Goal: Task Accomplishment & Management: Complete application form

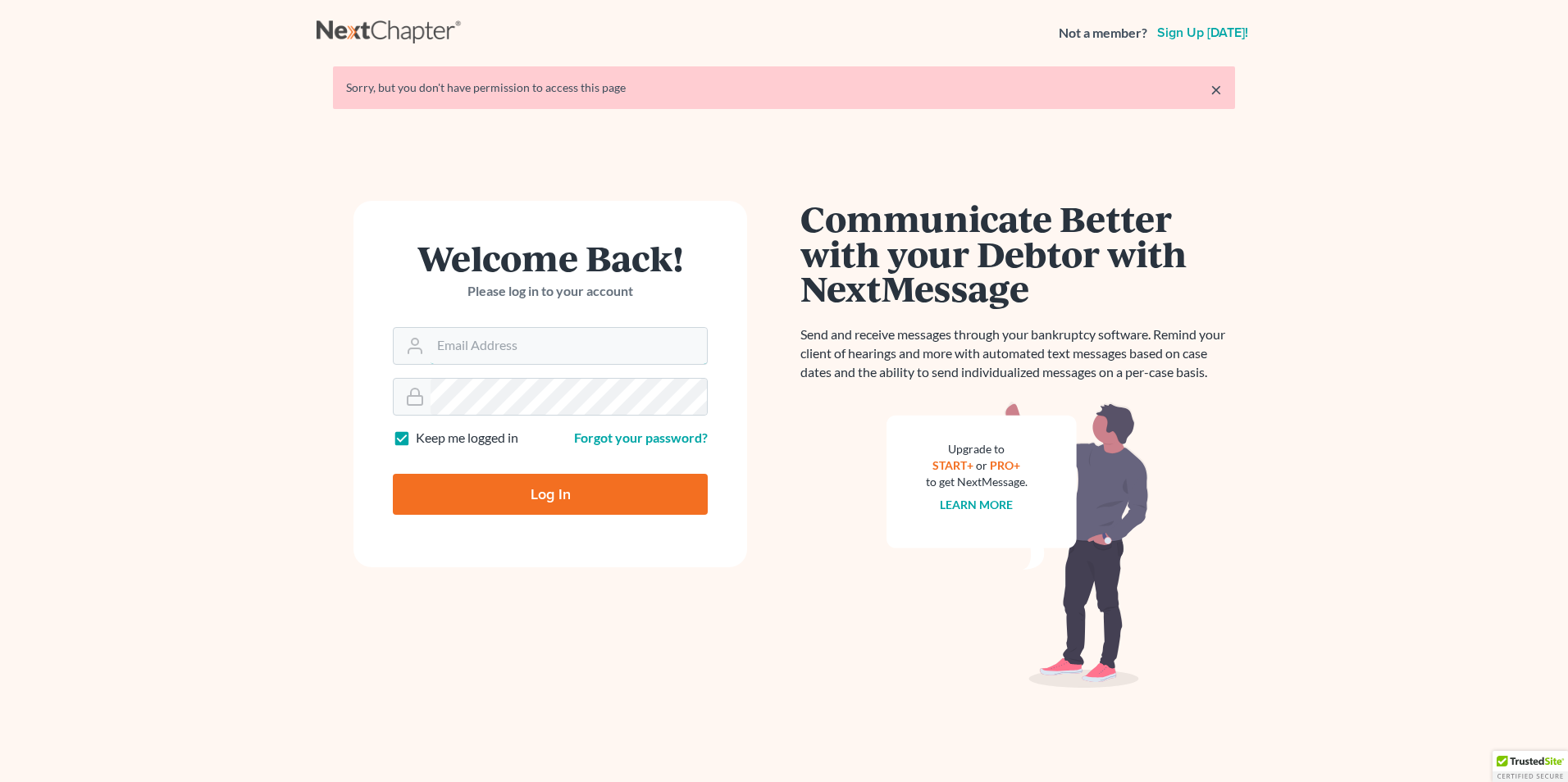
type input "[PERSON_NAME][EMAIL_ADDRESS][DOMAIN_NAME]"
click at [553, 490] on input "Log In" at bounding box center [550, 494] width 315 height 41
type input "Thinking..."
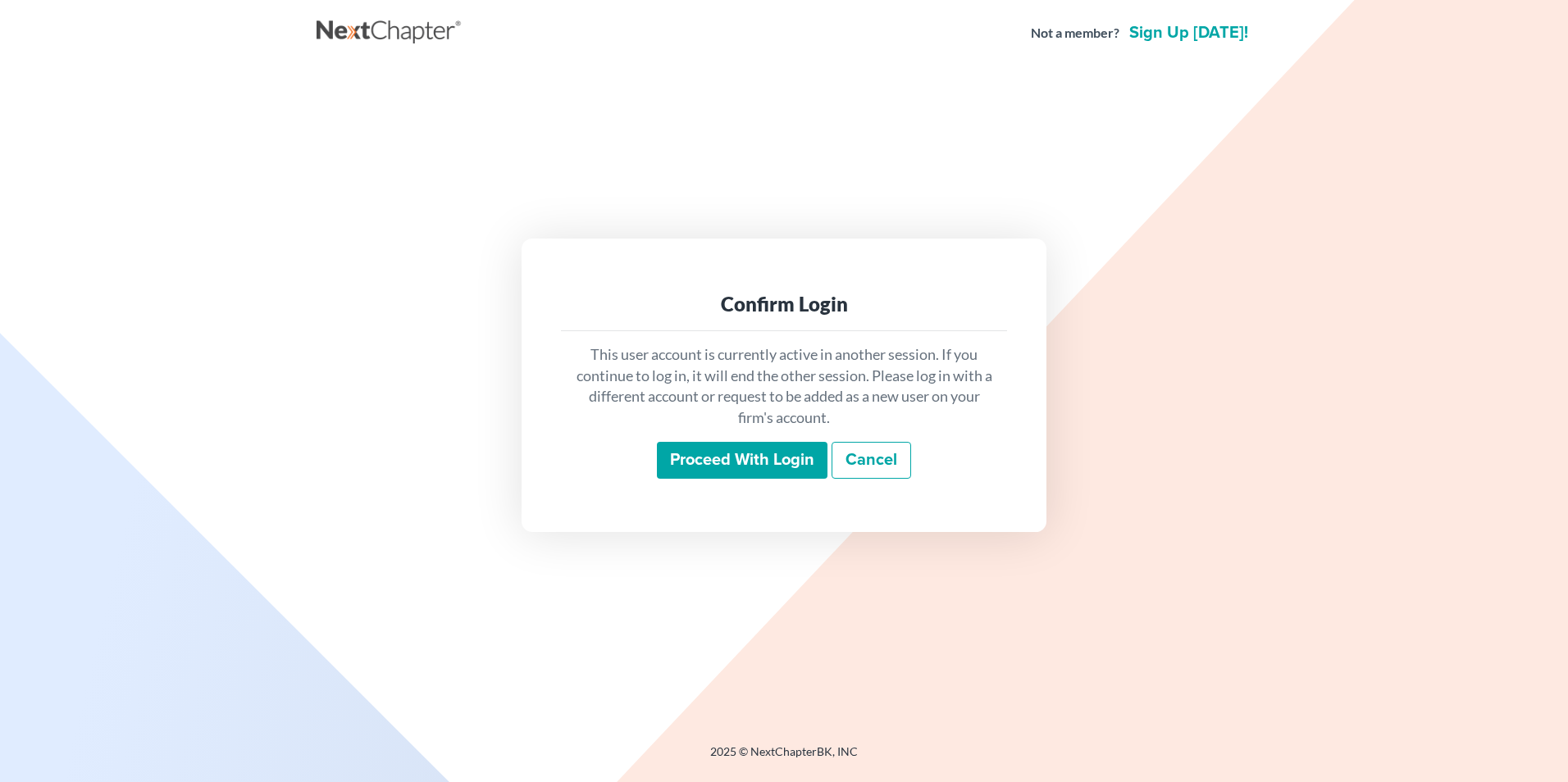
click at [740, 460] on input "Proceed with login" at bounding box center [741, 461] width 170 height 38
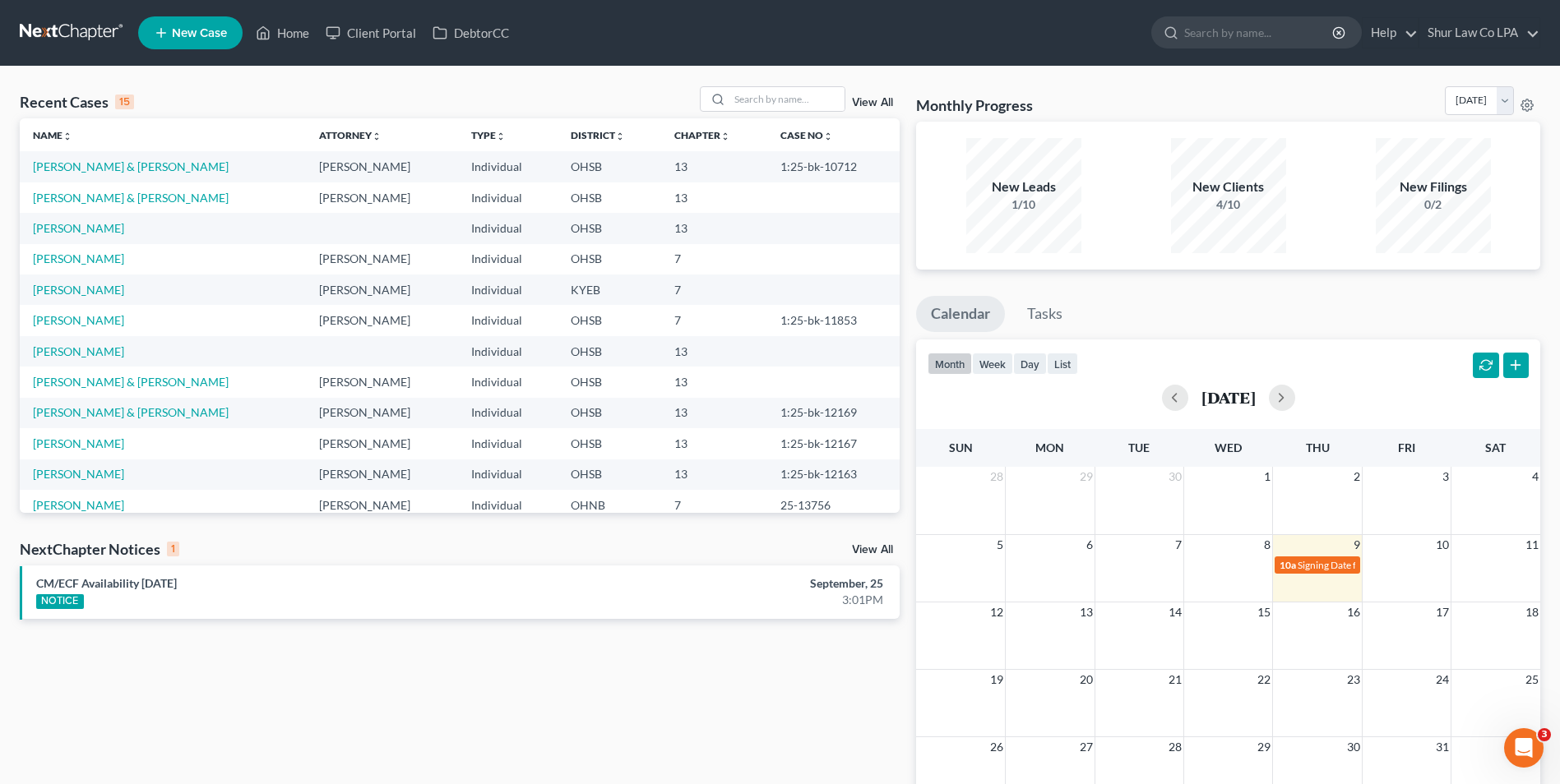
click at [639, 63] on nav "Home New Case Client Portal DebtorCC Shur Law Co LPA [PERSON_NAME][EMAIL_ADDRES…" at bounding box center [780, 32] width 1560 height 66
click at [73, 196] on link "[PERSON_NAME] & [PERSON_NAME]" at bounding box center [130, 197] width 196 height 14
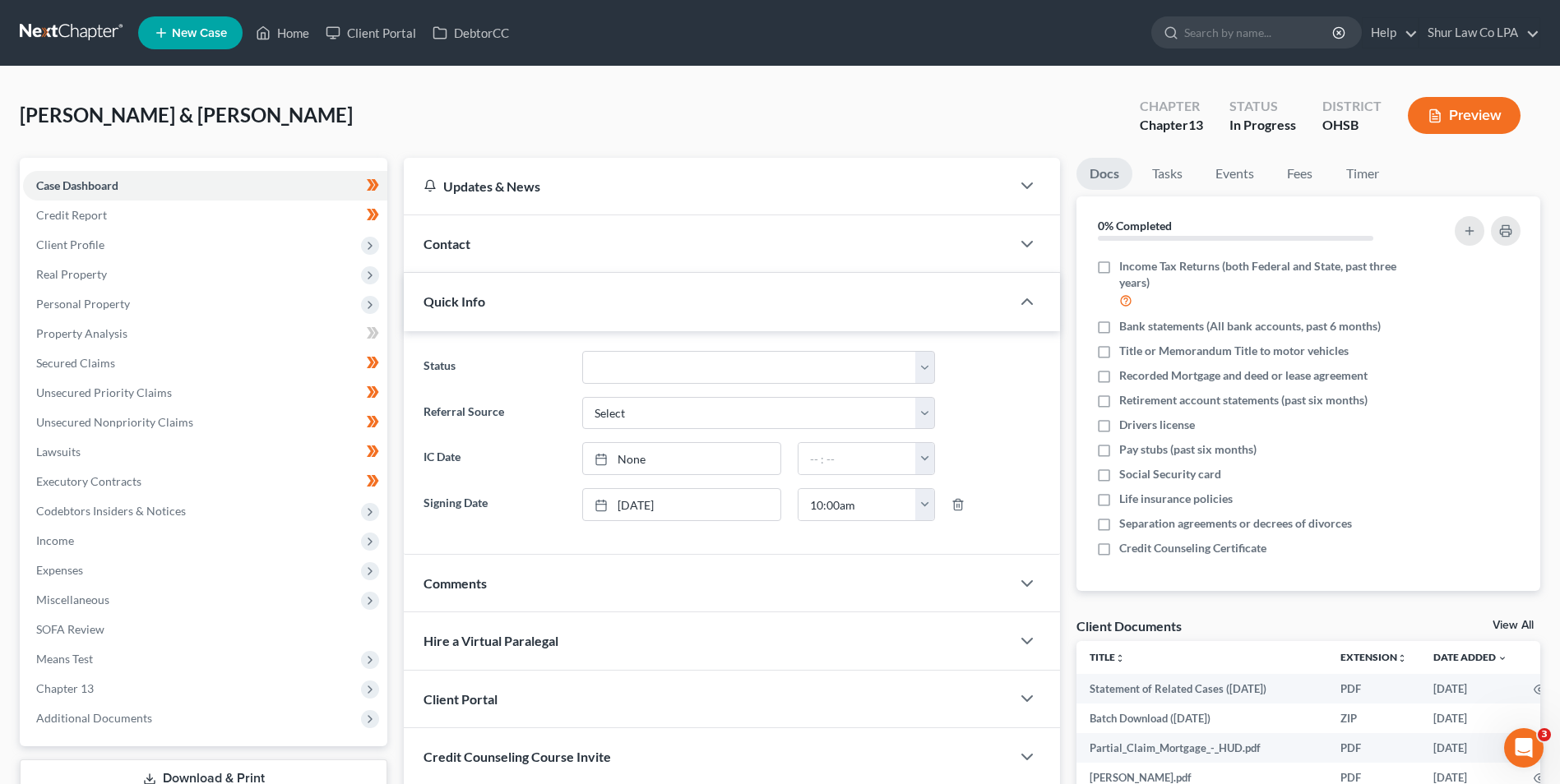
click at [327, 108] on div "[PERSON_NAME] & [PERSON_NAME] Upgraded Chapter Chapter 13 Status In [GEOGRAPHIC…" at bounding box center [780, 122] width 1521 height 72
click at [754, 104] on div "[PERSON_NAME] & [PERSON_NAME] Upgraded Chapter Chapter 13 Status In [GEOGRAPHIC…" at bounding box center [780, 122] width 1521 height 72
click at [447, 94] on div "[PERSON_NAME] & [PERSON_NAME] Upgraded Chapter Chapter 13 Status In [GEOGRAPHIC…" at bounding box center [780, 122] width 1521 height 72
click at [512, 98] on div "[PERSON_NAME] & [PERSON_NAME] Upgraded Chapter Chapter 13 Status In [GEOGRAPHIC…" at bounding box center [780, 122] width 1521 height 72
click at [156, 104] on span "[PERSON_NAME] & [PERSON_NAME]" at bounding box center [186, 114] width 333 height 24
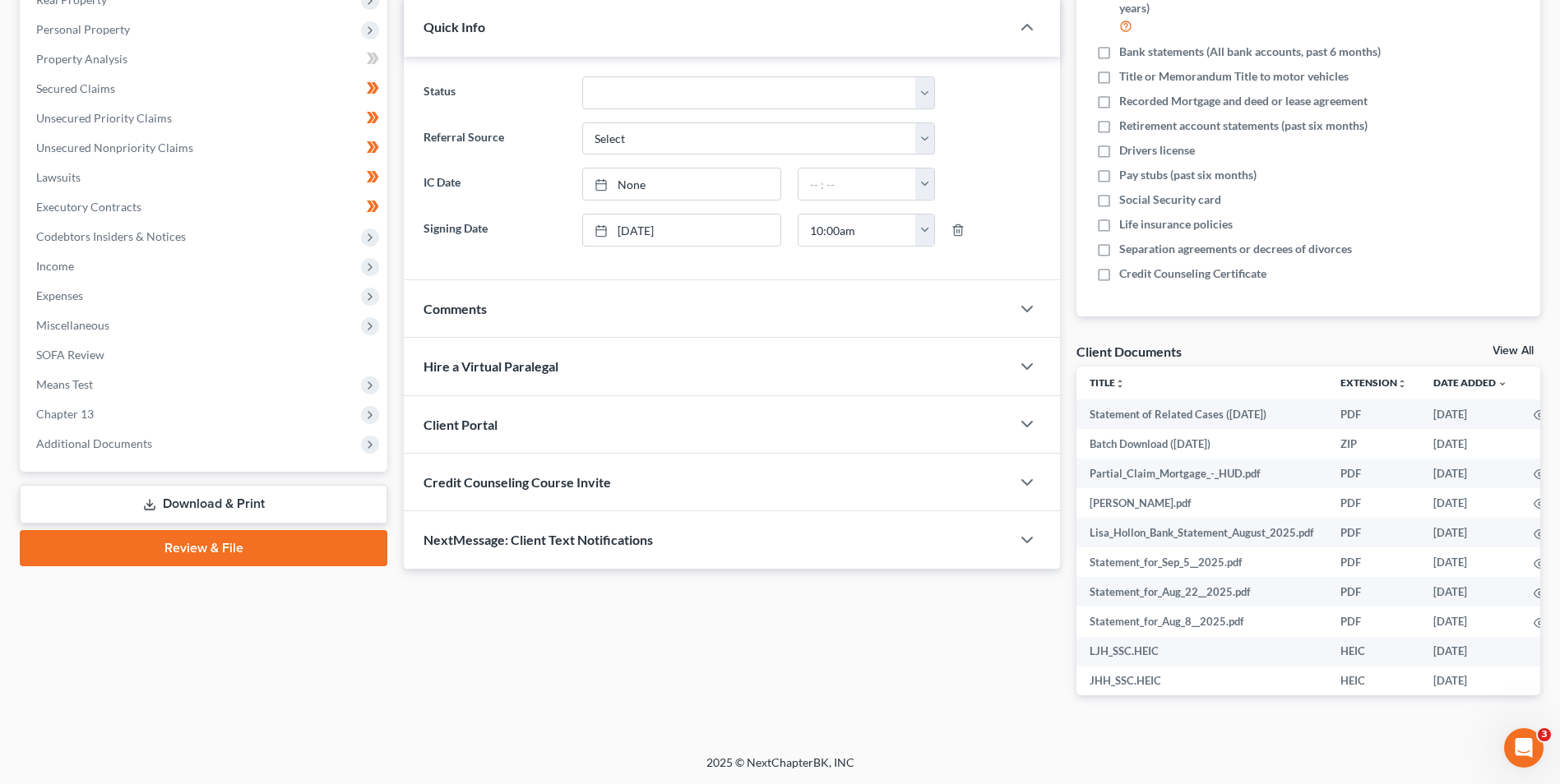
click at [271, 494] on link "Download & Print" at bounding box center [203, 505] width 367 height 39
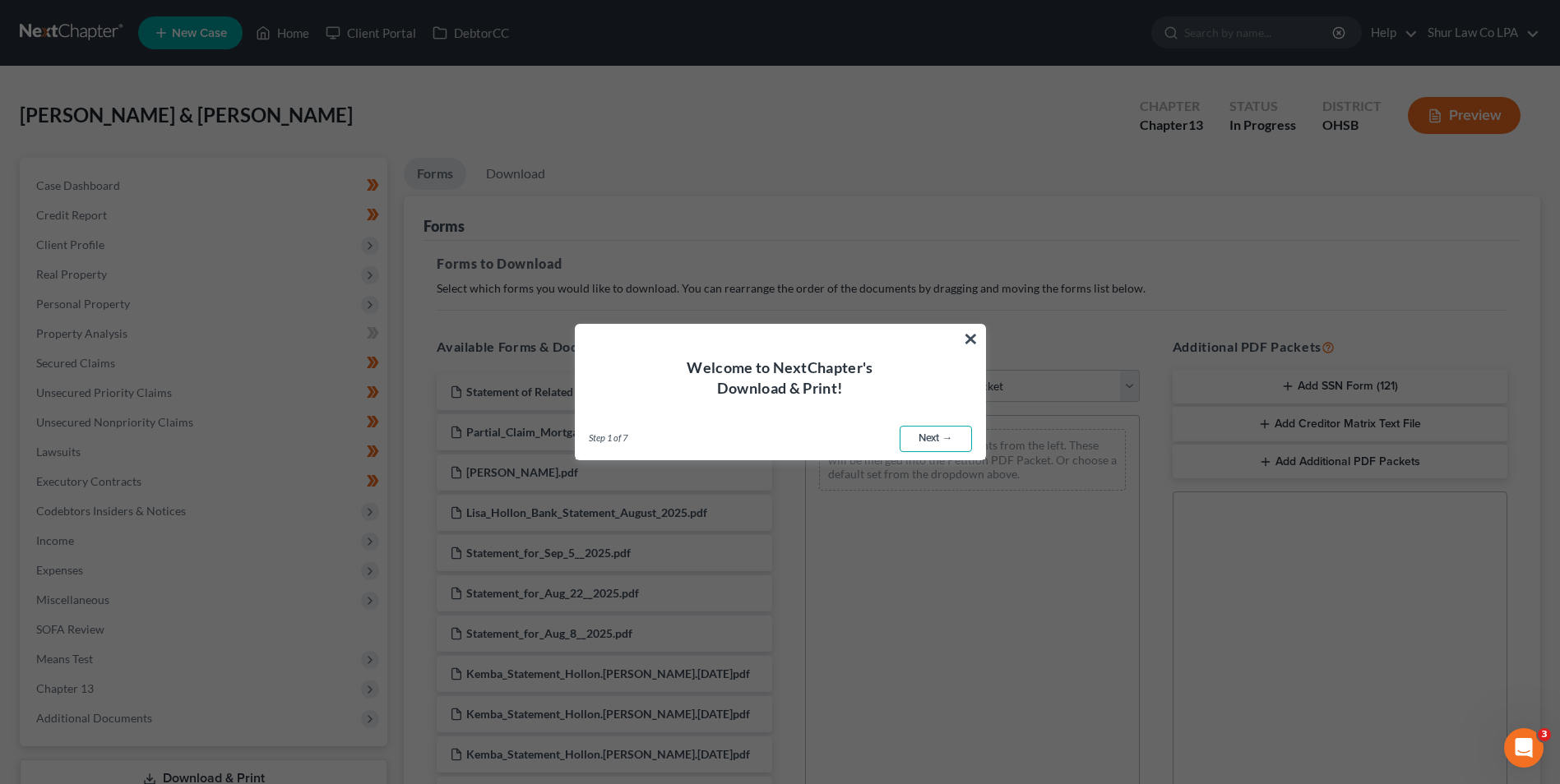
click at [946, 441] on link "Next →" at bounding box center [936, 440] width 73 height 27
select select "0"
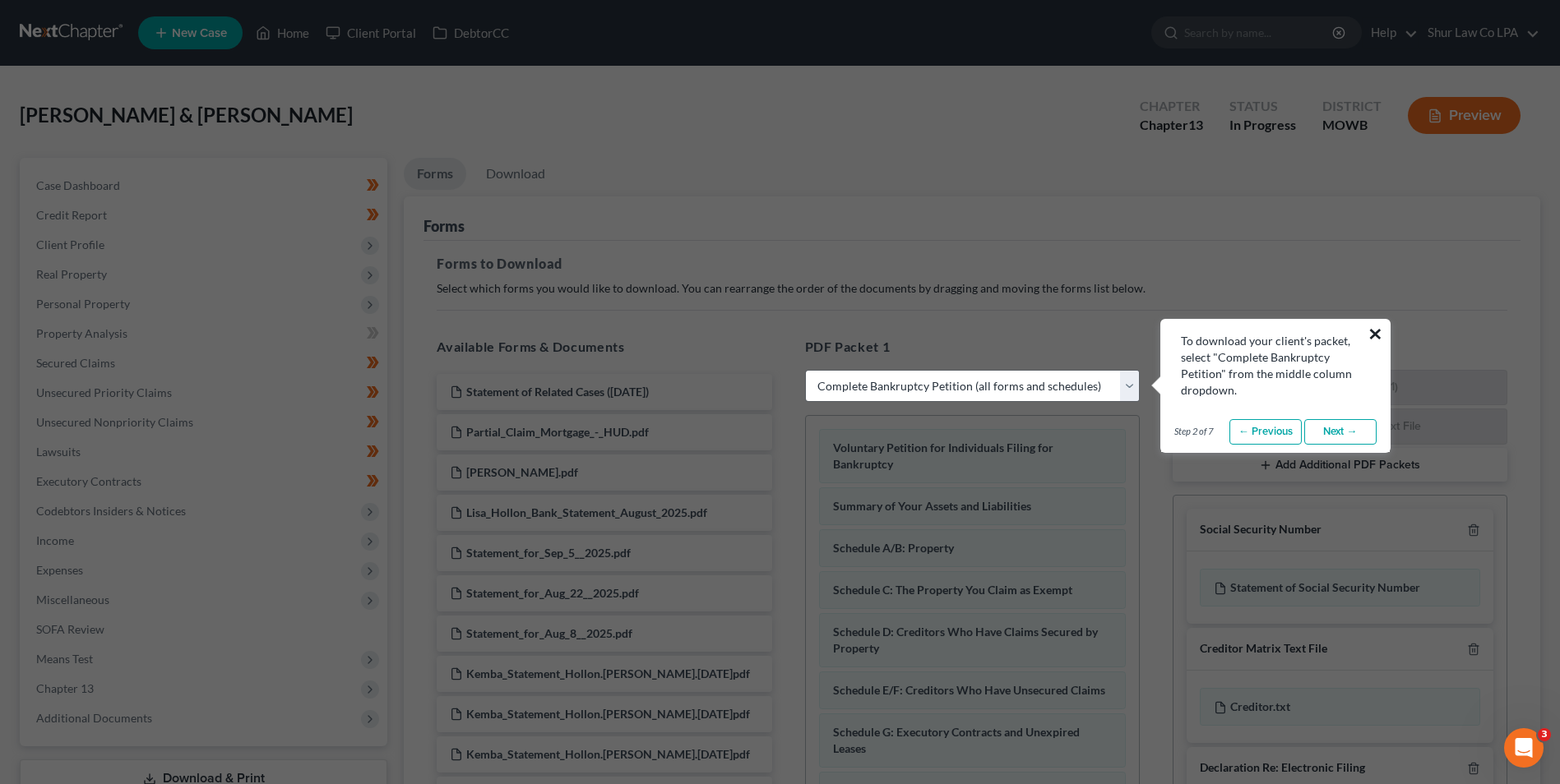
click at [1382, 337] on button "×" at bounding box center [1376, 334] width 15 height 27
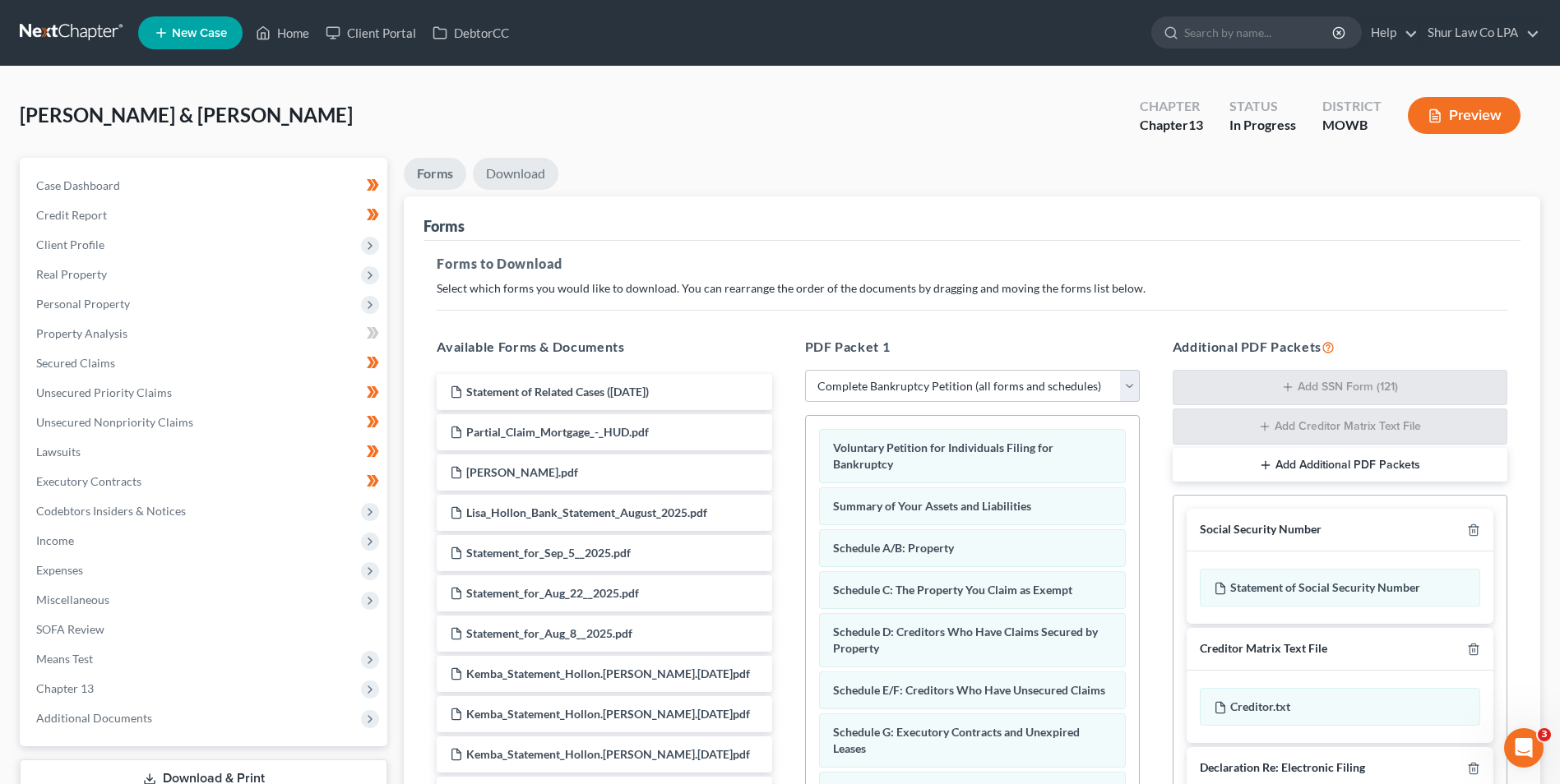
click at [536, 186] on link "Download" at bounding box center [516, 175] width 86 height 32
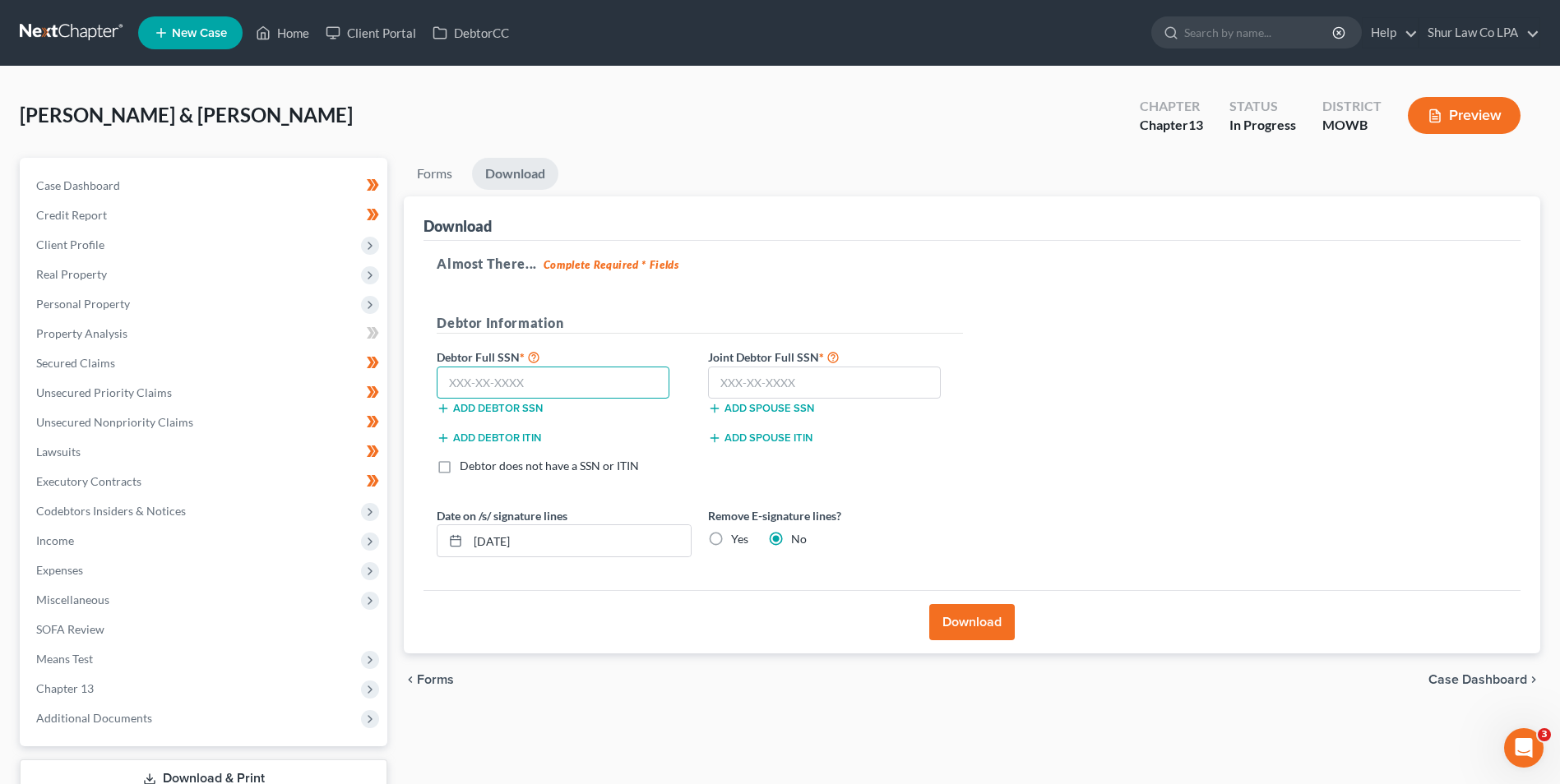
click at [519, 379] on input "text" at bounding box center [553, 382] width 233 height 32
click at [480, 386] on input "text" at bounding box center [553, 382] width 233 height 32
type input "299-78-8082"
click at [778, 384] on input "text" at bounding box center [824, 382] width 233 height 32
type input "281-80-6610"
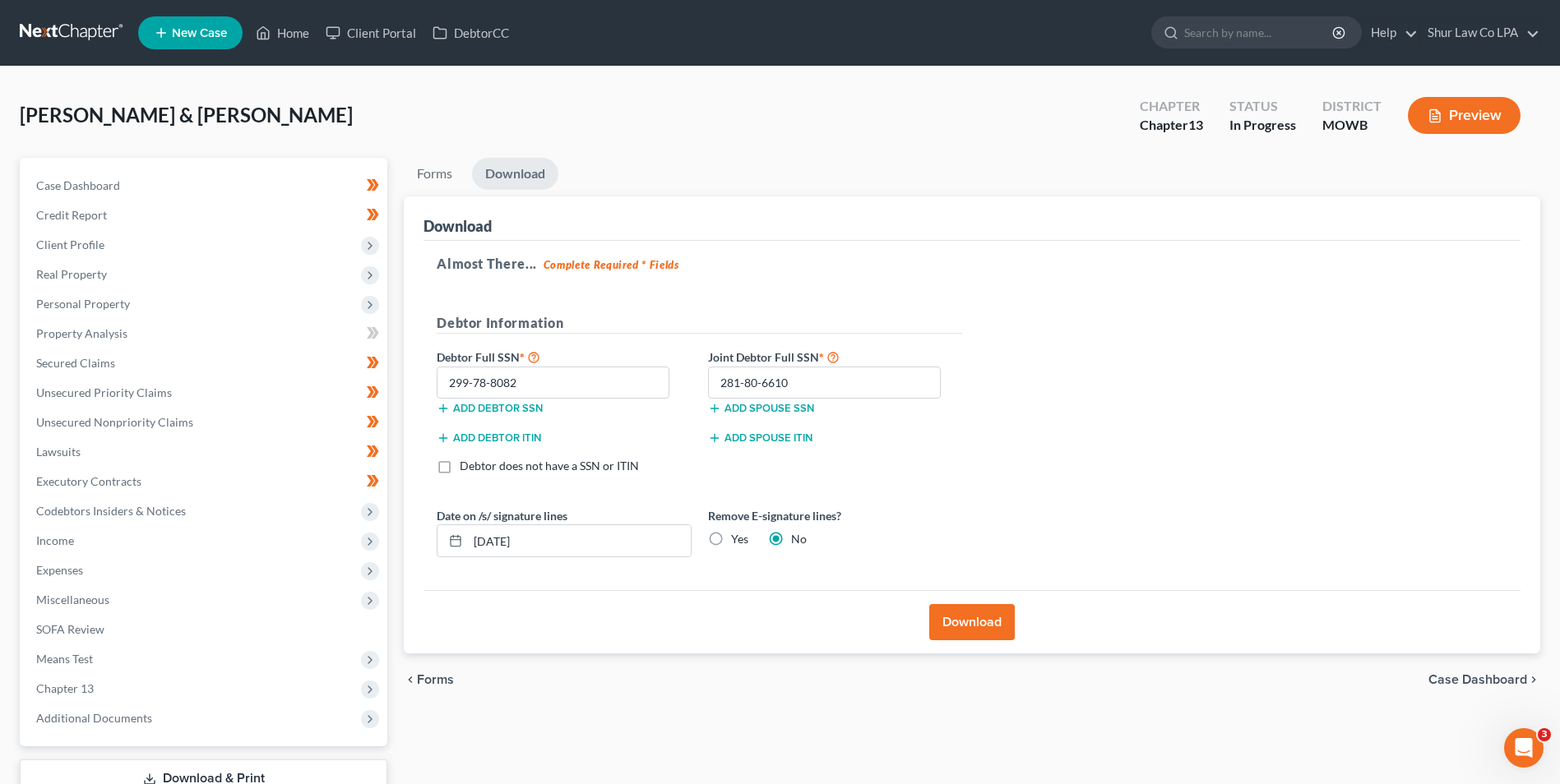
drag, startPoint x: 976, startPoint y: 613, endPoint x: 973, endPoint y: 605, distance: 8.5
click at [976, 614] on button "Download" at bounding box center [972, 623] width 86 height 36
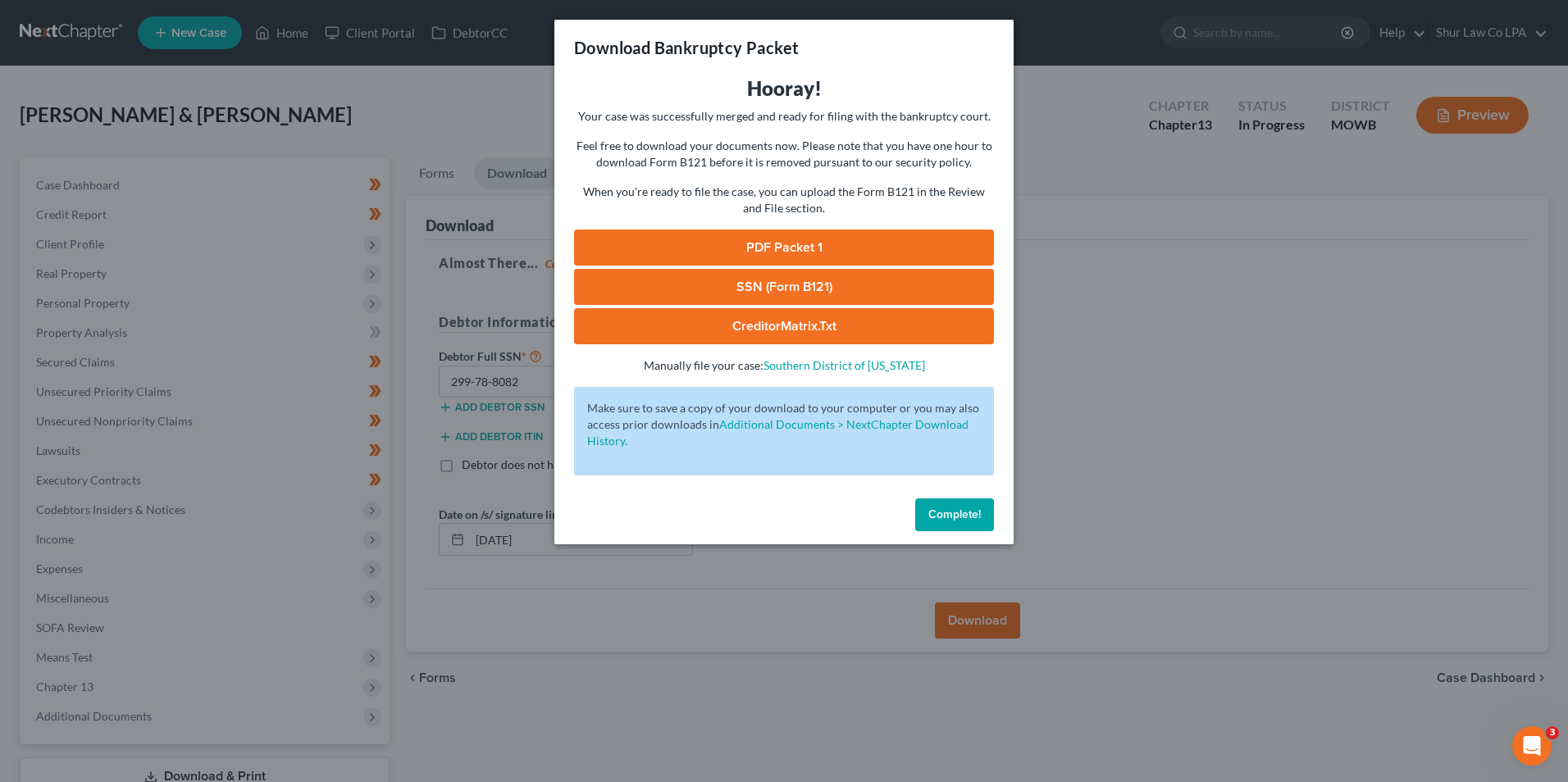
click at [785, 279] on link "SSN (Form B121)" at bounding box center [783, 287] width 420 height 36
click at [796, 252] on link "PDF Packet 1" at bounding box center [783, 247] width 420 height 36
click at [948, 518] on span "Complete!" at bounding box center [954, 515] width 52 height 14
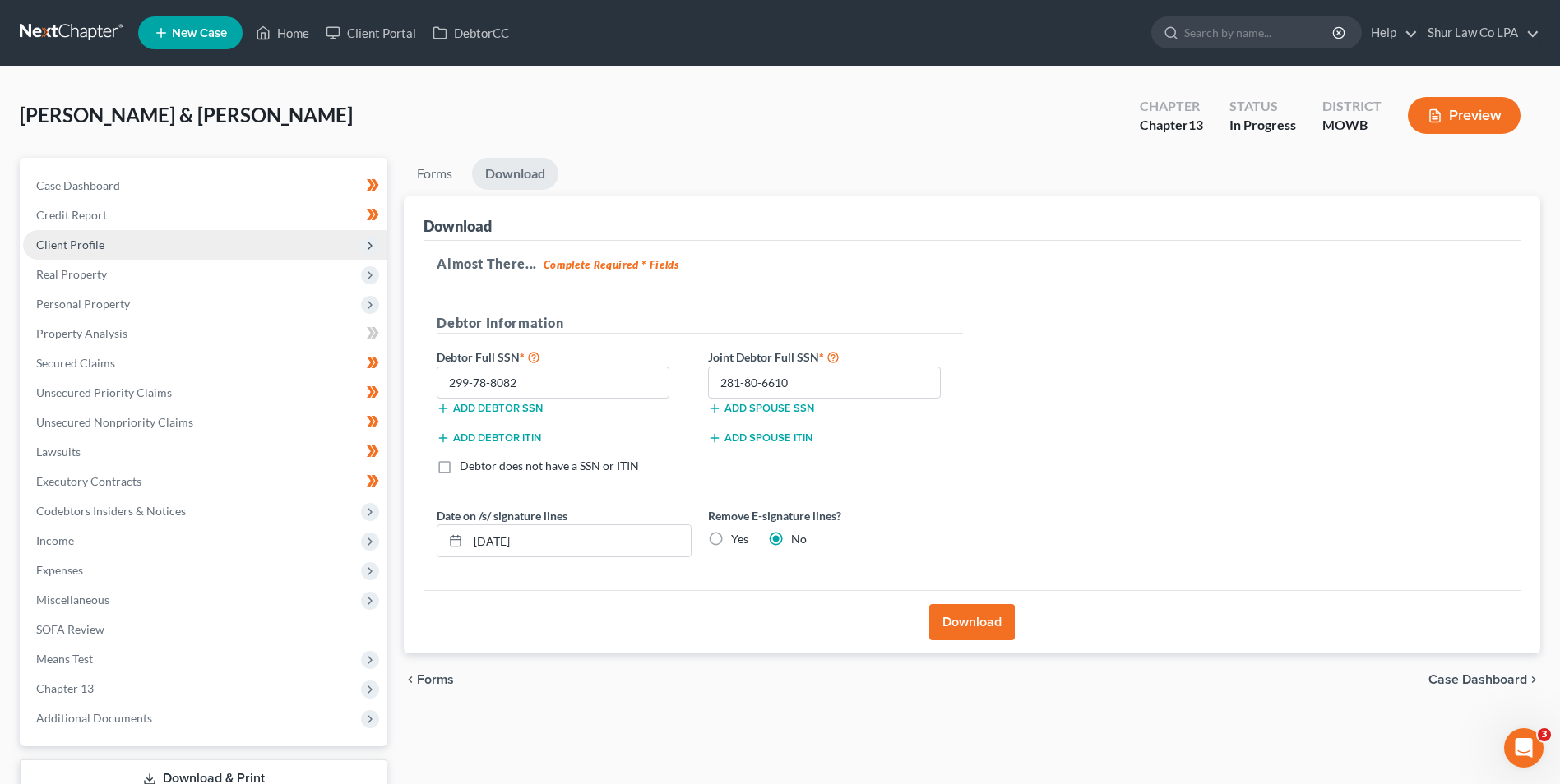
click at [80, 245] on span "Client Profile" at bounding box center [71, 244] width 69 height 14
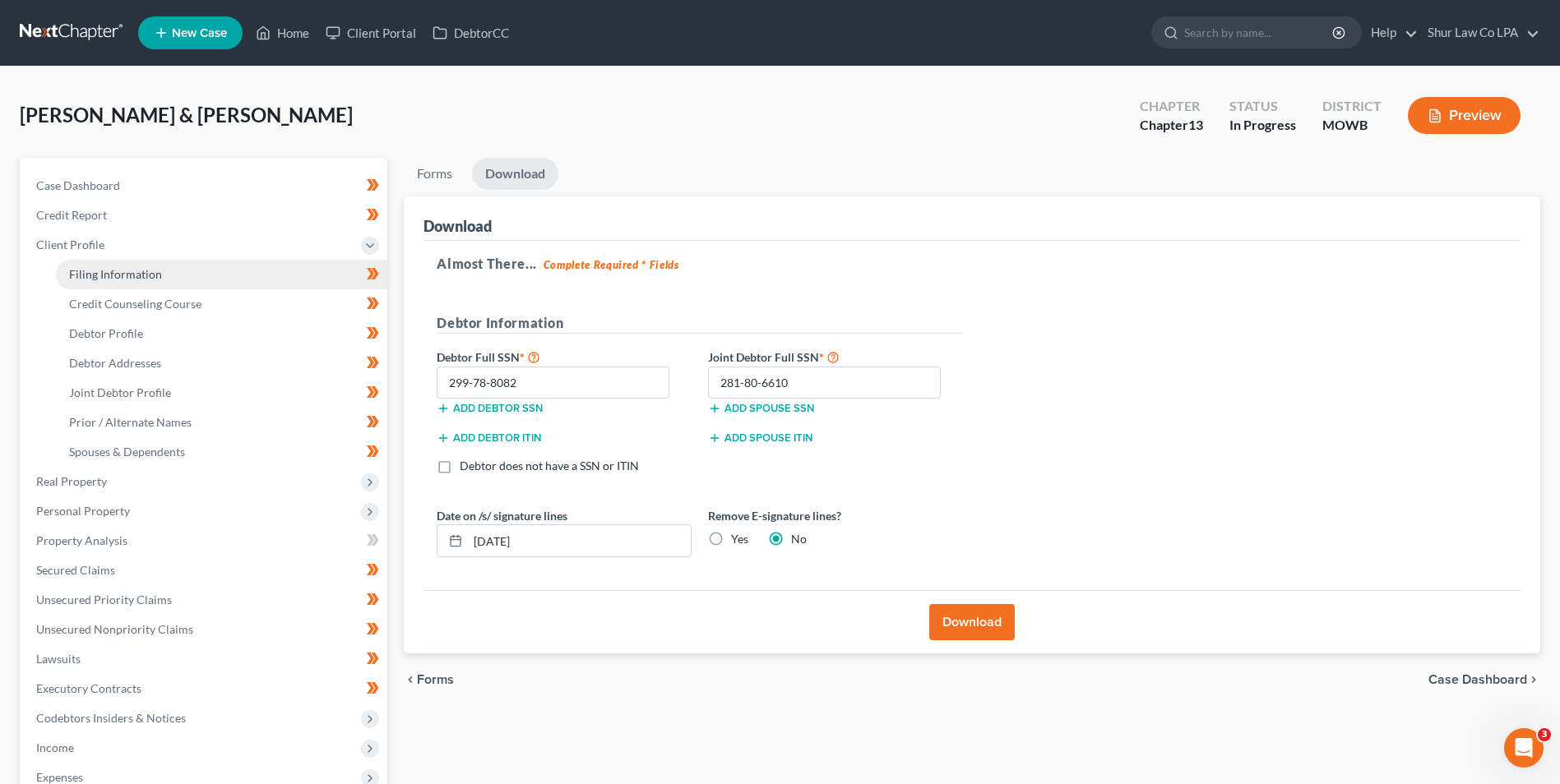
click at [77, 280] on span "Filing Information" at bounding box center [114, 274] width 93 height 14
select select "1"
select select "3"
select select "36"
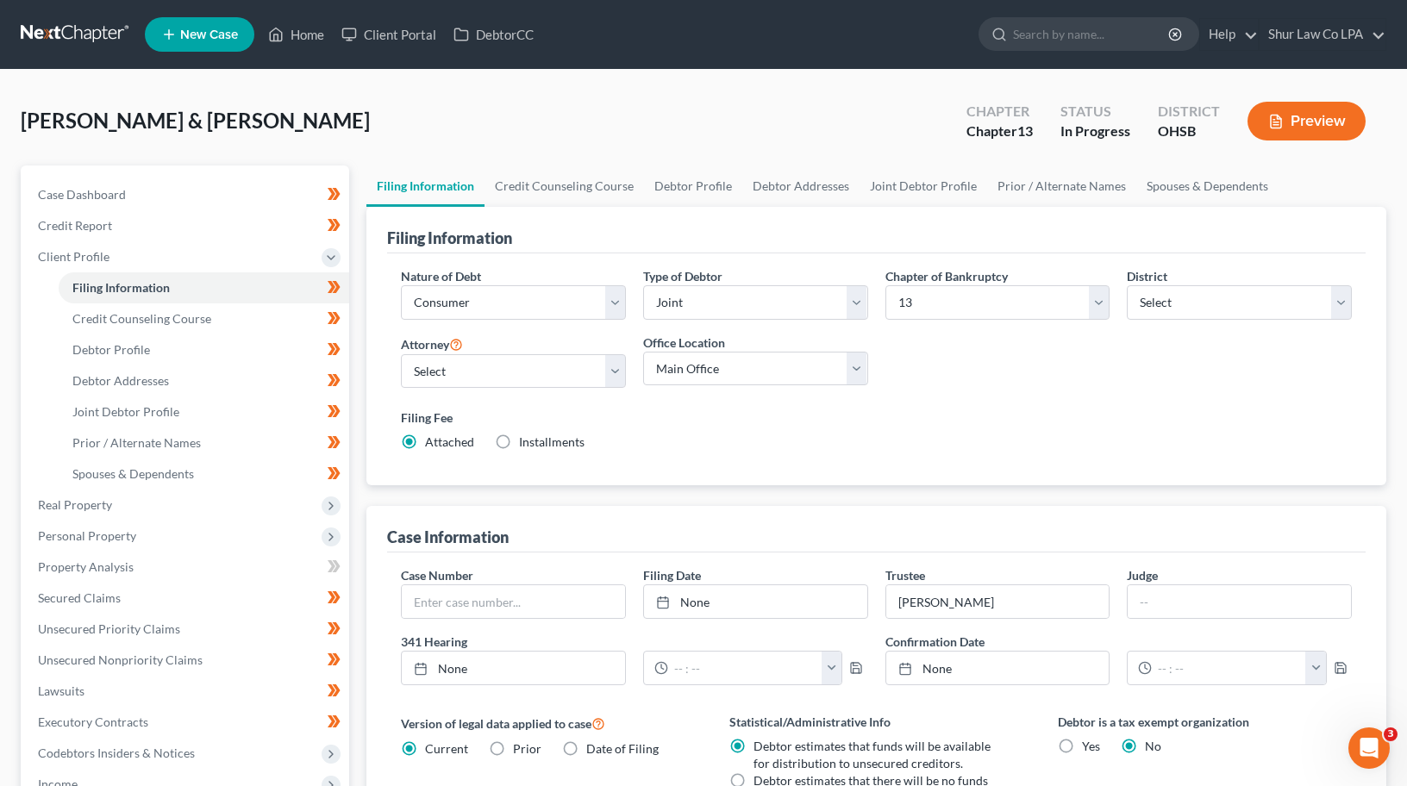
click at [596, 148] on div "[PERSON_NAME] & [PERSON_NAME] Upgraded Chapter Chapter 13 Status In [GEOGRAPHIC…" at bounding box center [703, 128] width 1365 height 75
click at [1071, 183] on link "Prior / Alternate Names" at bounding box center [1061, 186] width 149 height 41
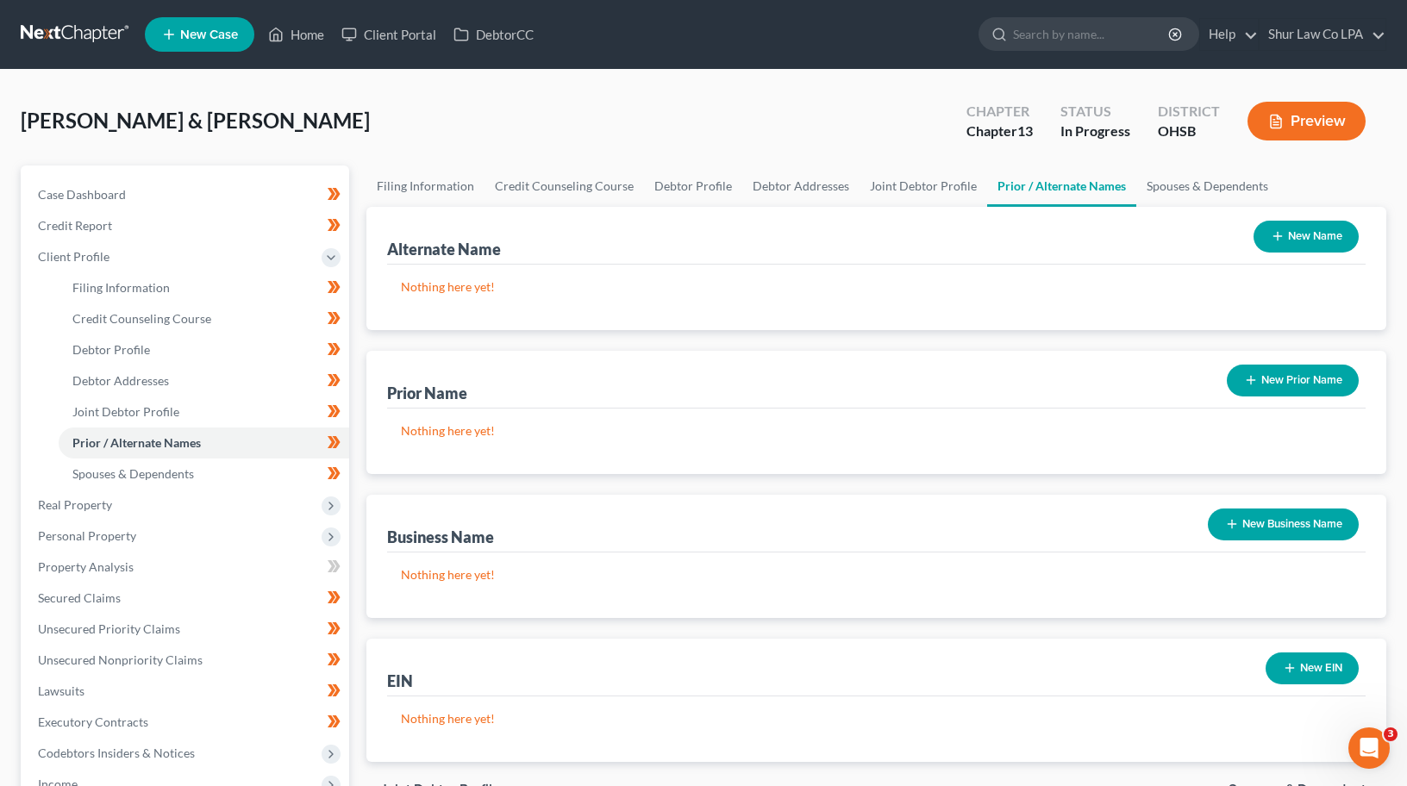
click at [1276, 382] on button "New Prior Name" at bounding box center [1293, 381] width 132 height 32
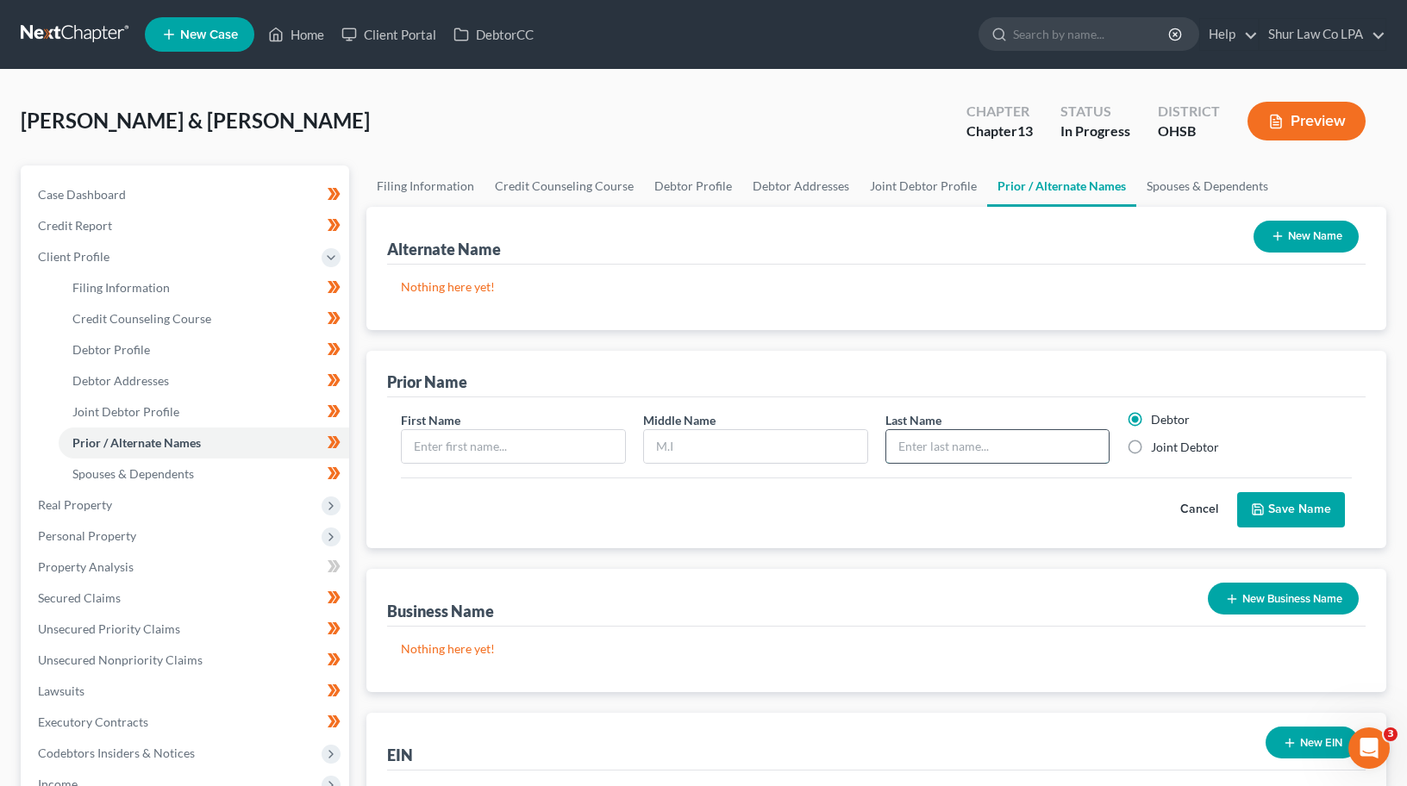
click at [998, 449] on input "text" at bounding box center [997, 446] width 223 height 33
type input "Zimmerman"
click at [753, 442] on input "text" at bounding box center [755, 446] width 223 height 33
type input "J"
click at [504, 451] on input "text" at bounding box center [513, 446] width 223 height 33
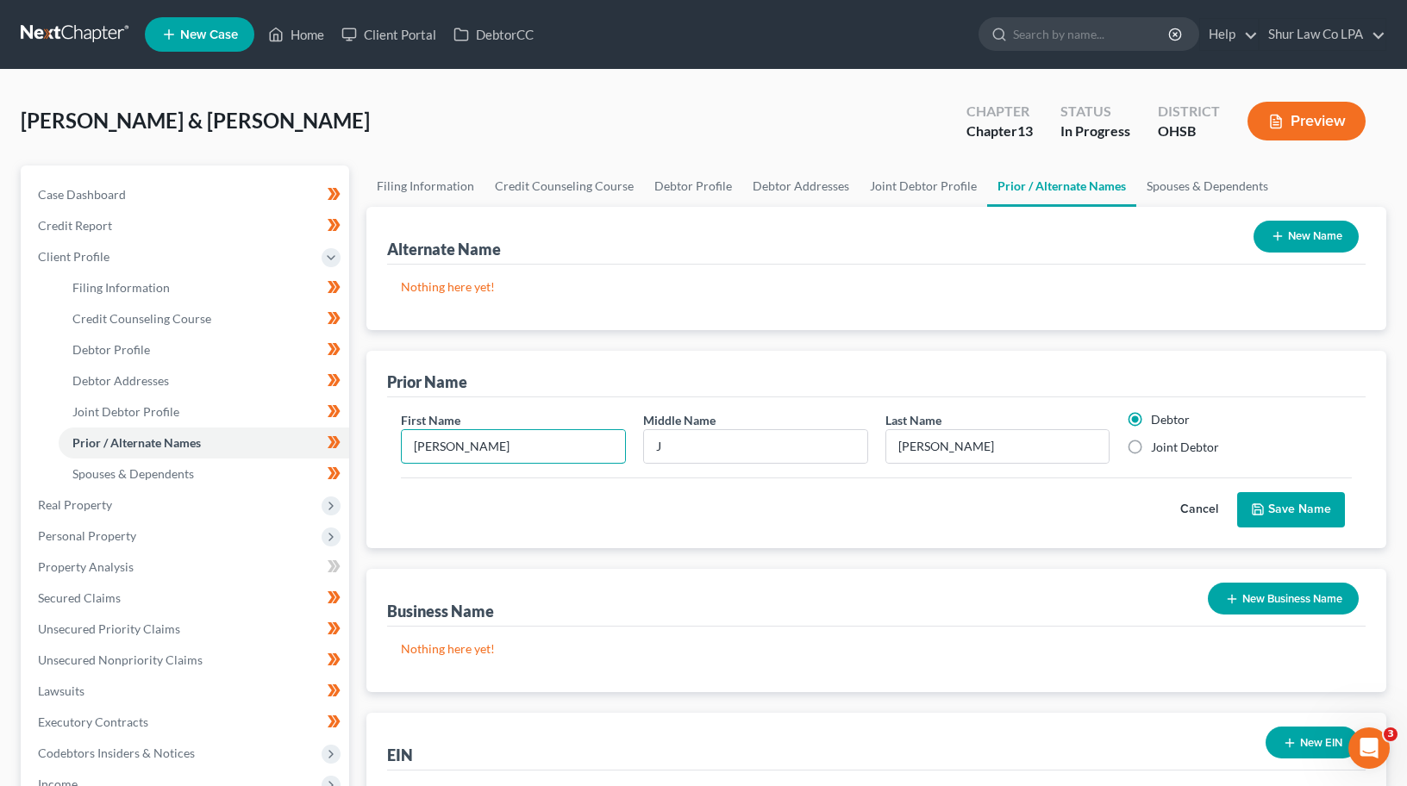
type input "Lisa"
click at [1328, 500] on button "Save Name" at bounding box center [1291, 510] width 108 height 36
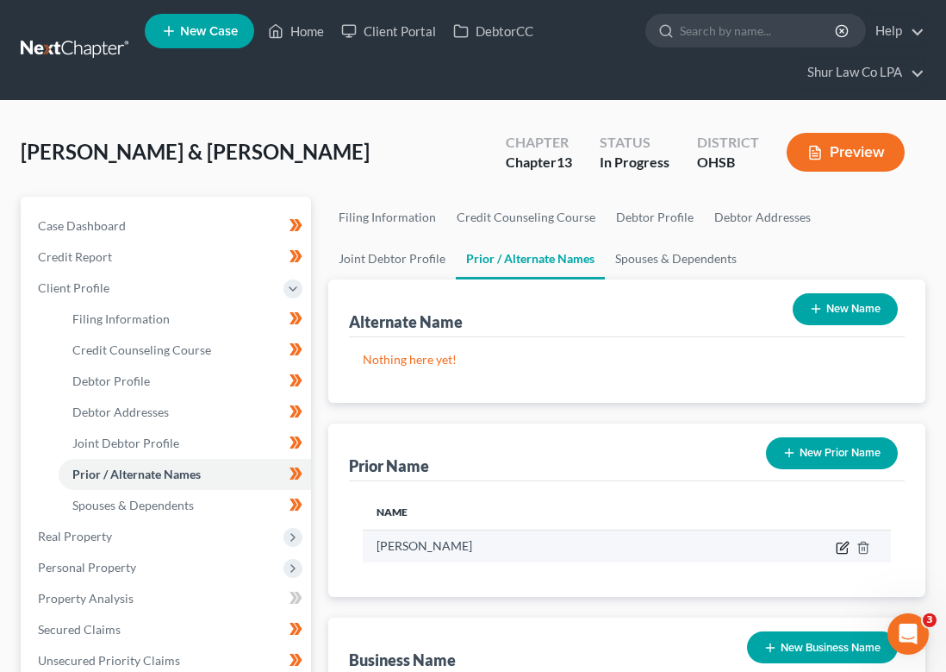
click at [844, 550] on icon "button" at bounding box center [843, 547] width 14 height 14
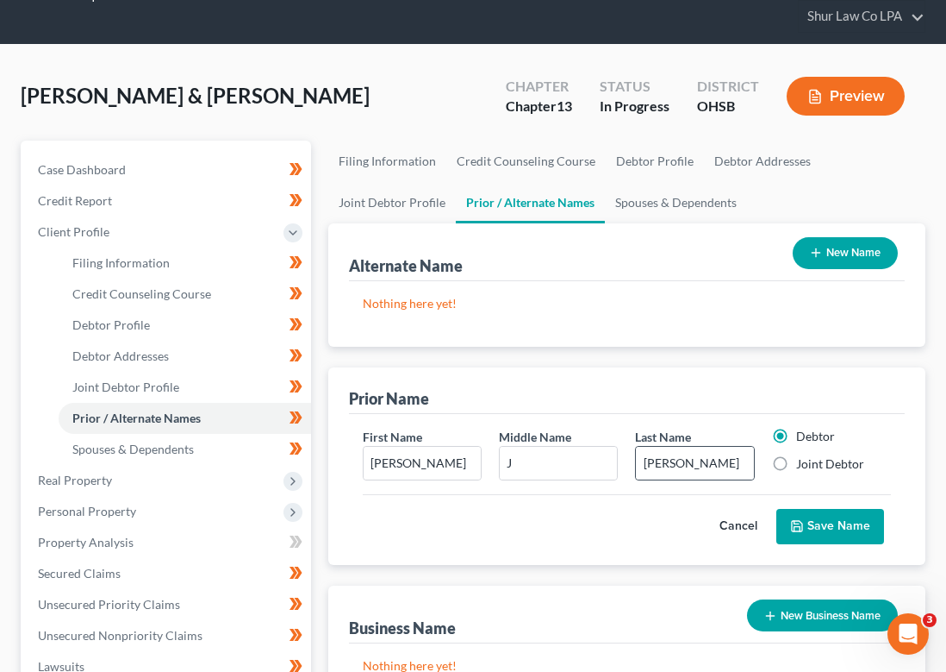
scroll to position [86, 0]
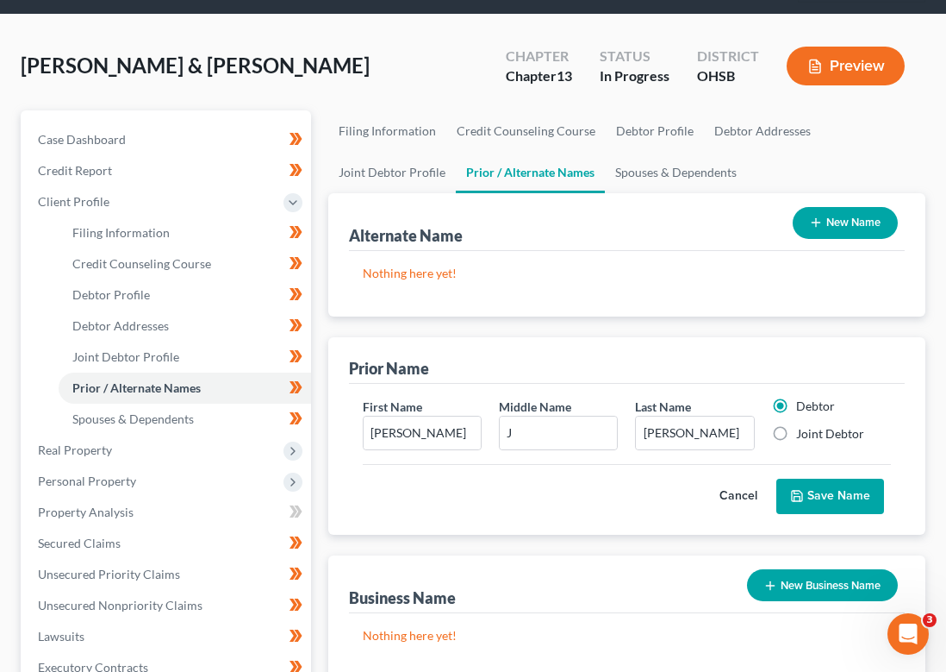
click at [796, 430] on label "Joint Debtor" at bounding box center [830, 433] width 68 height 17
click at [803, 430] on input "Joint Debtor" at bounding box center [808, 430] width 11 height 11
radio input "true"
radio input "false"
click at [831, 503] on button "Save Name" at bounding box center [831, 496] width 108 height 36
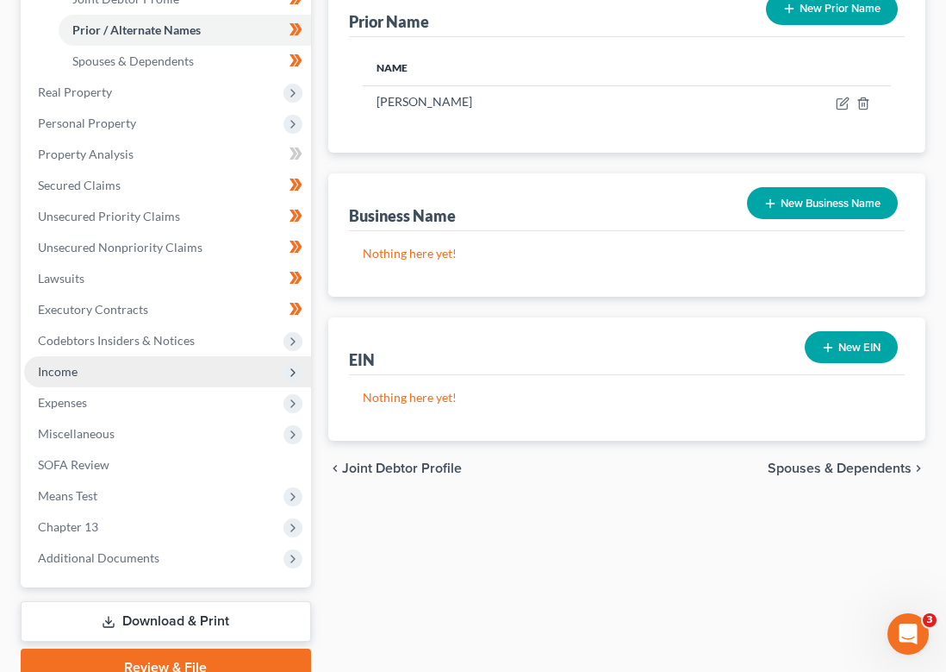
scroll to position [524, 0]
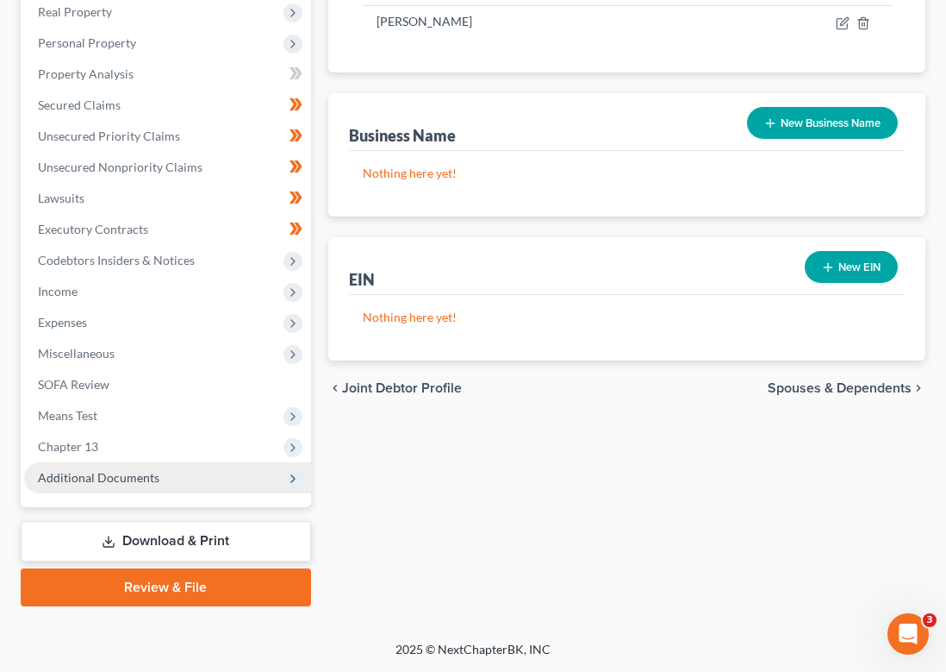
click at [112, 473] on span "Additional Documents" at bounding box center [99, 477] width 122 height 15
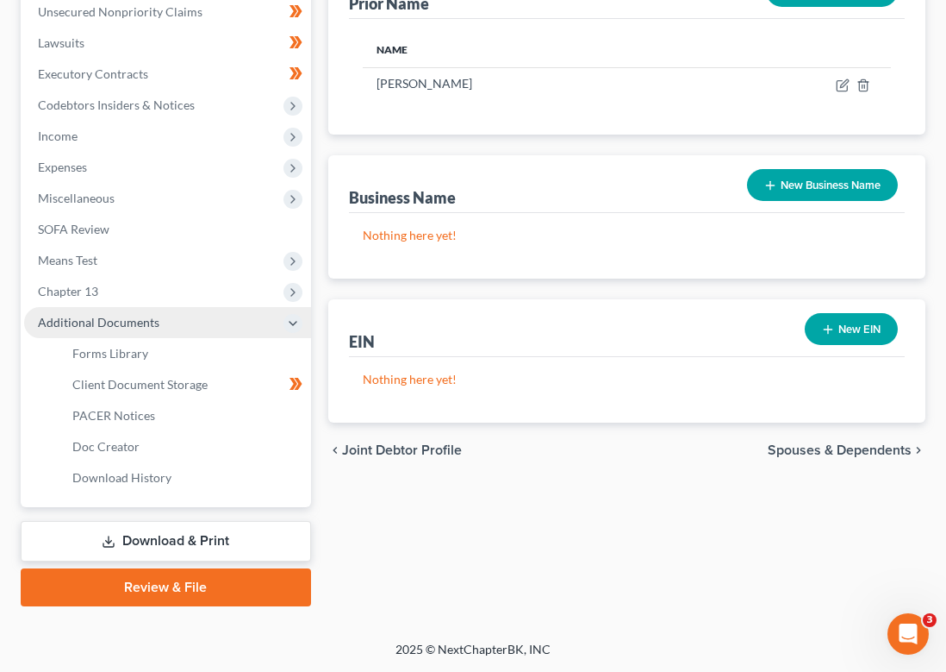
scroll to position [307, 0]
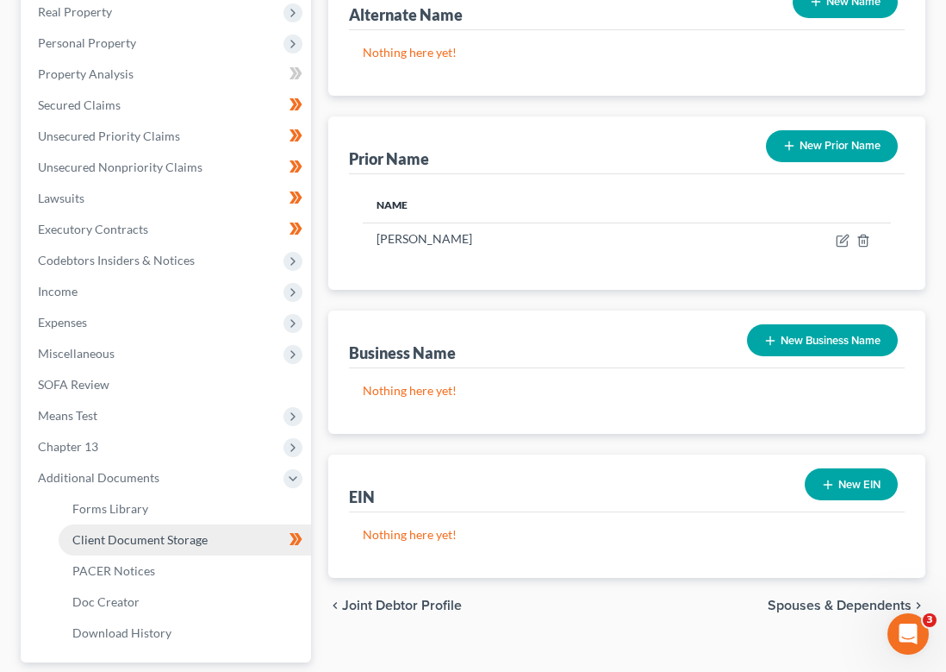
click at [137, 540] on span "Client Document Storage" at bounding box center [139, 539] width 135 height 15
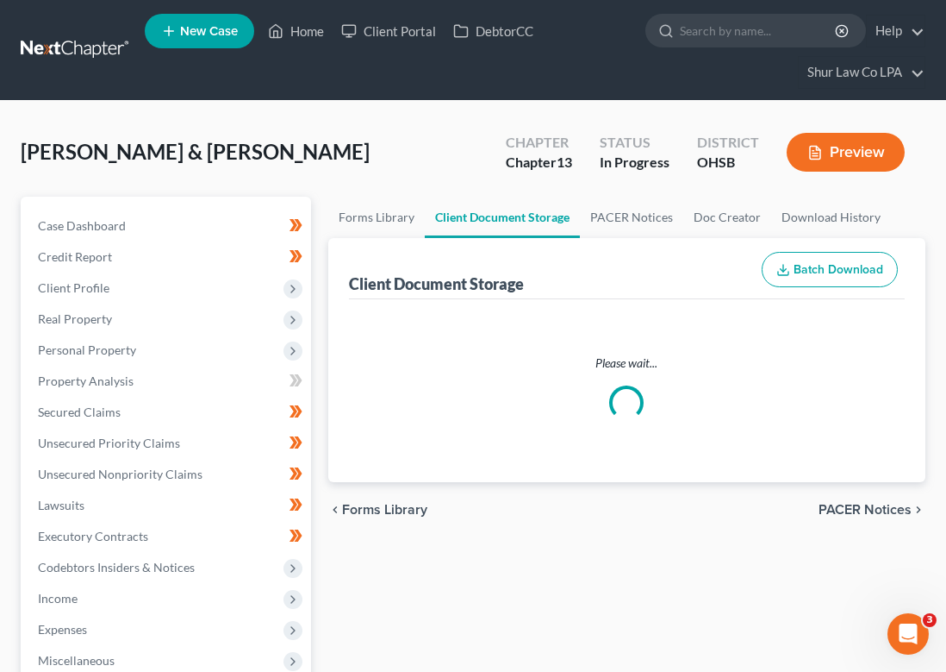
select select "7"
select select "52"
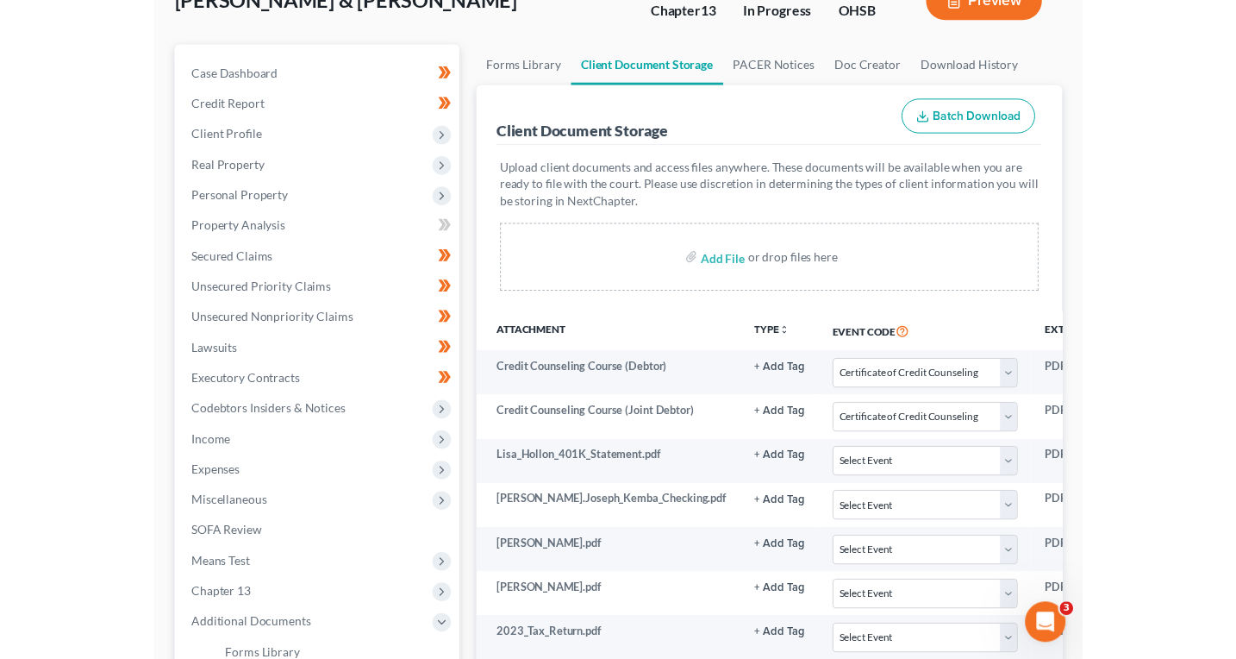
scroll to position [259, 0]
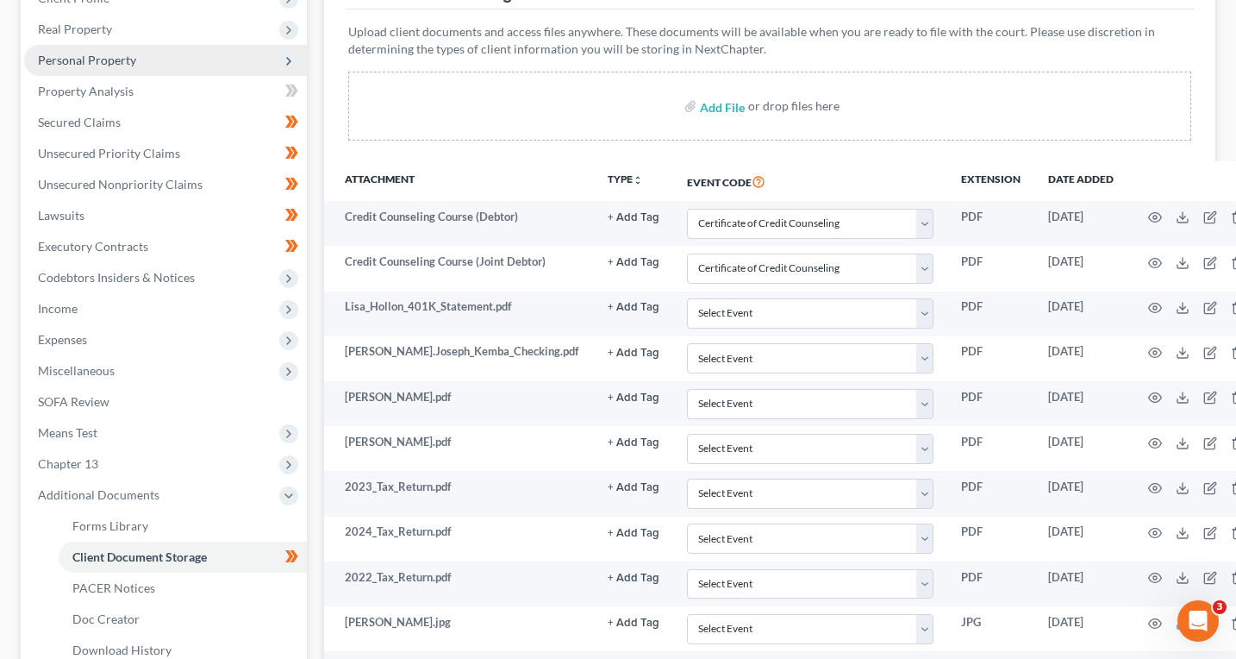
click at [133, 58] on span "Personal Property" at bounding box center [87, 60] width 98 height 15
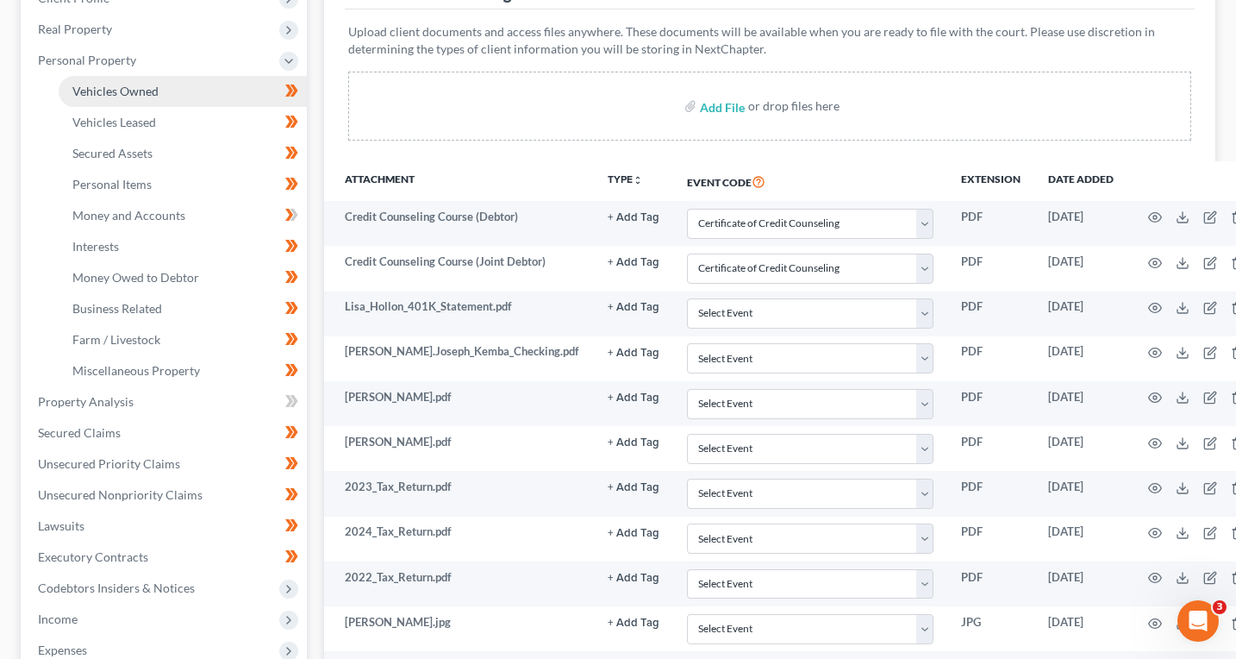
click at [138, 86] on span "Vehicles Owned" at bounding box center [115, 91] width 86 height 15
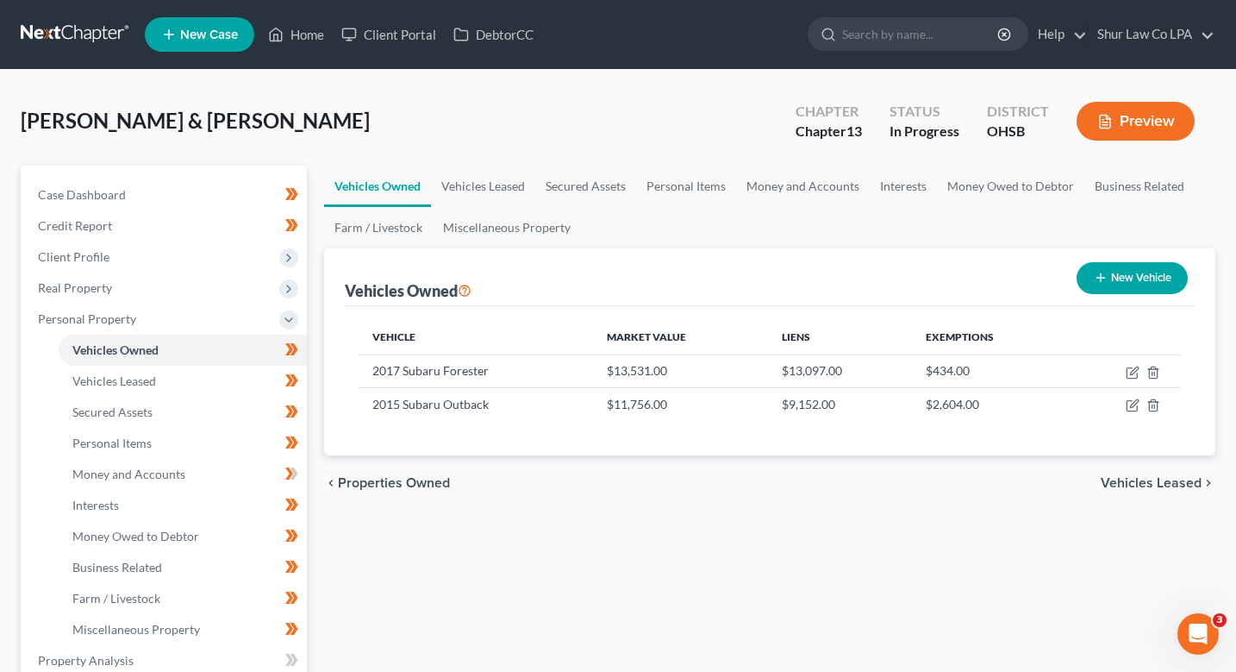
click at [727, 487] on div "chevron_left Properties Owned Vehicles Leased chevron_right" at bounding box center [770, 482] width 892 height 55
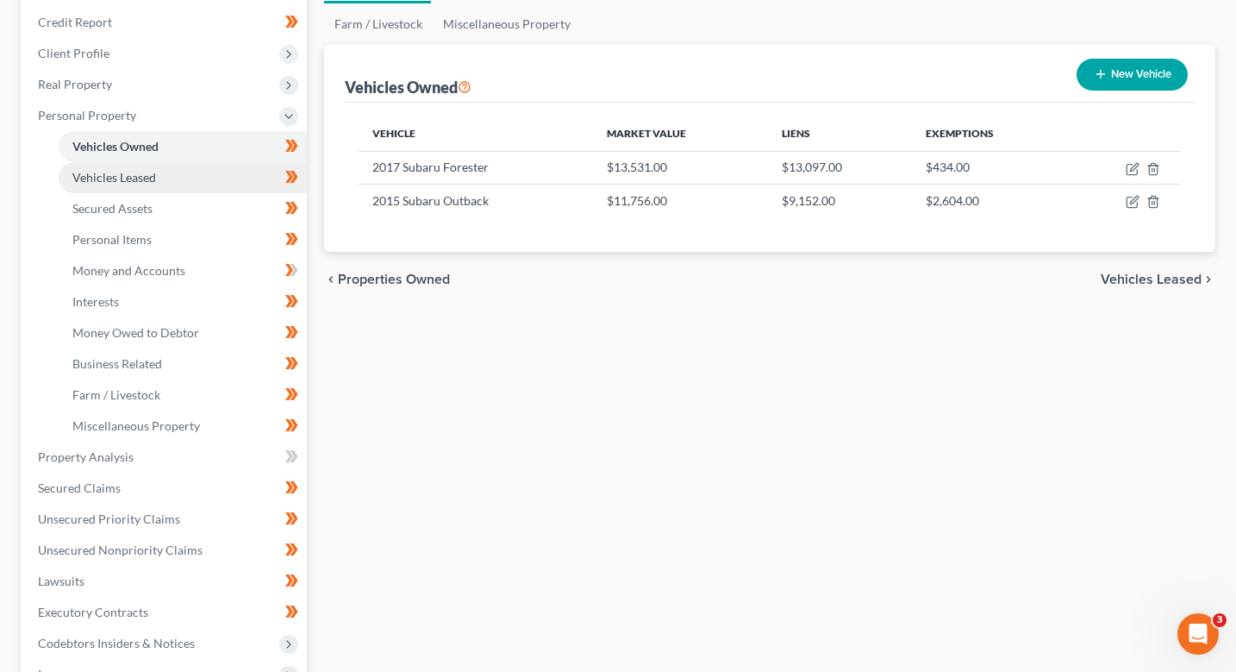
scroll to position [259, 0]
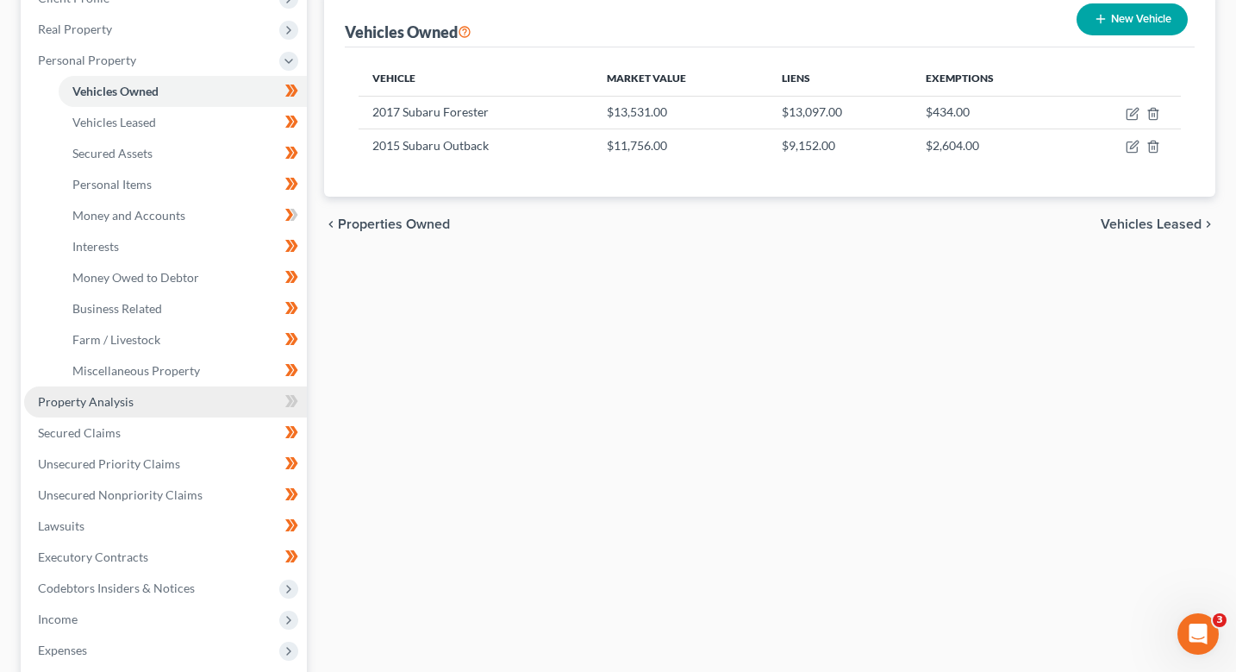
click at [132, 402] on link "Property Analysis" at bounding box center [165, 401] width 283 height 31
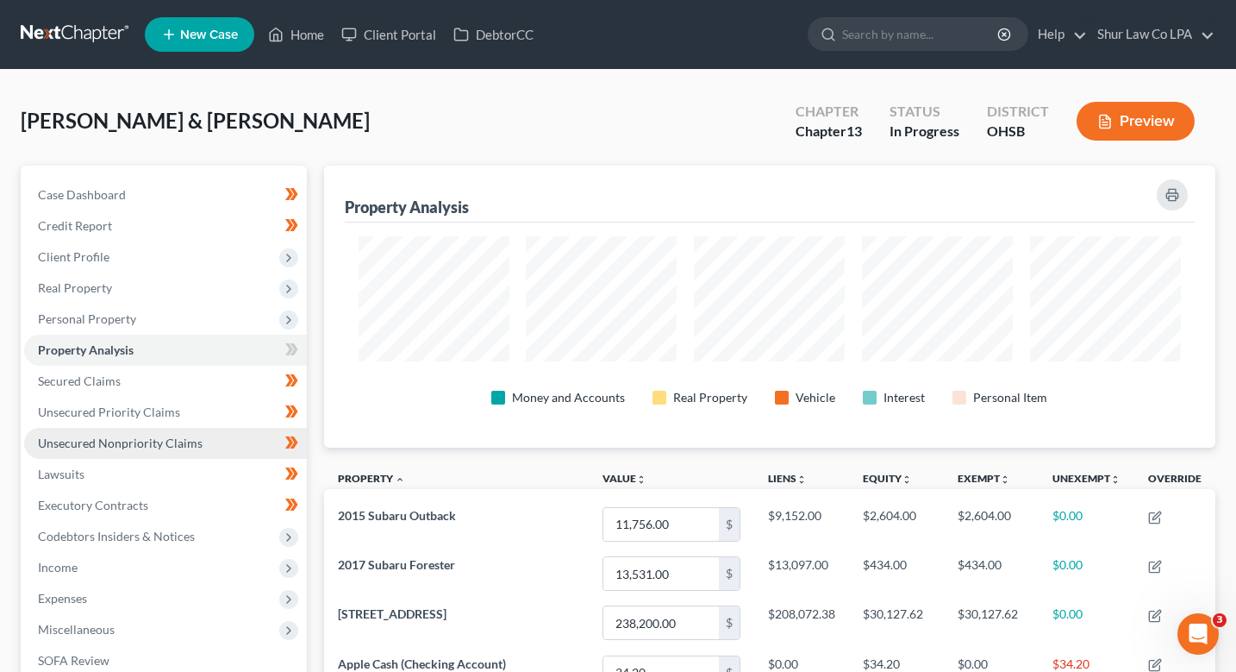
click at [128, 444] on span "Unsecured Nonpriority Claims" at bounding box center [120, 442] width 165 height 15
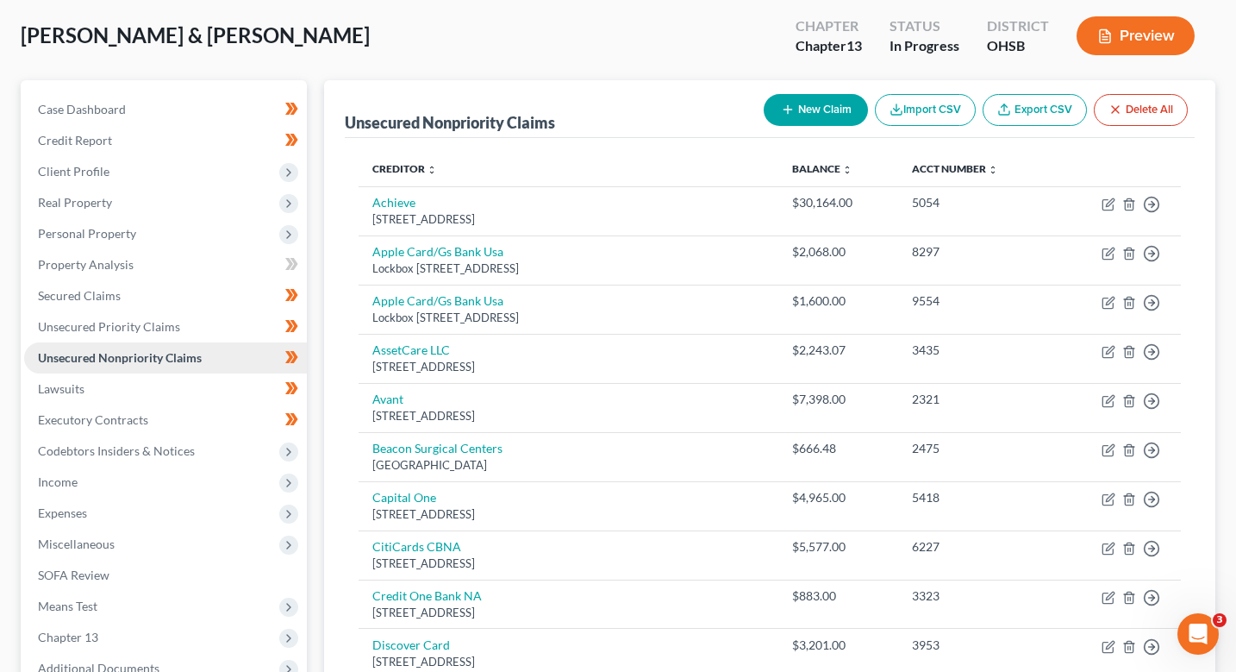
scroll to position [86, 0]
click at [109, 234] on span "Personal Property" at bounding box center [87, 232] width 98 height 15
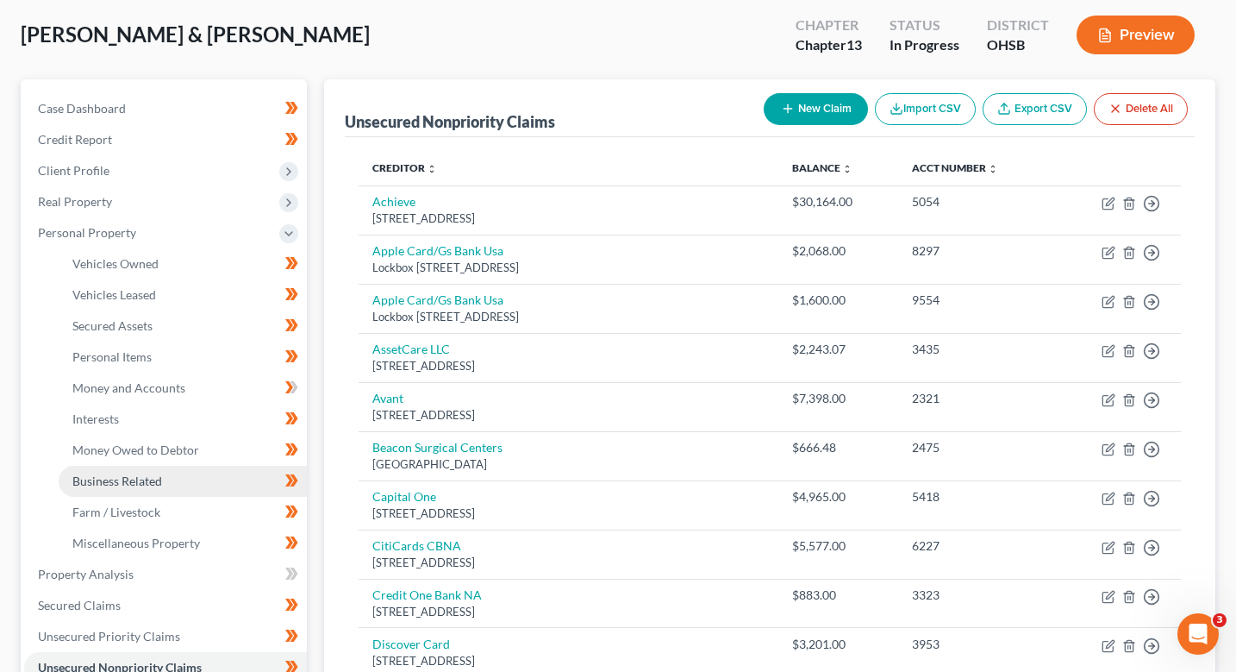
click at [121, 484] on span "Business Related" at bounding box center [117, 480] width 90 height 15
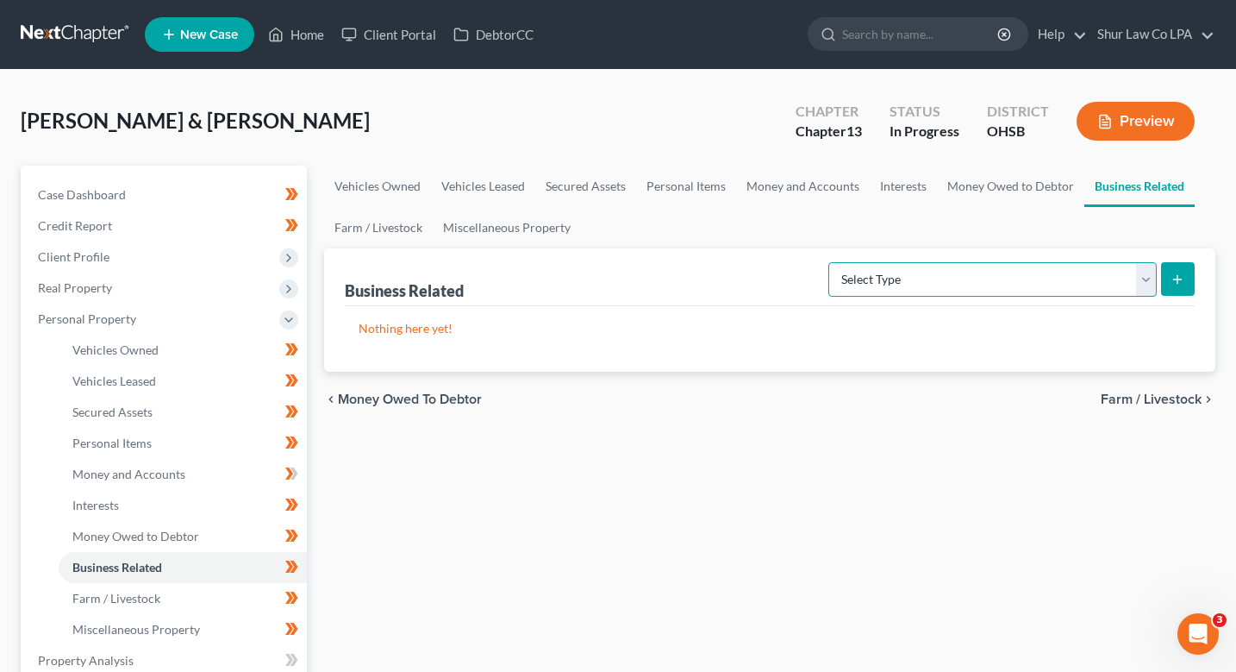
click at [1144, 275] on select "Select Type Customer Lists (A/B: 43) Franchises (A/B: 27) Inventory (A/B: 41) L…" at bounding box center [992, 279] width 328 height 34
click at [991, 242] on ul "Vehicles Owned Vehicles Leased Secured Assets Personal Items Money and Accounts…" at bounding box center [770, 207] width 892 height 83
click at [519, 234] on link "Miscellaneous Property" at bounding box center [507, 227] width 148 height 41
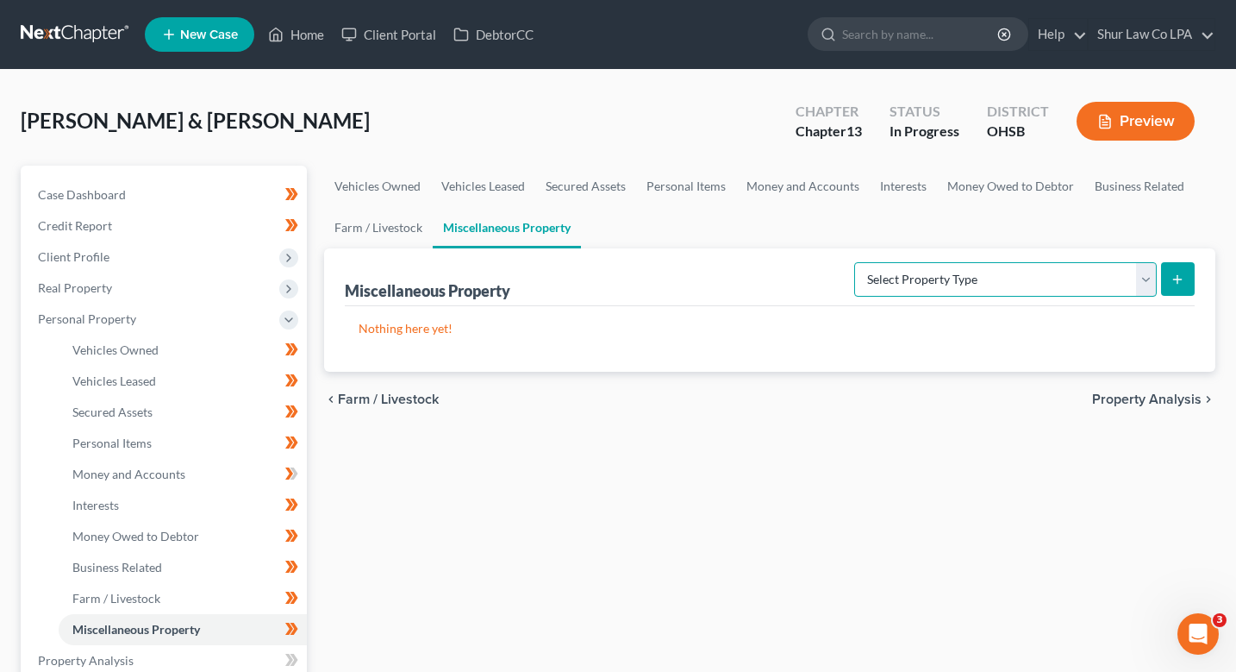
click at [1143, 278] on select "Select Property Type Assigned for Creditor Benefit Within 1 Year (SOFA: 12) Hol…" at bounding box center [1005, 279] width 303 height 34
click at [915, 184] on link "Interests" at bounding box center [903, 186] width 67 height 41
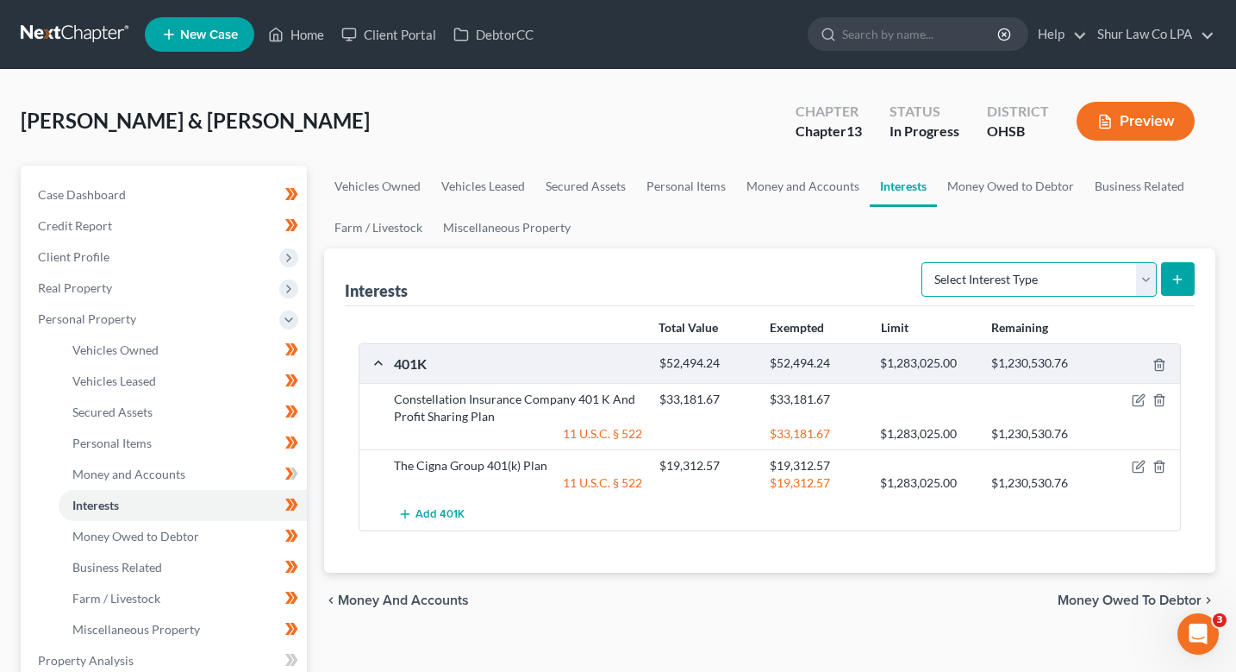
click at [1151, 285] on select "Select Interest Type 401K (A/B: 21) Annuity (A/B: 23) Bond (A/B: 18) Education …" at bounding box center [1038, 279] width 235 height 34
select select "unincorporated_business"
click at [924, 262] on select "Select Interest Type 401K (A/B: 21) Annuity (A/B: 23) Bond (A/B: 18) Education …" at bounding box center [1038, 279] width 235 height 34
click at [1184, 276] on icon "submit" at bounding box center [1178, 279] width 14 height 14
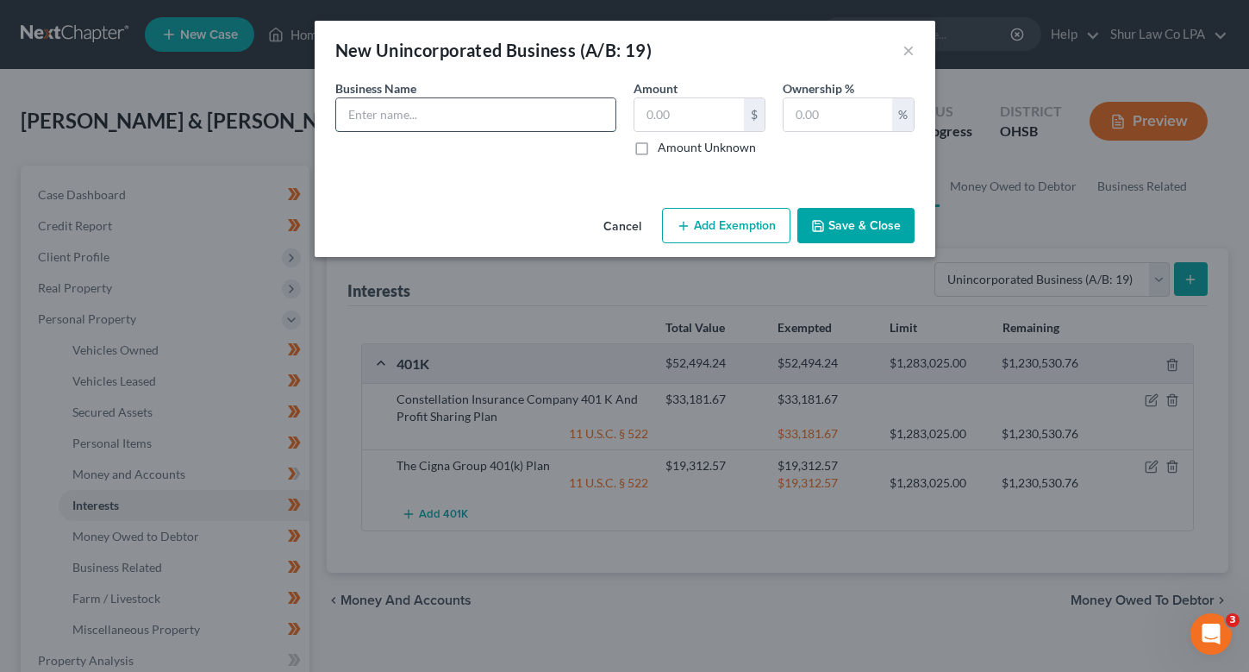
click at [510, 112] on input "text" at bounding box center [475, 114] width 279 height 33
type input "Embracing Your History LLC"
click at [682, 107] on input "text" at bounding box center [688, 114] width 109 height 33
type input "0.00"
click at [812, 111] on input "text" at bounding box center [838, 114] width 109 height 33
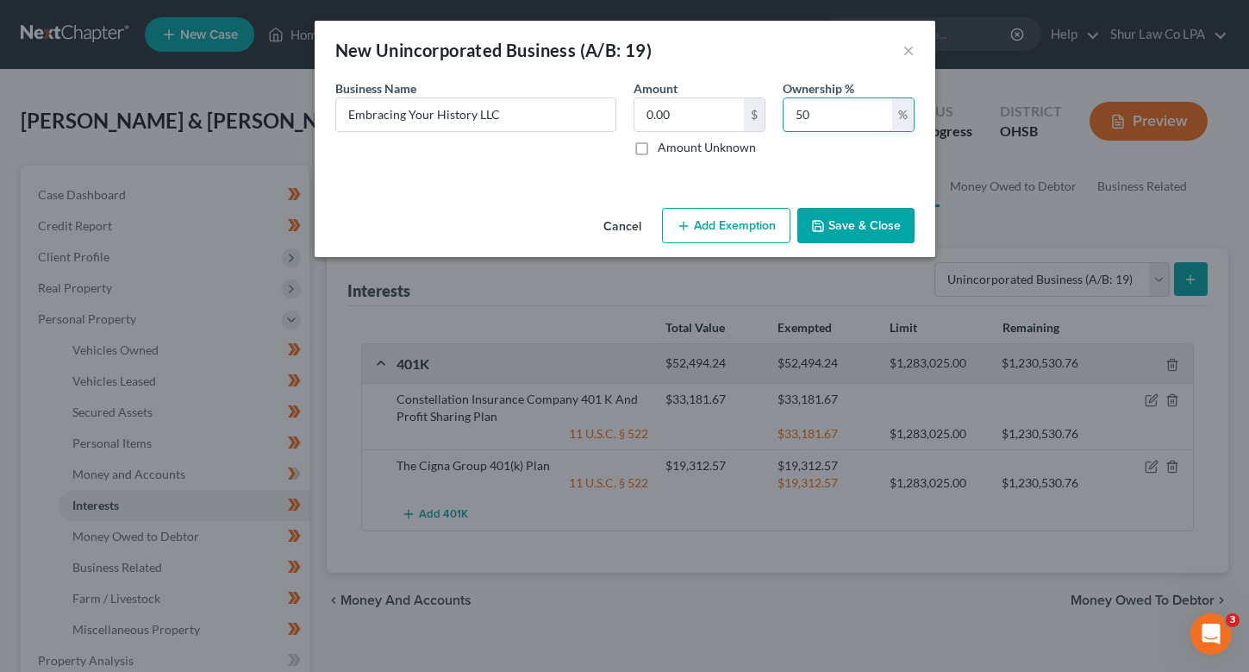
type input "50"
click at [880, 233] on button "Save & Close" at bounding box center [855, 226] width 117 height 36
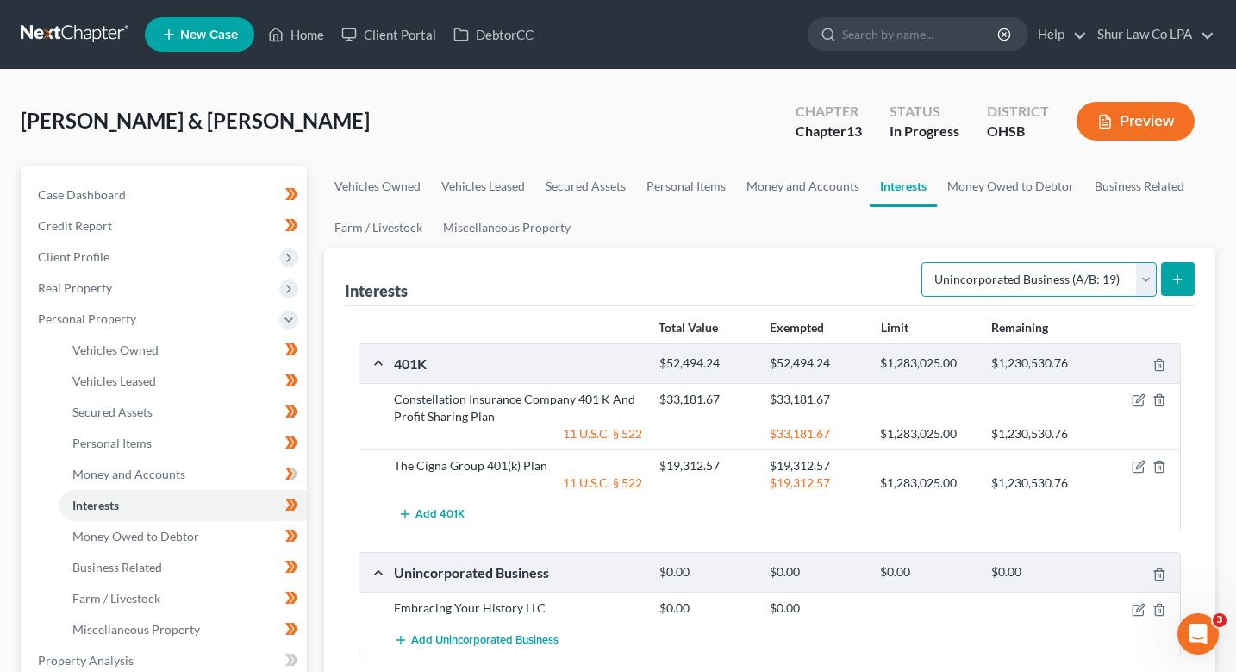
click at [1143, 281] on select "Select Interest Type 401K (A/B: 21) Annuity (A/B: 23) Bond (A/B: 18) Education …" at bounding box center [1038, 279] width 235 height 34
click at [821, 218] on ul "Vehicles Owned Vehicles Leased Secured Assets Personal Items Money and Accounts…" at bounding box center [770, 207] width 892 height 83
click at [1146, 184] on link "Business Related" at bounding box center [1139, 186] width 110 height 41
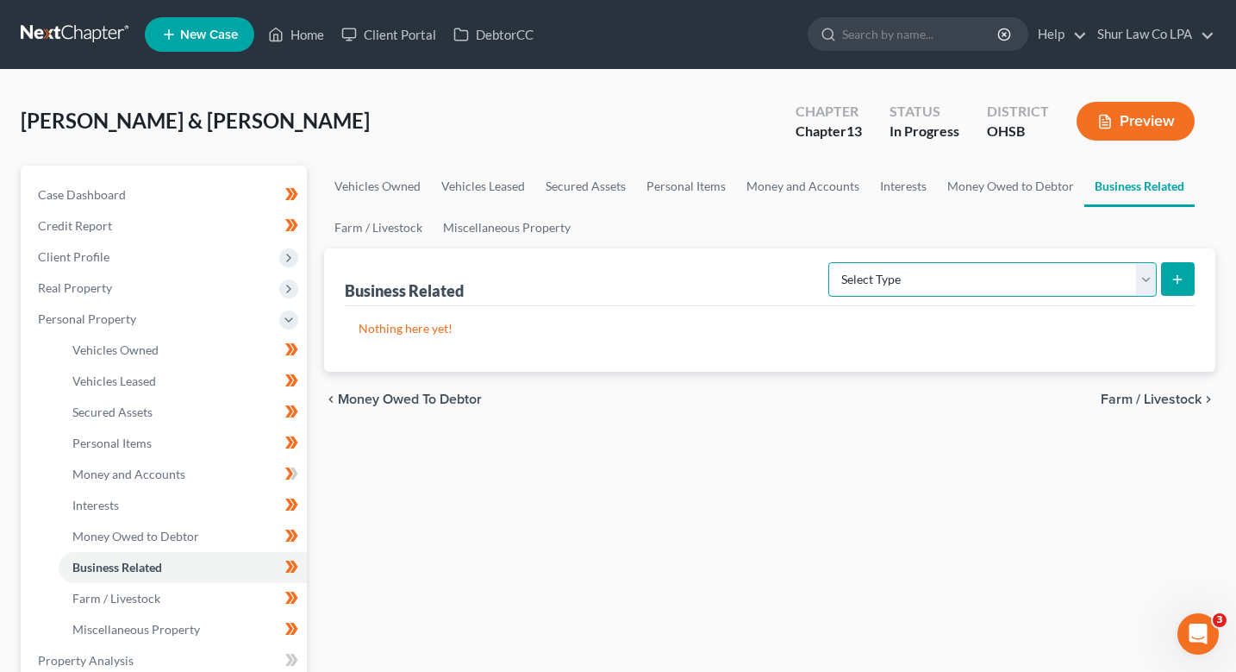
click at [1144, 283] on select "Select Type Customer Lists (A/B: 43) Franchises (A/B: 27) Inventory (A/B: 41) L…" at bounding box center [992, 279] width 328 height 34
click at [715, 257] on div "Business Related Select Type Customer Lists (A/B: 43) Franchises (A/B: 27) Inve…" at bounding box center [770, 277] width 851 height 58
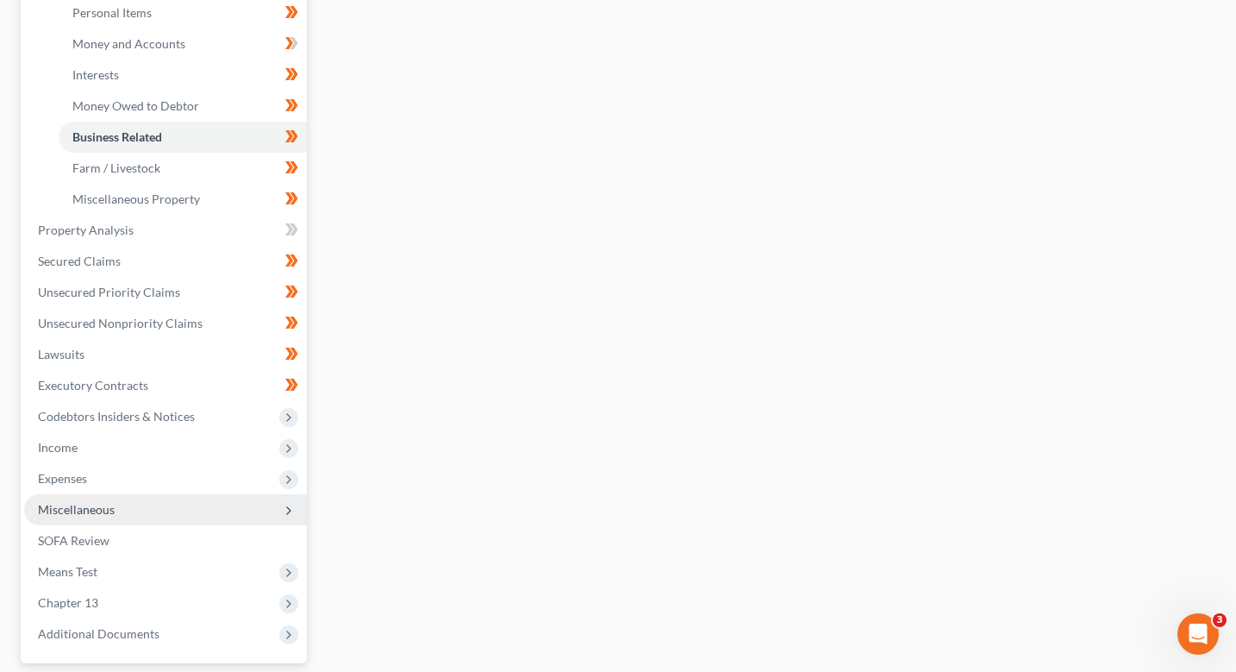
scroll to position [431, 0]
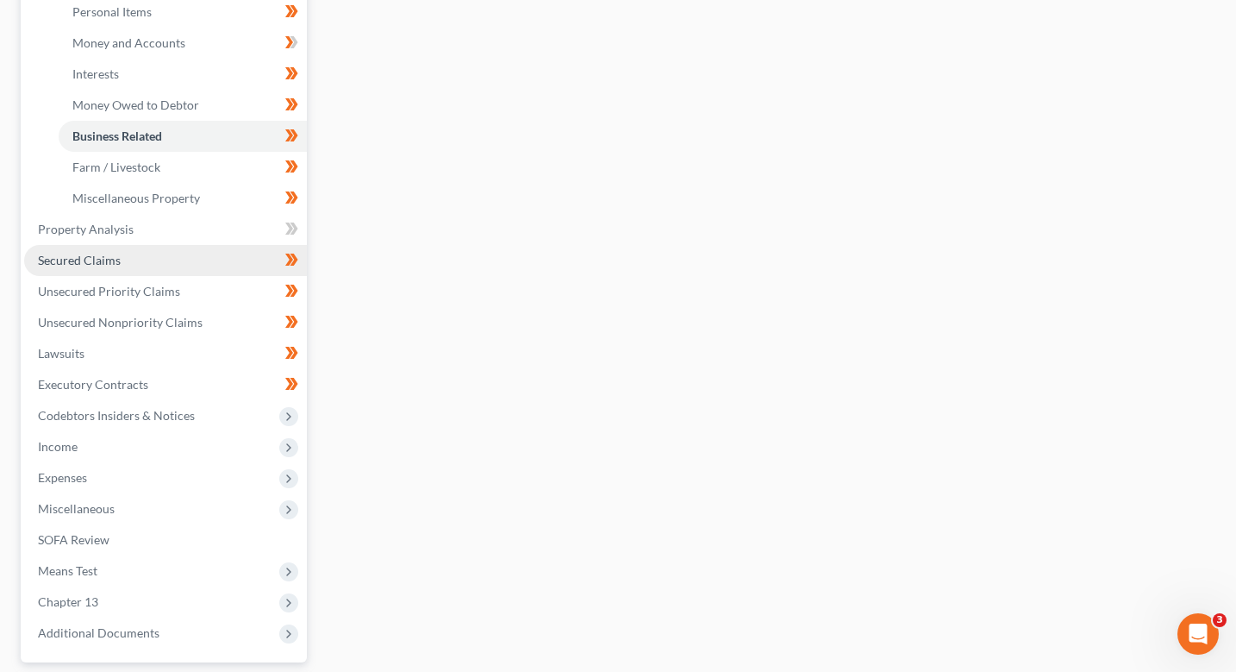
click at [141, 266] on link "Secured Claims" at bounding box center [165, 260] width 283 height 31
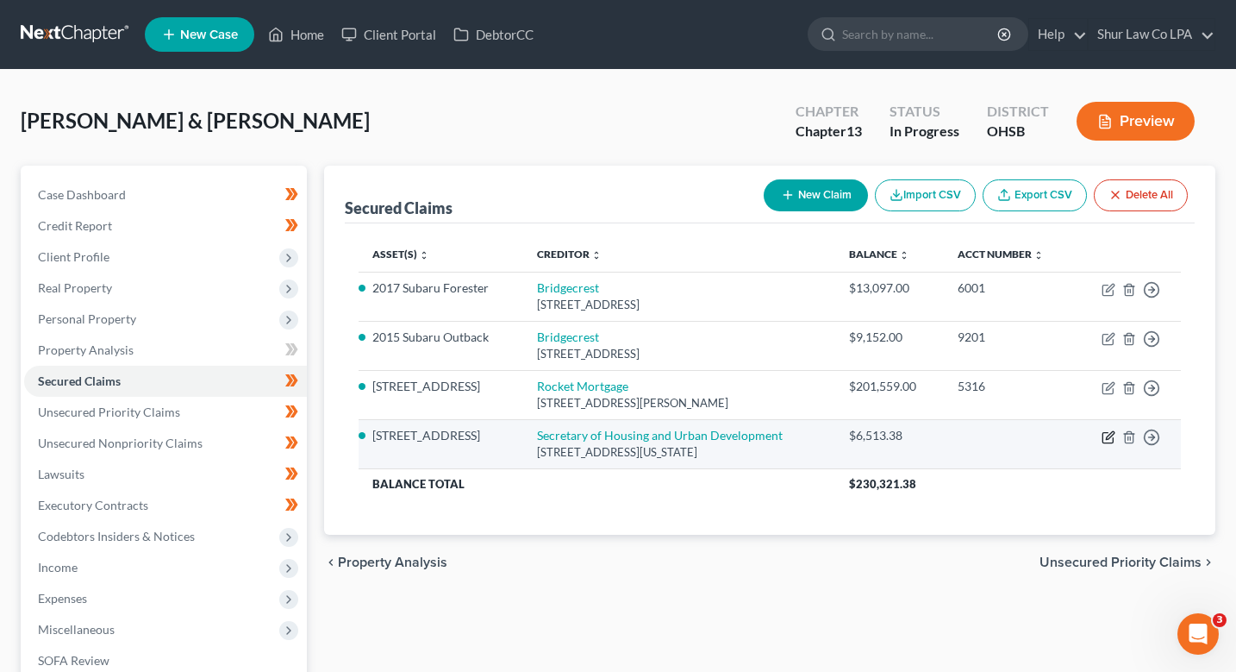
click at [1109, 437] on icon "button" at bounding box center [1109, 437] width 14 height 14
select select "8"
select select "4"
select select "2"
select select "0"
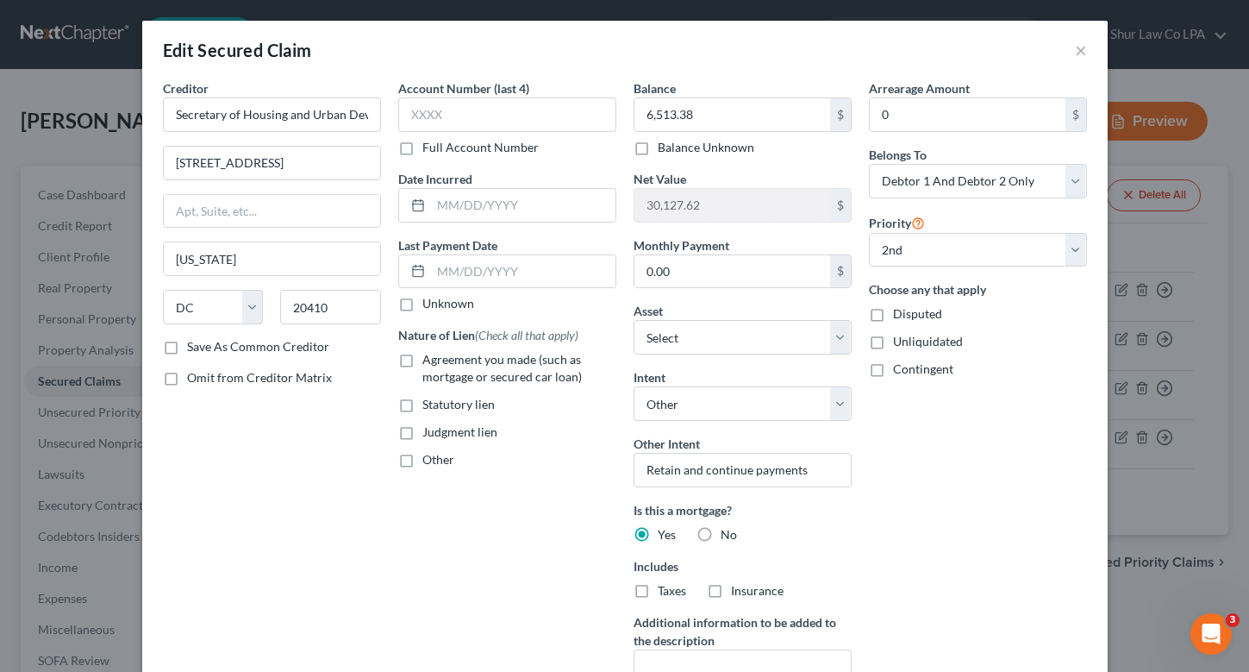
click at [422, 363] on label "Agreement you made (such as mortgage or secured car loan)" at bounding box center [519, 368] width 194 height 34
click at [429, 362] on input "Agreement you made (such as mortgage or secured car loan)" at bounding box center [434, 356] width 11 height 11
checkbox input "true"
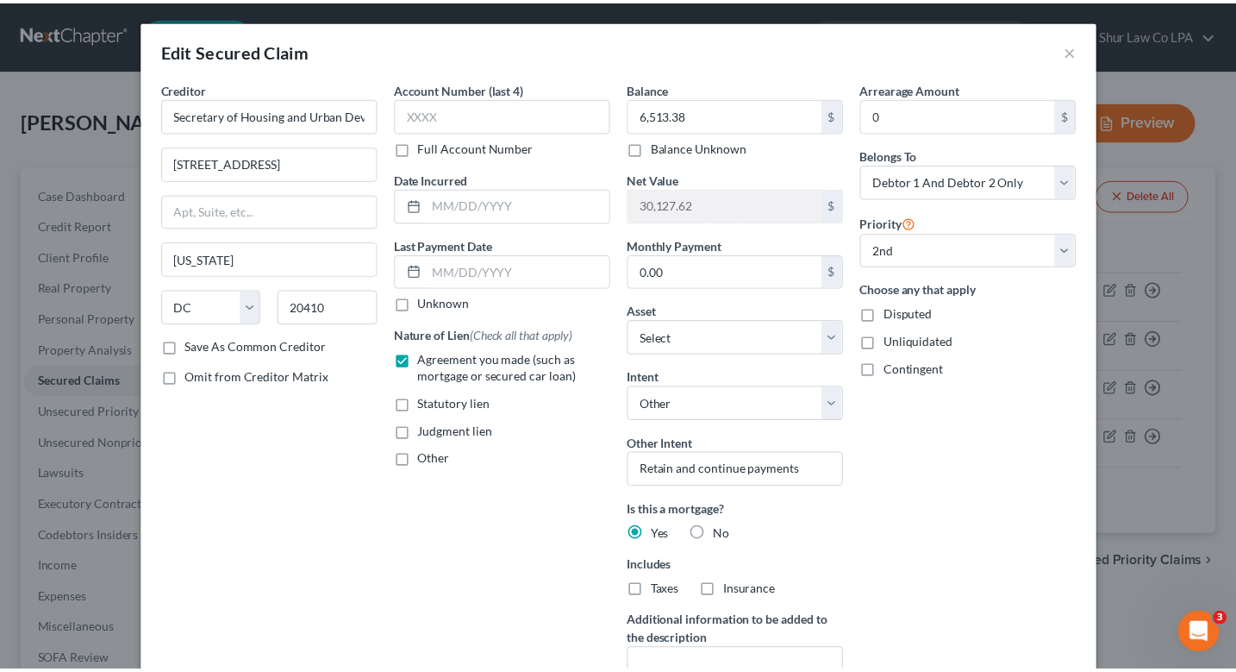
scroll to position [172, 0]
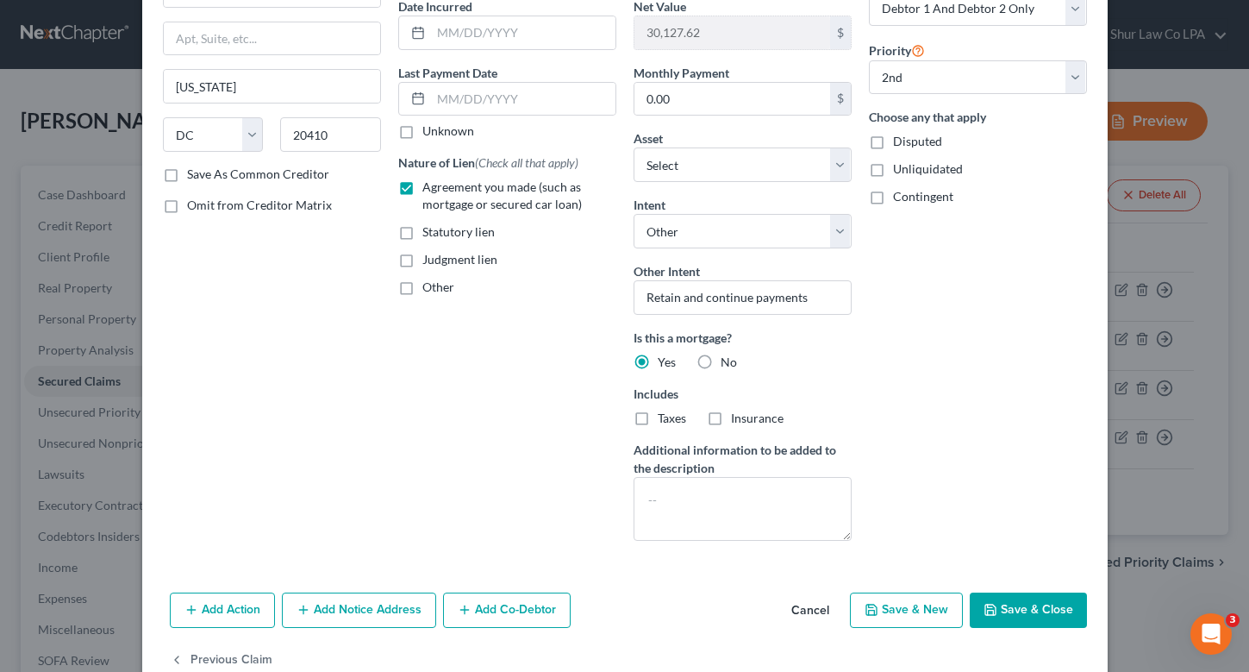
click at [1015, 613] on button "Save & Close" at bounding box center [1028, 610] width 117 height 36
select select "1"
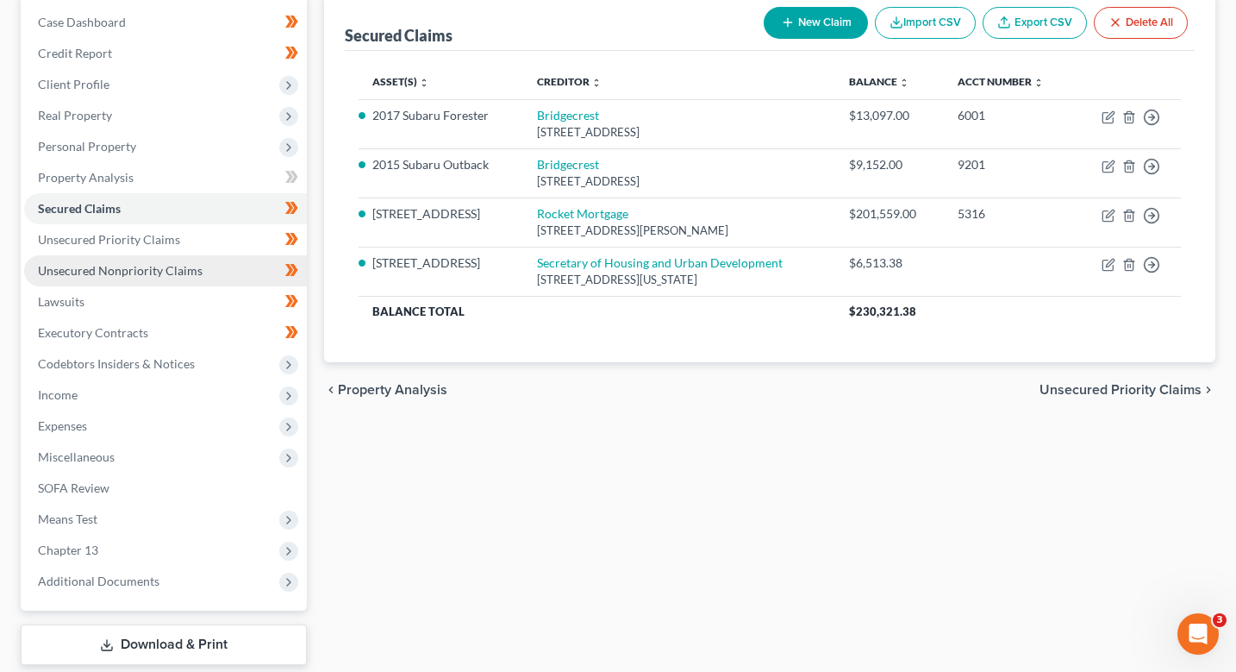
click at [104, 269] on span "Unsecured Nonpriority Claims" at bounding box center [120, 270] width 165 height 15
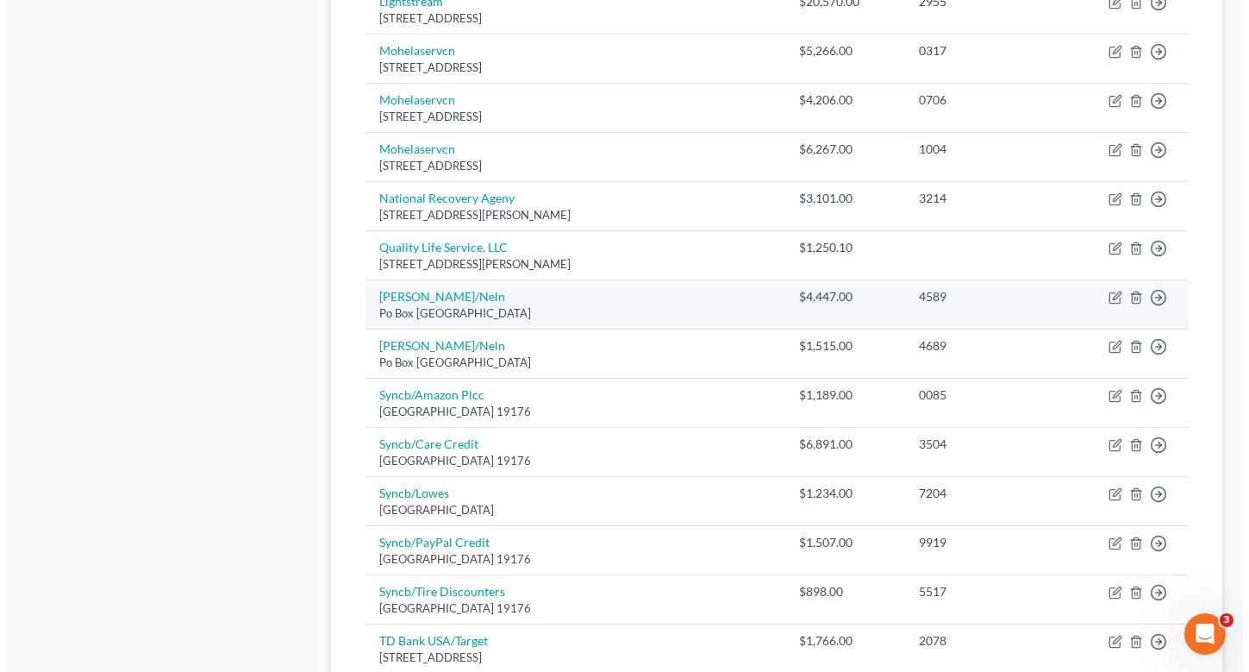
scroll to position [1060, 0]
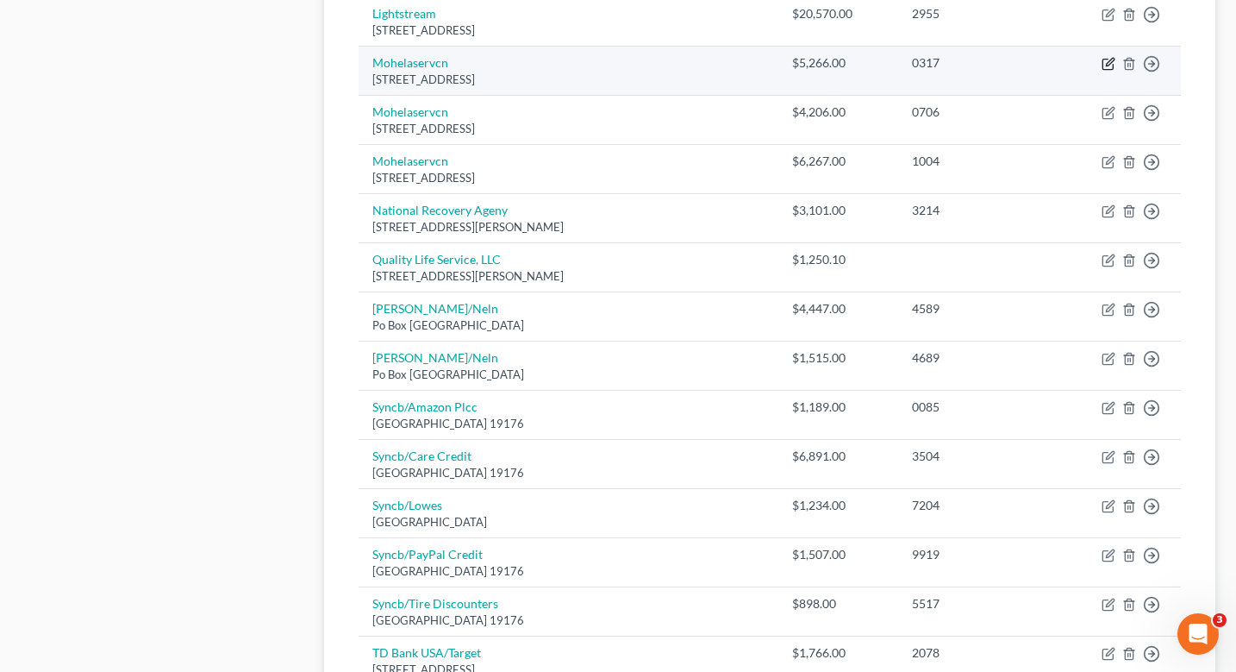
click at [1106, 68] on icon "button" at bounding box center [1109, 64] width 14 height 14
select select "26"
select select "17"
select select "1"
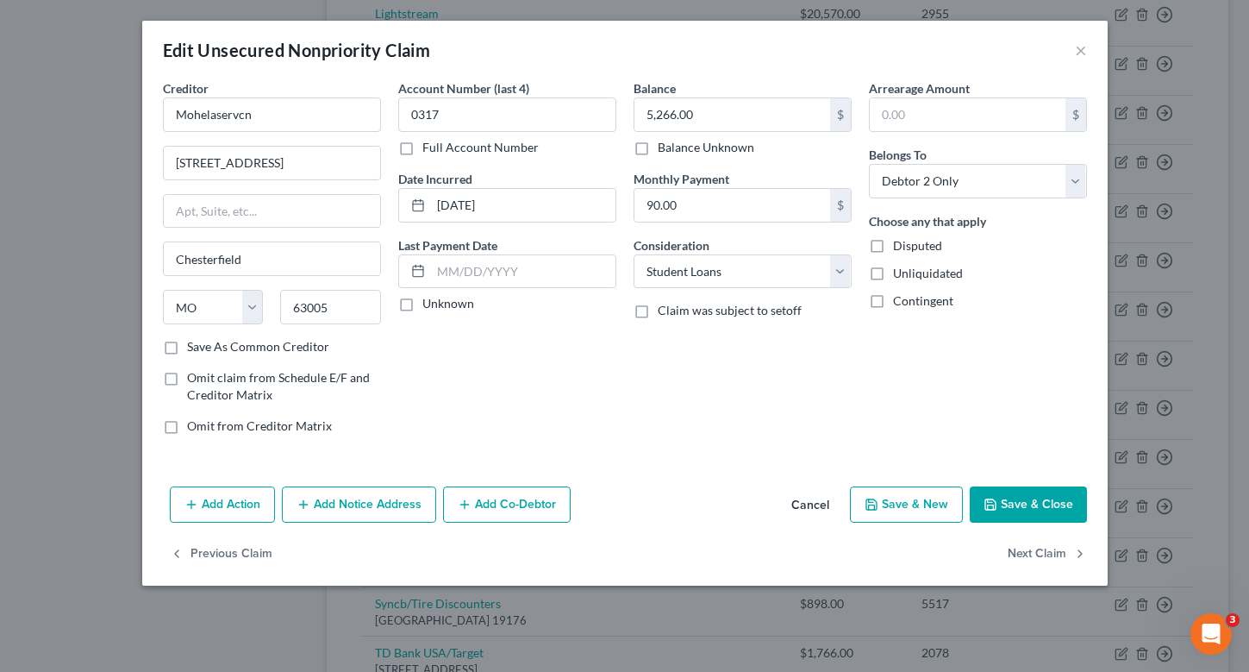
click at [519, 504] on button "Add Co-Debtor" at bounding box center [507, 504] width 128 height 36
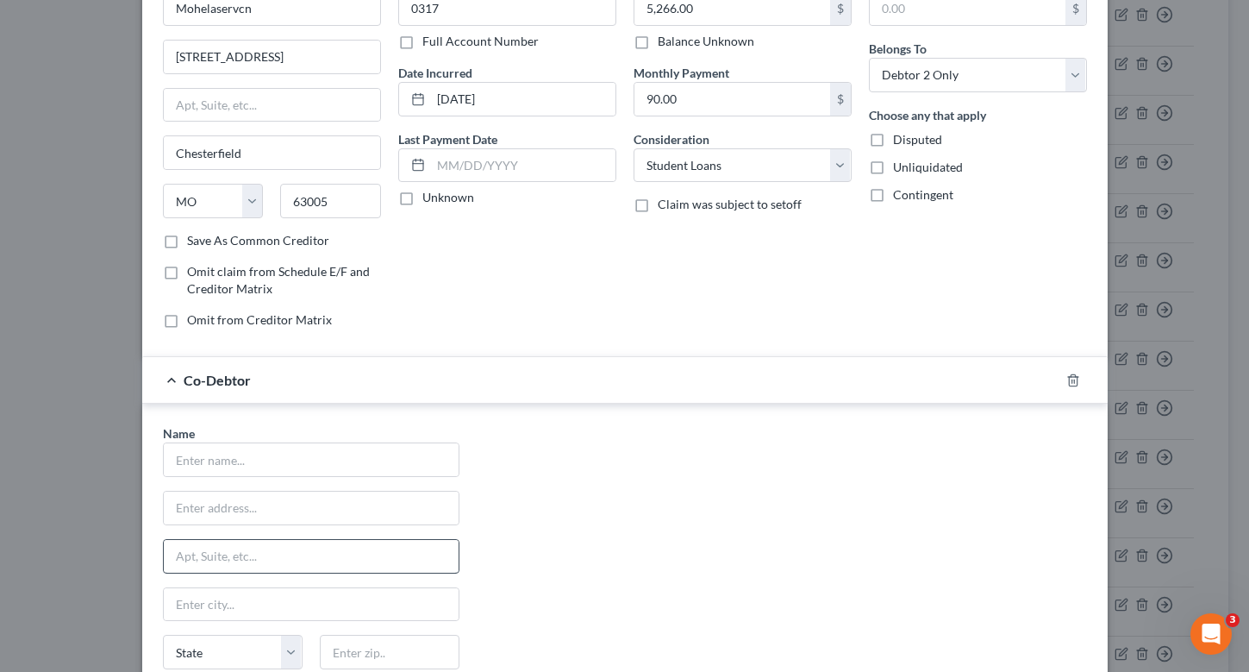
scroll to position [337, 0]
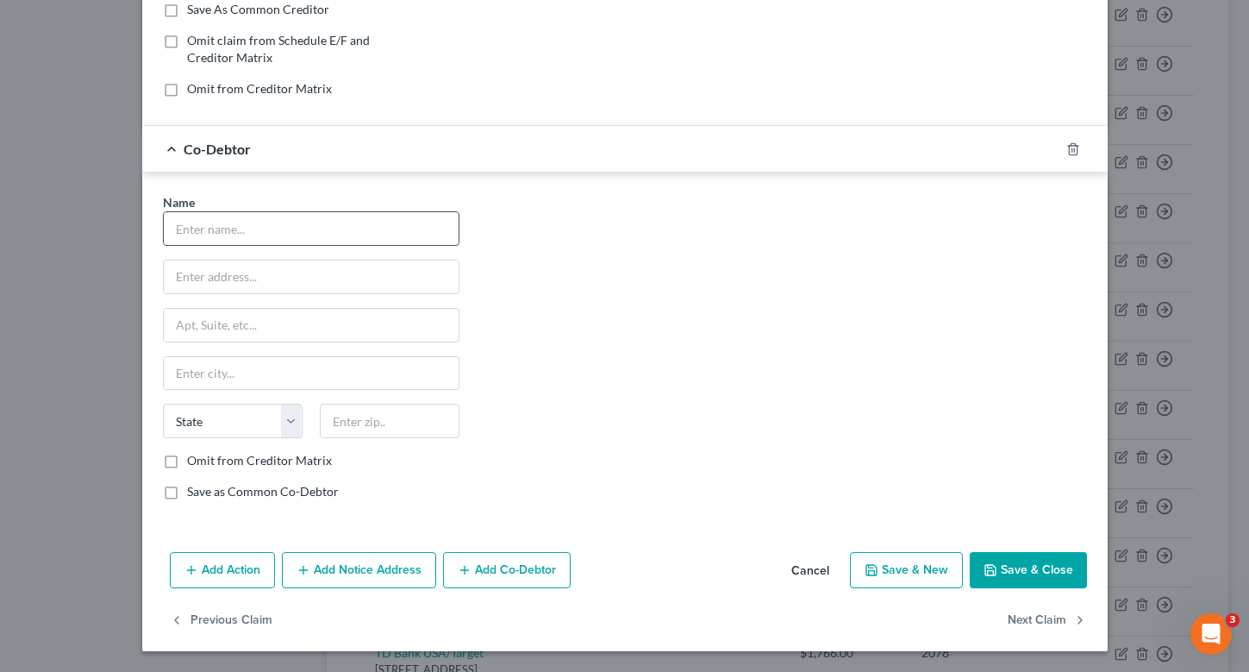
click at [326, 222] on input "text" at bounding box center [311, 228] width 295 height 33
type input "Barbara Zimmerman"
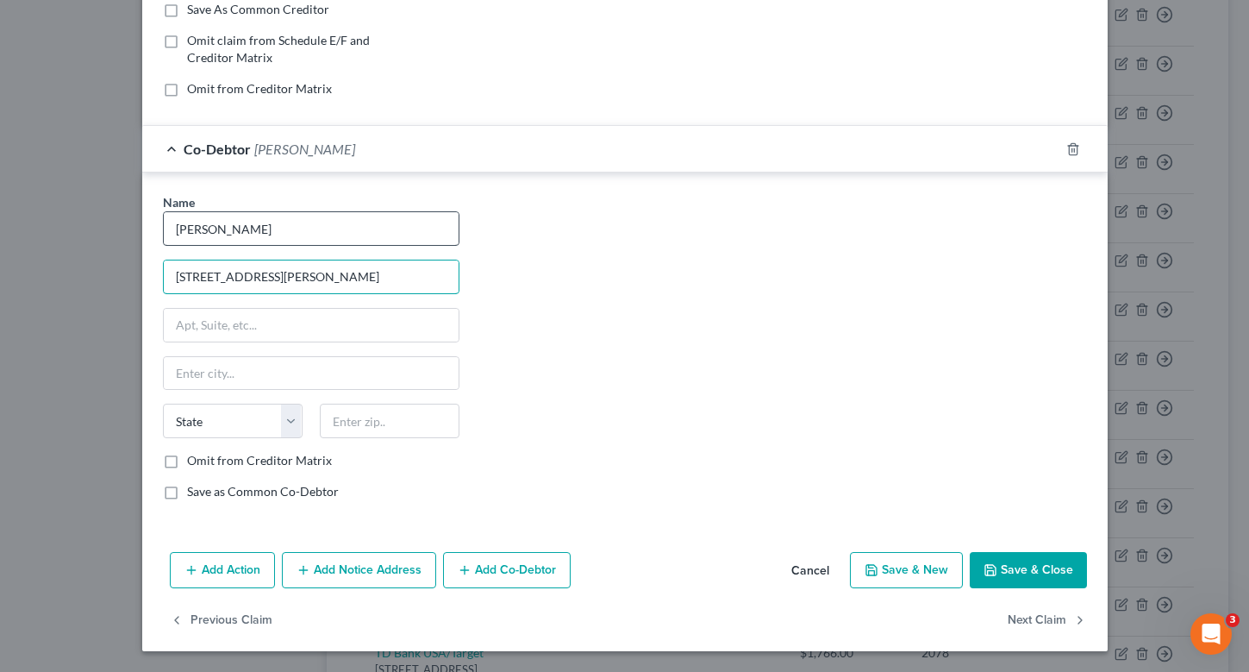
type input "3918 Randolph Ln"
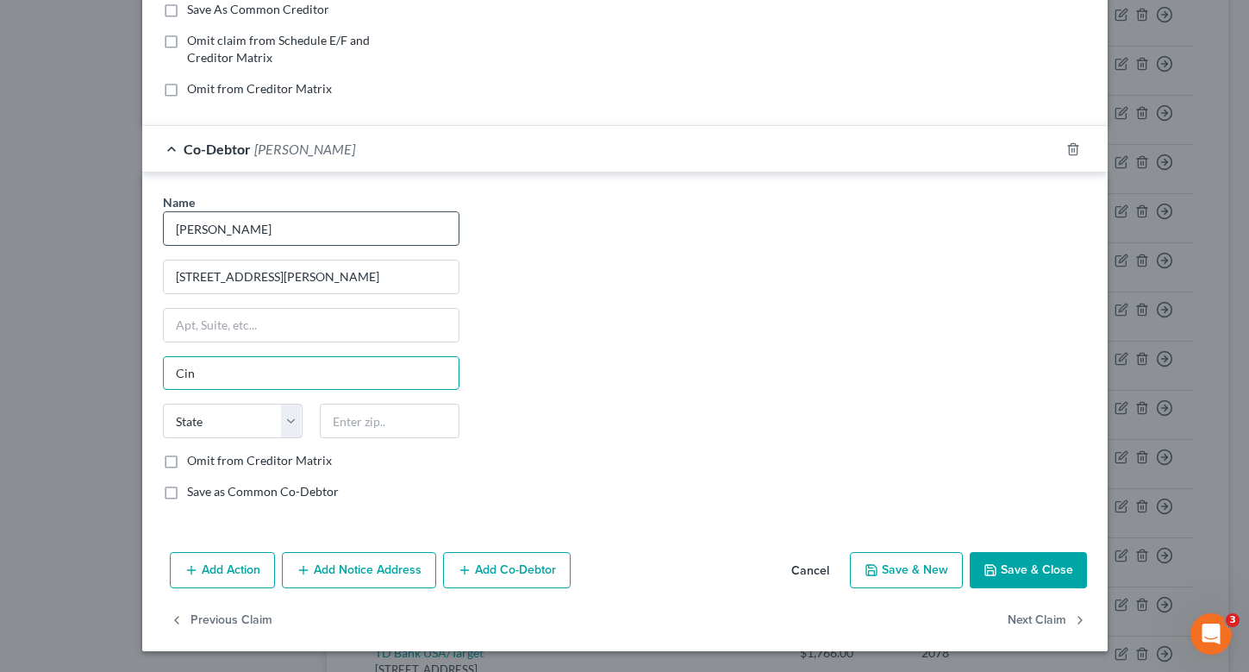
type input "Cin"
type input "45245"
type input "Cincinnati"
select select "36"
click at [209, 363] on input "Cincinnati" at bounding box center [311, 373] width 295 height 33
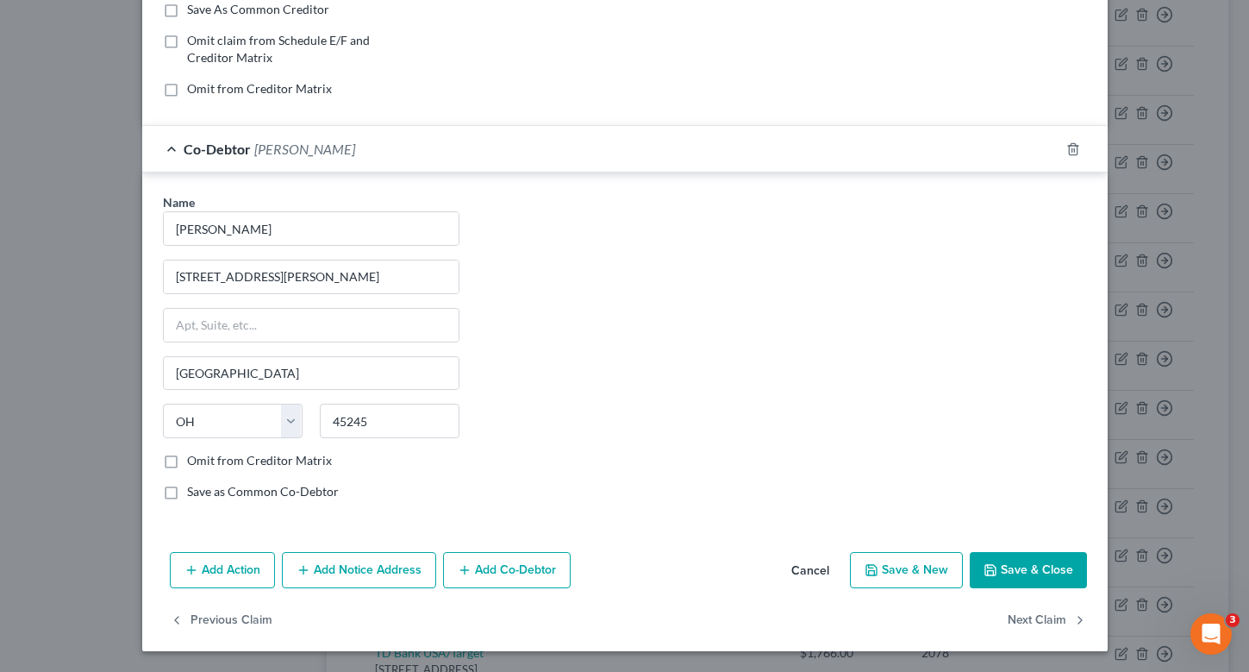
click at [187, 493] on label "Save as Common Co-Debtor" at bounding box center [263, 491] width 152 height 17
click at [194, 493] on input "Save as Common Co-Debtor" at bounding box center [199, 488] width 11 height 11
checkbox input "true"
click at [1013, 580] on button "Save & Close" at bounding box center [1028, 570] width 117 height 36
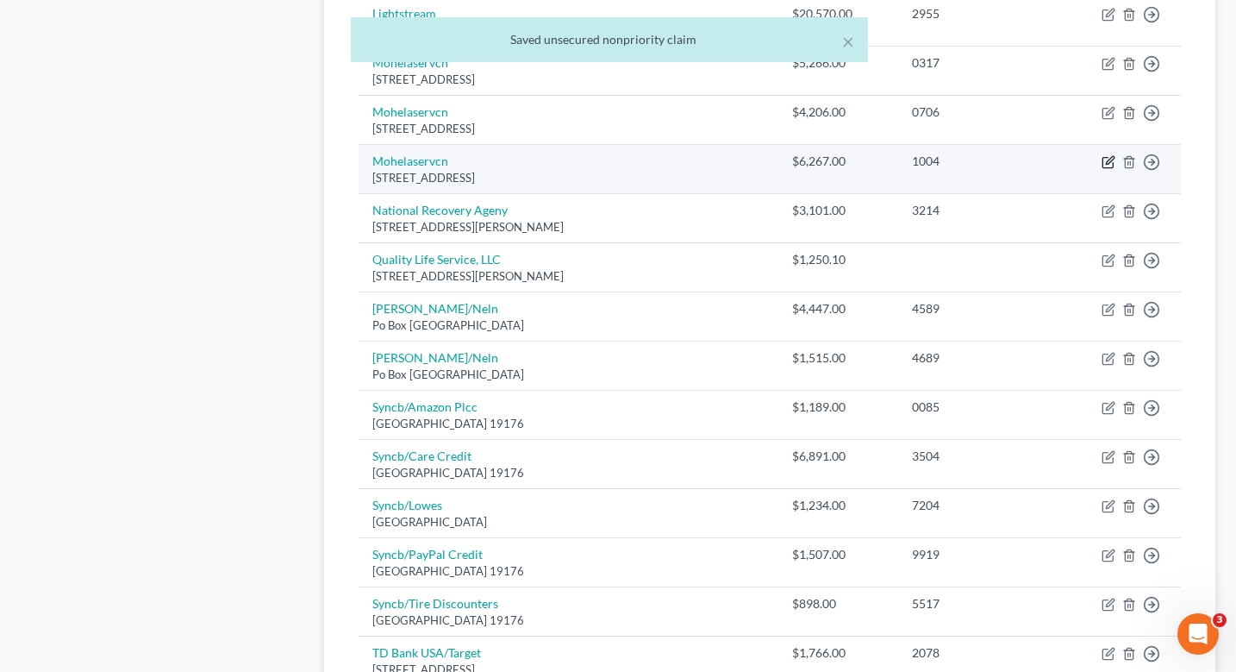
click at [1110, 162] on icon "button" at bounding box center [1110, 161] width 8 height 8
select select "26"
select select "17"
select select "1"
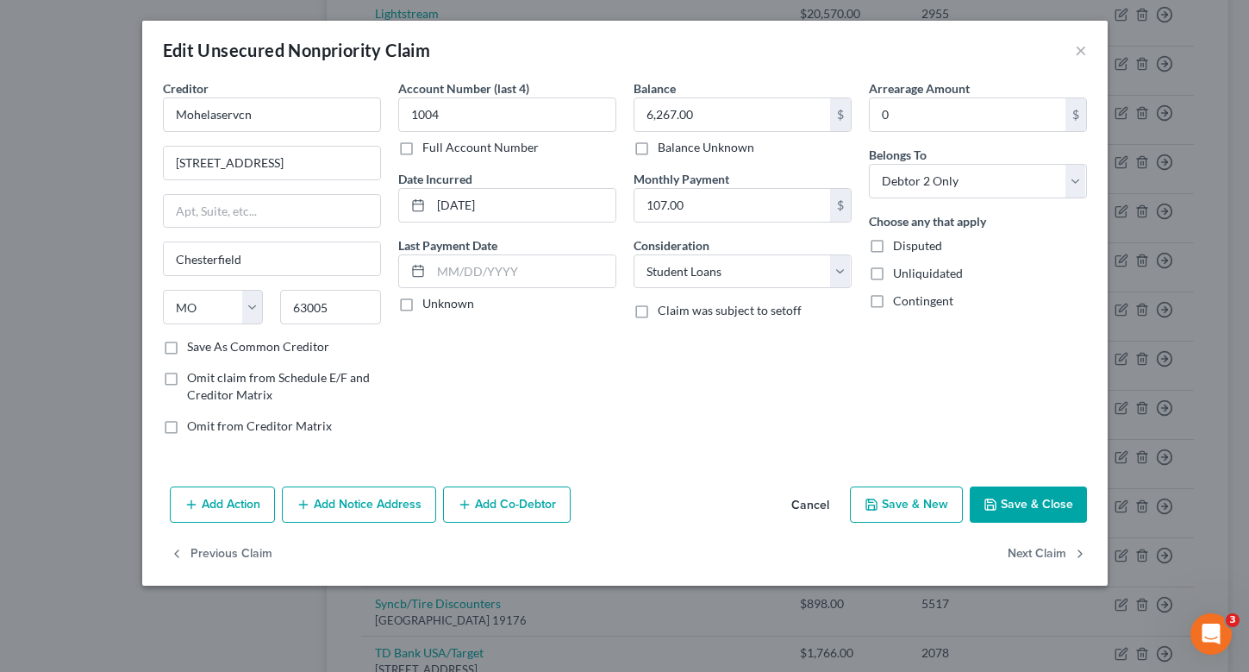
click at [487, 499] on button "Add Co-Debtor" at bounding box center [507, 504] width 128 height 36
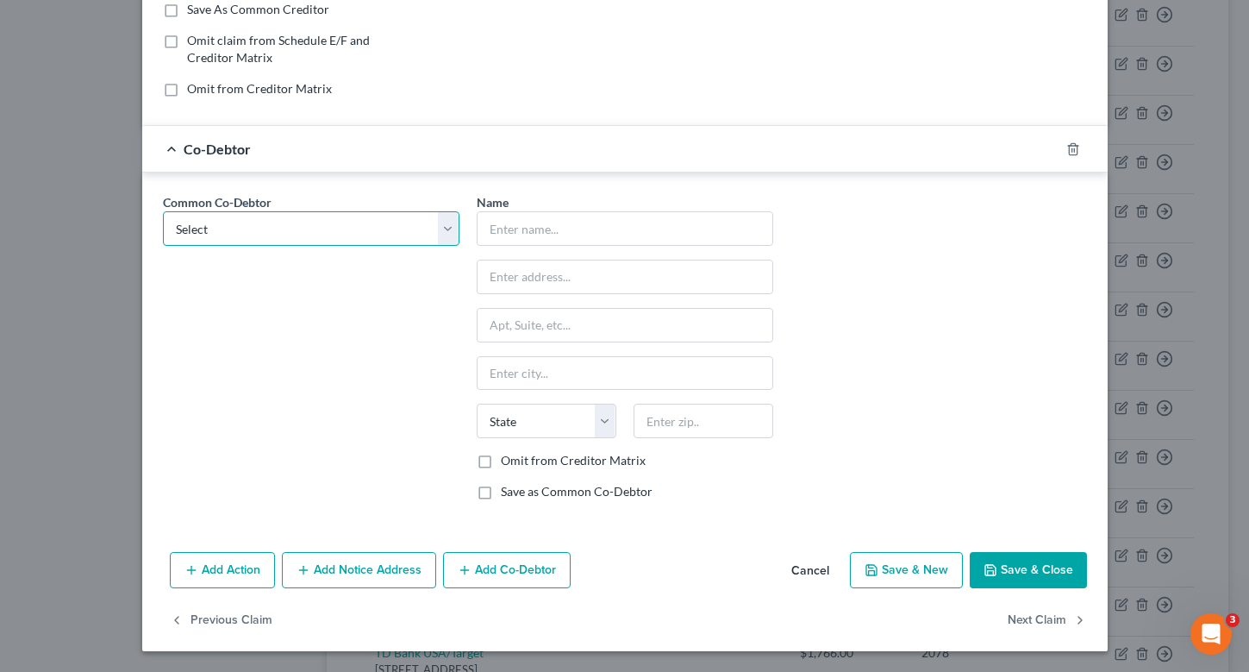
click at [446, 222] on select "Select Barbara Zimmerman" at bounding box center [311, 228] width 297 height 34
select select "0"
click at [163, 211] on select "Select Barbara Zimmerman" at bounding box center [311, 228] width 297 height 34
type input "Barbara Zimmerman"
type input "3918 Randolph Ln"
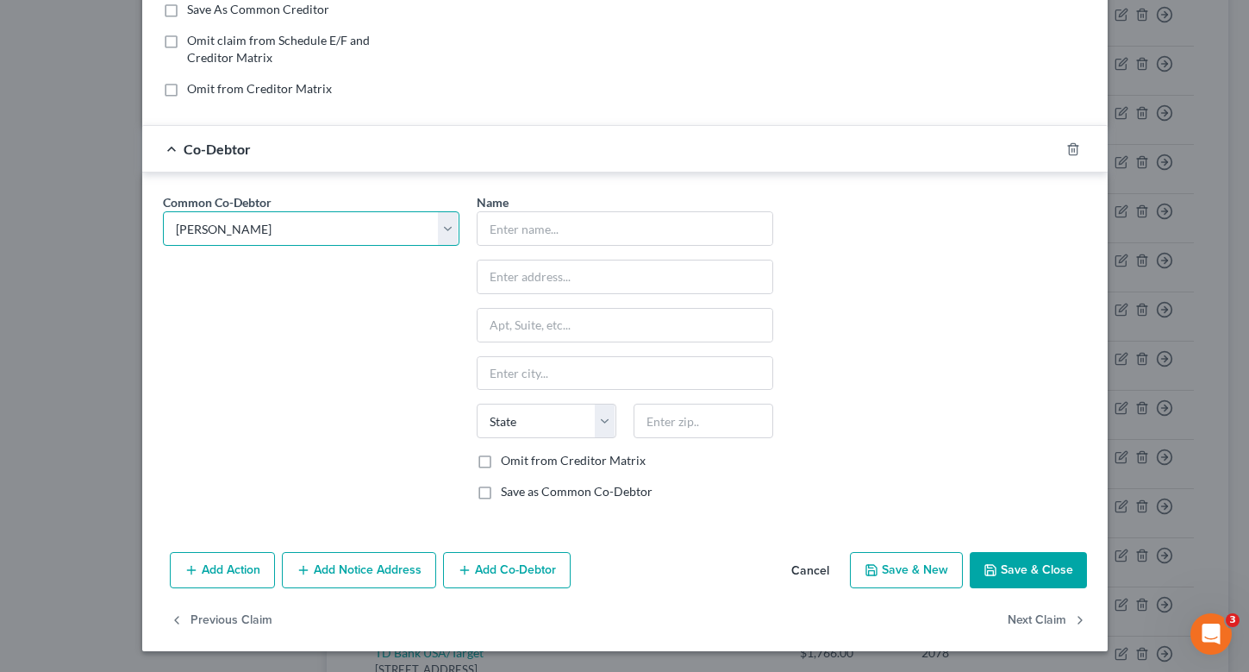
type input "Cincinnati"
select select "36"
type input "45245"
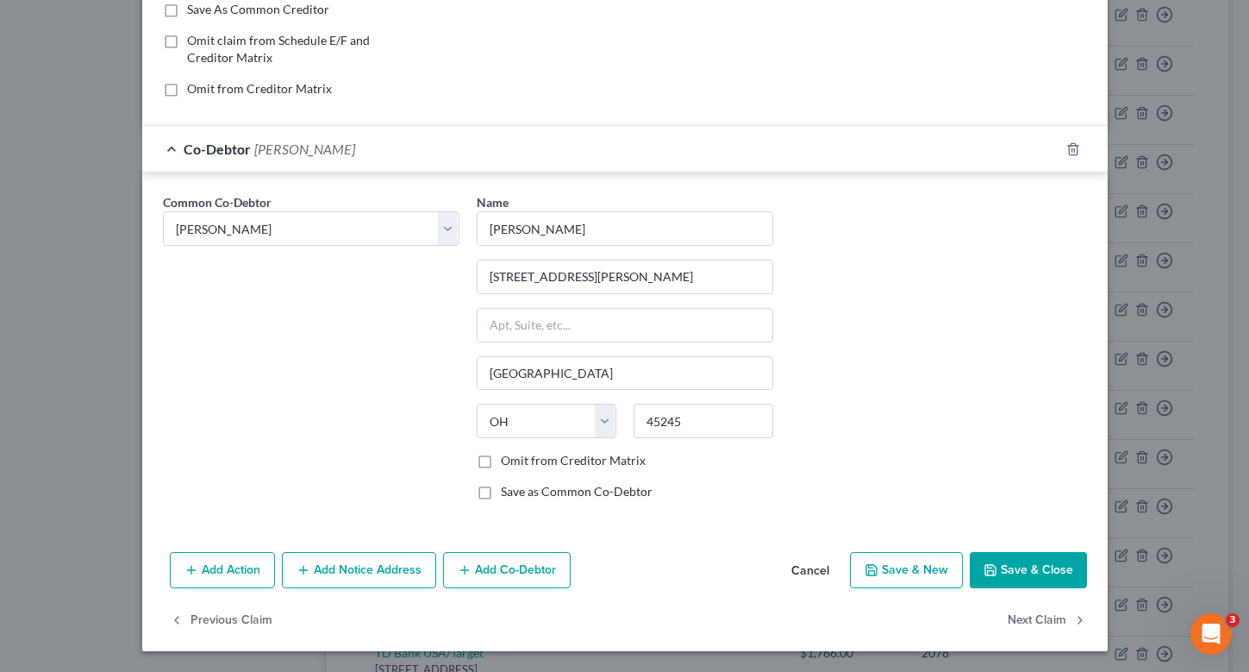
click at [1058, 570] on button "Save & Close" at bounding box center [1028, 570] width 117 height 36
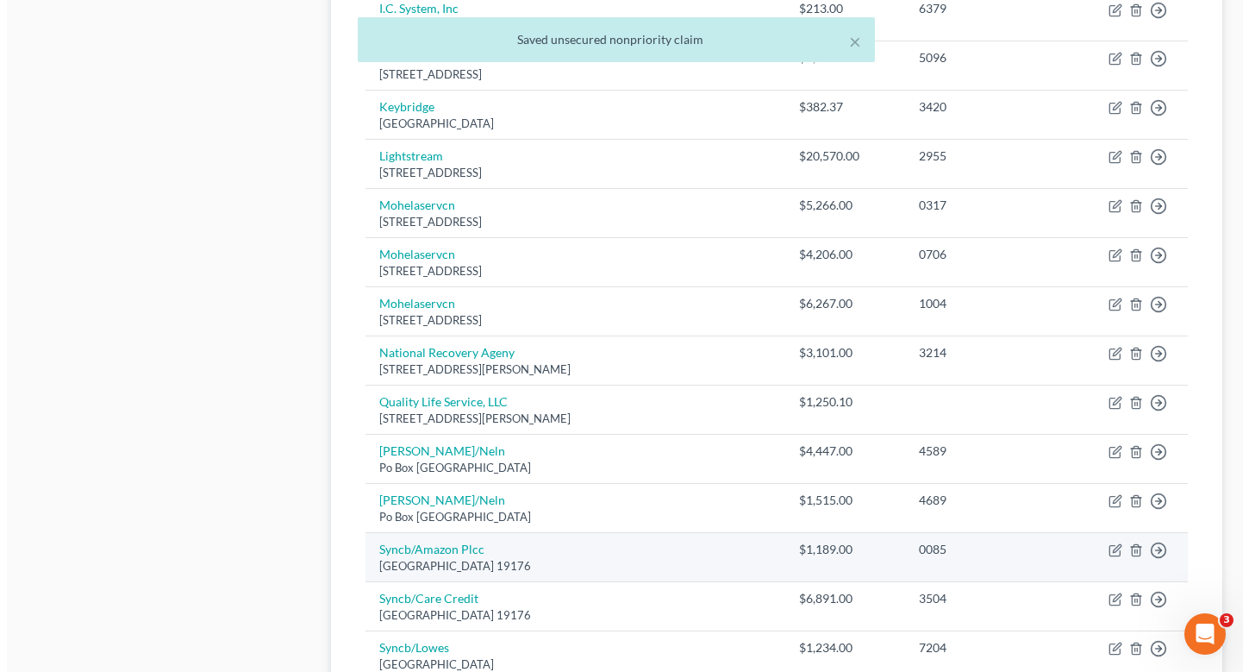
scroll to position [888, 0]
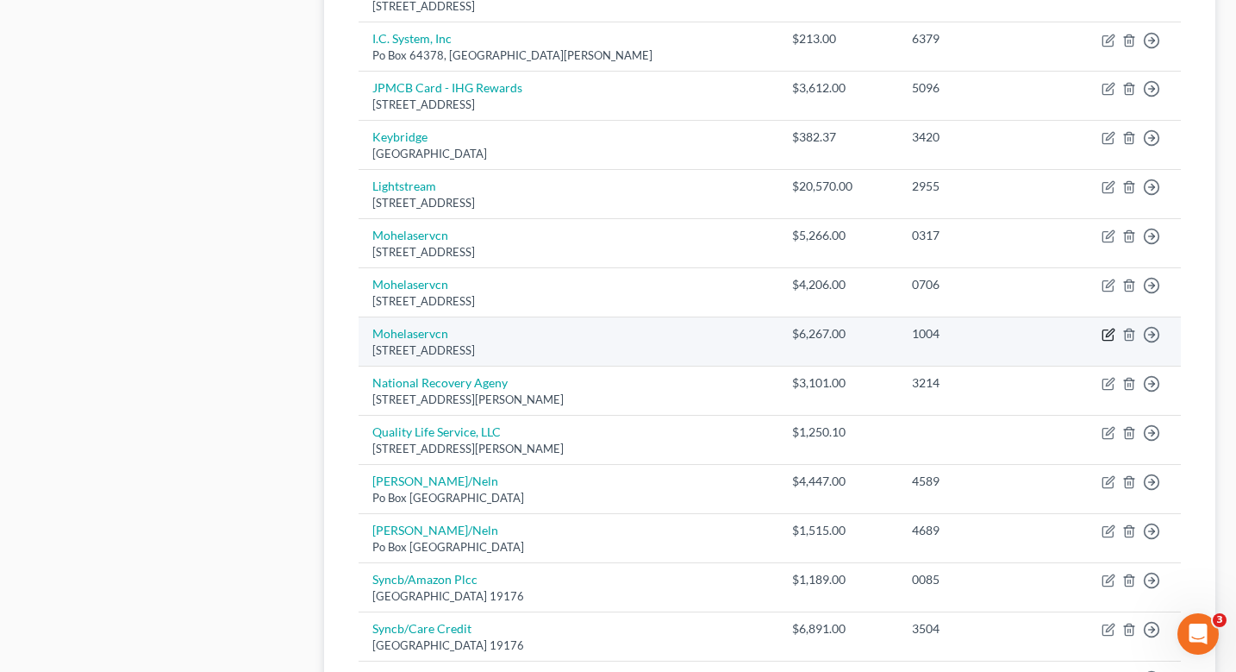
click at [1109, 334] on icon "button" at bounding box center [1110, 333] width 8 height 8
select select "26"
select select "17"
select select "1"
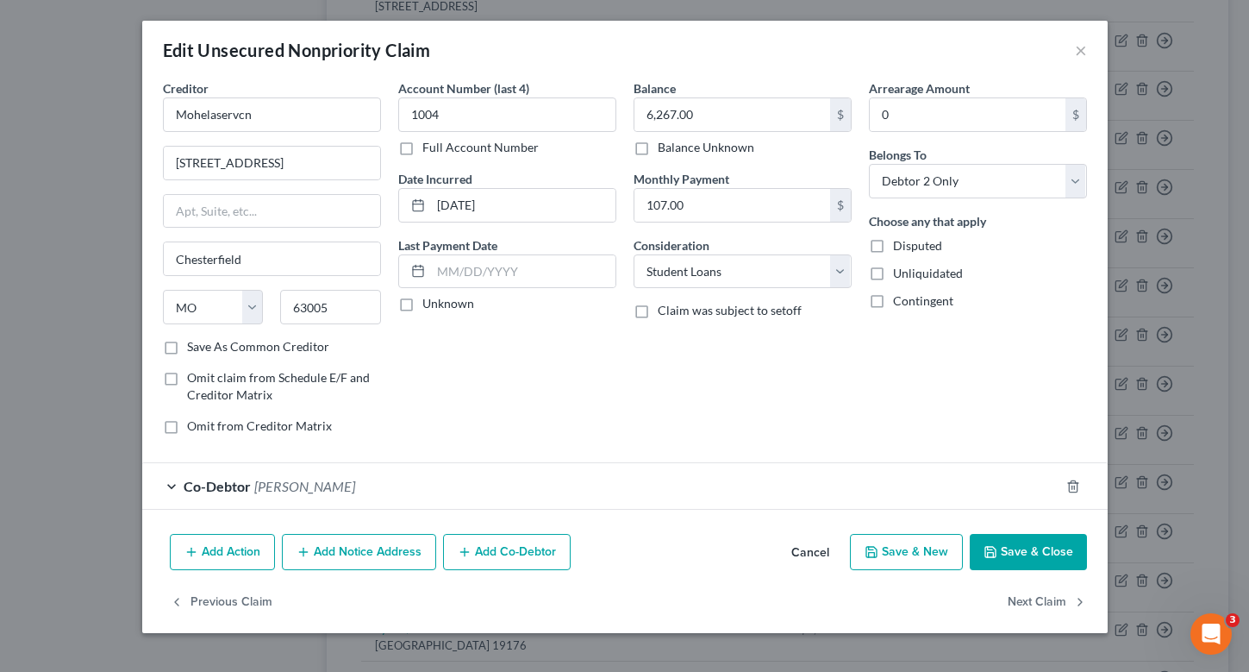
click at [1010, 549] on button "Save & Close" at bounding box center [1028, 552] width 117 height 36
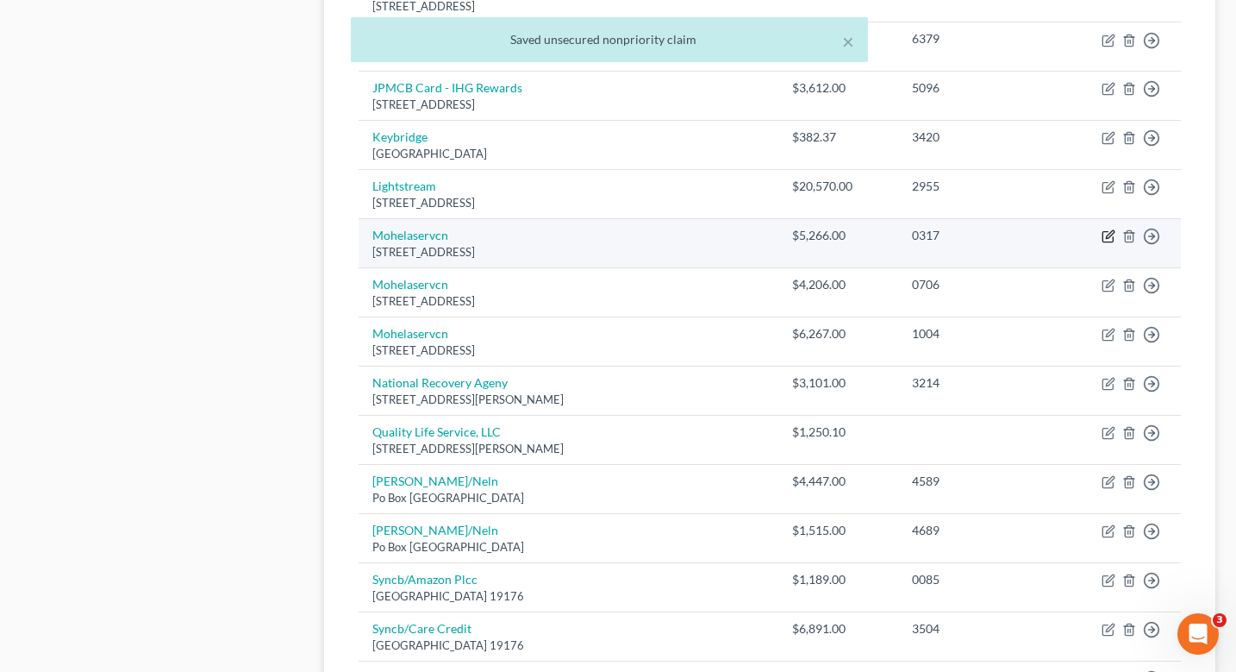
click at [1108, 236] on icon "button" at bounding box center [1110, 235] width 8 height 8
select select "26"
select select "17"
select select "1"
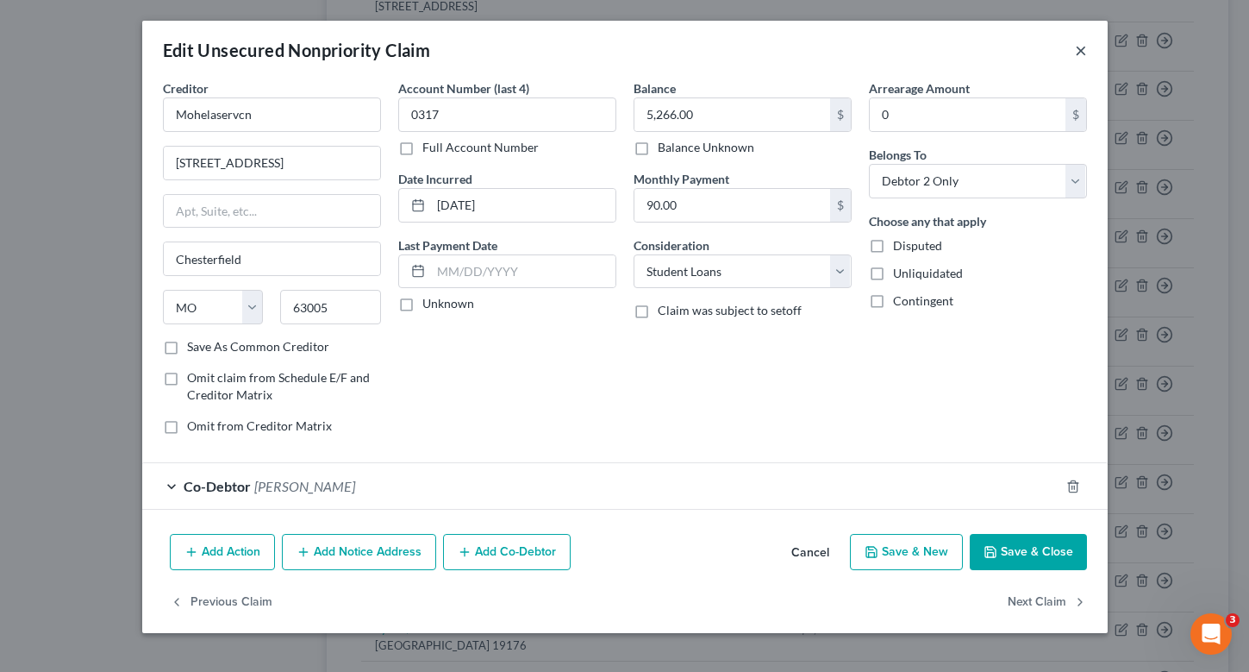
click at [1083, 46] on button "×" at bounding box center [1081, 50] width 12 height 21
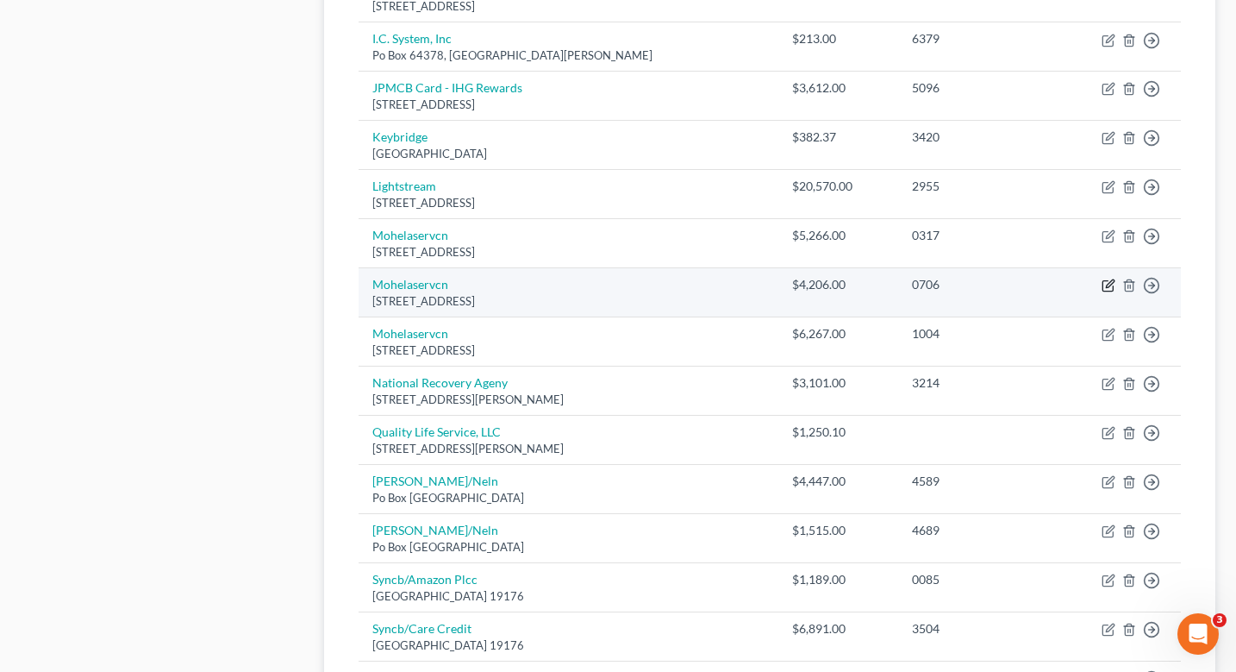
click at [1112, 285] on icon "button" at bounding box center [1109, 285] width 14 height 14
select select "26"
select select "17"
select select "1"
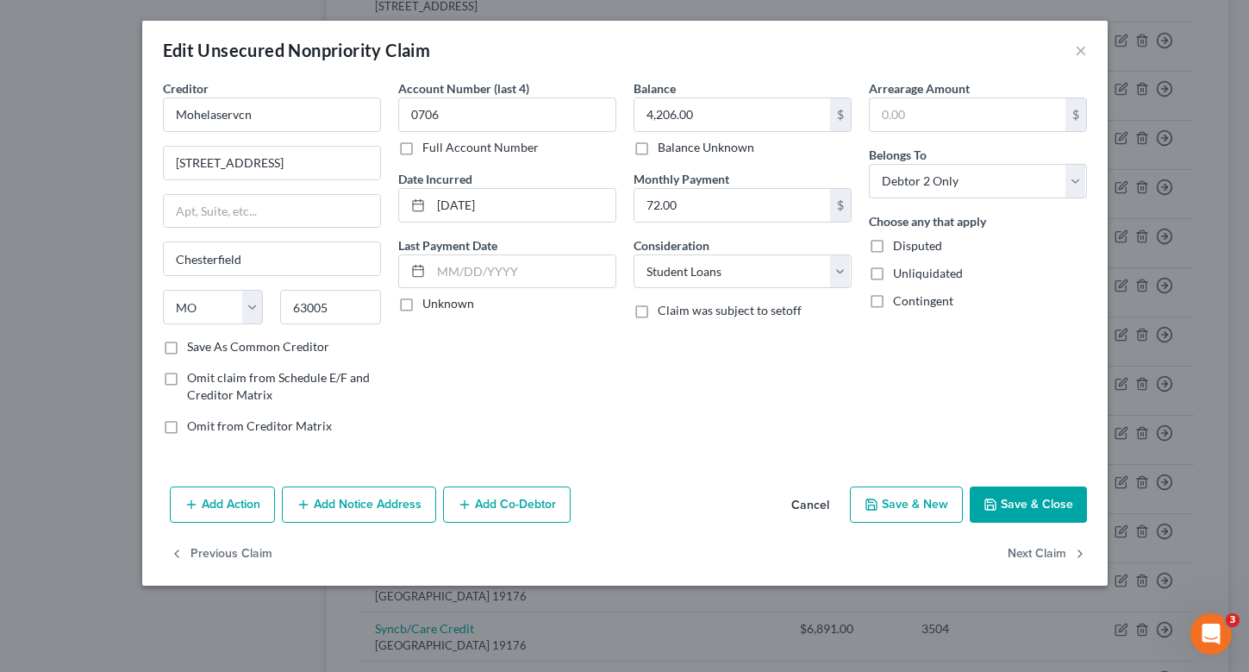
click at [497, 497] on button "Add Co-Debtor" at bounding box center [507, 504] width 128 height 36
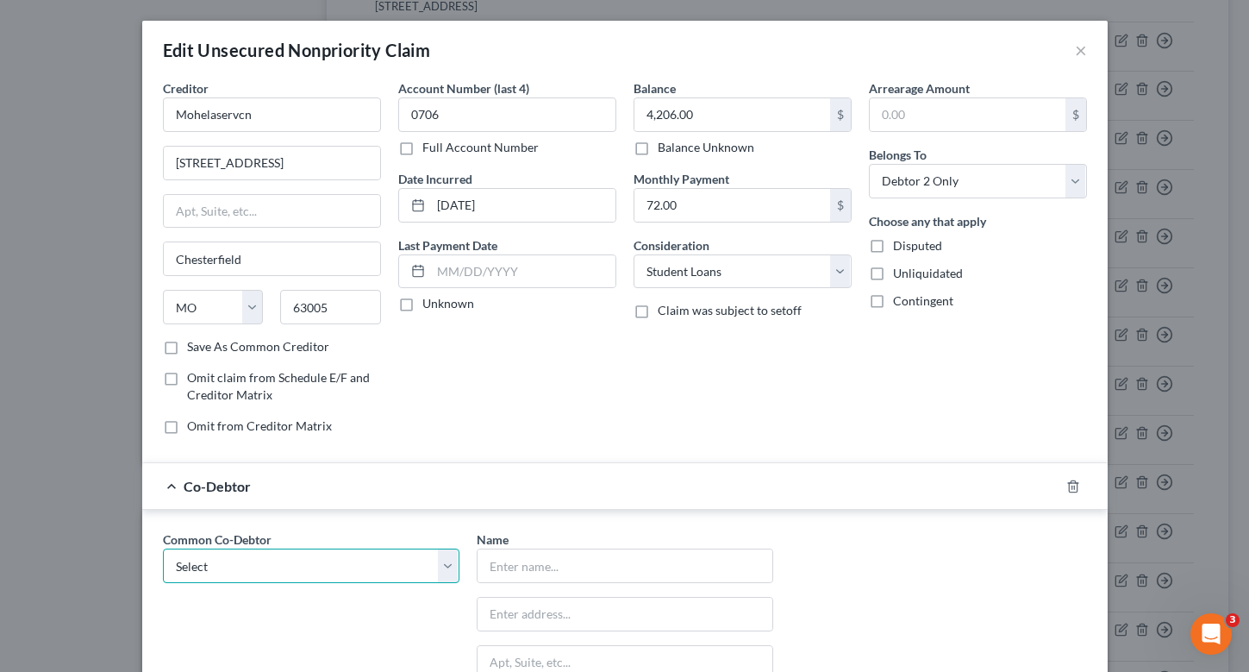
click at [417, 567] on select "Select Barbara Zimmerman" at bounding box center [311, 565] width 297 height 34
select select "0"
click at [163, 548] on select "Select Barbara Zimmerman" at bounding box center [311, 565] width 297 height 34
type input "Barbara Zimmerman"
type input "3918 Randolph Ln"
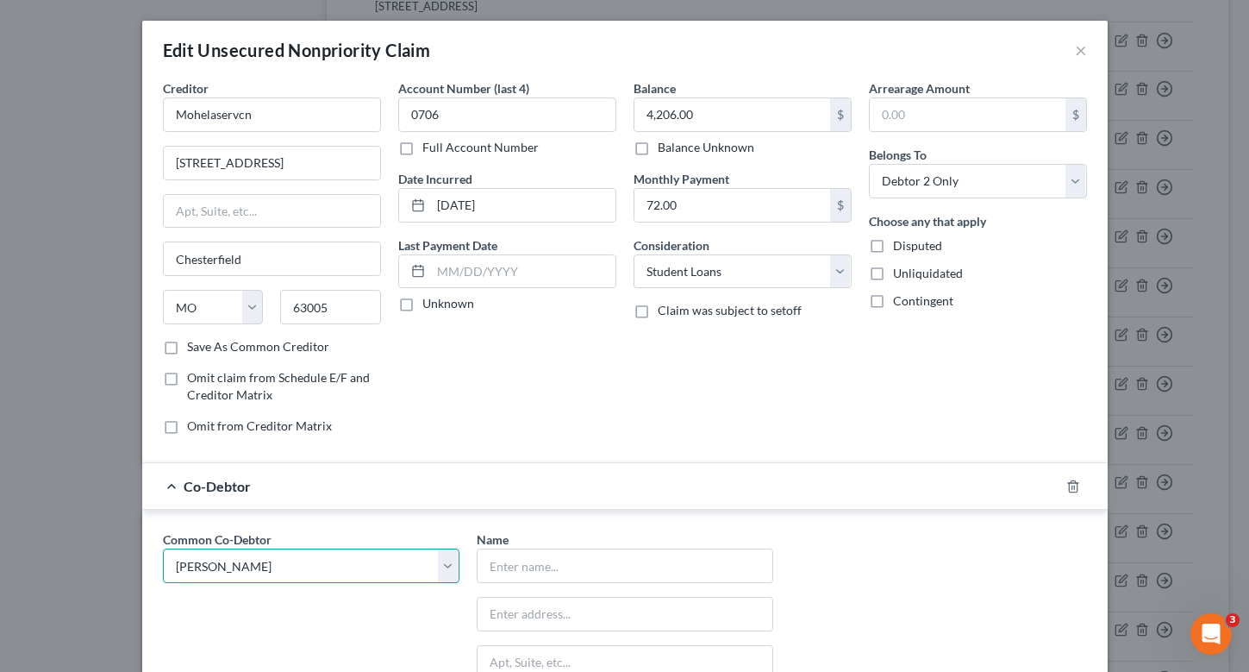
type input "Cincinnati"
select select "36"
type input "45245"
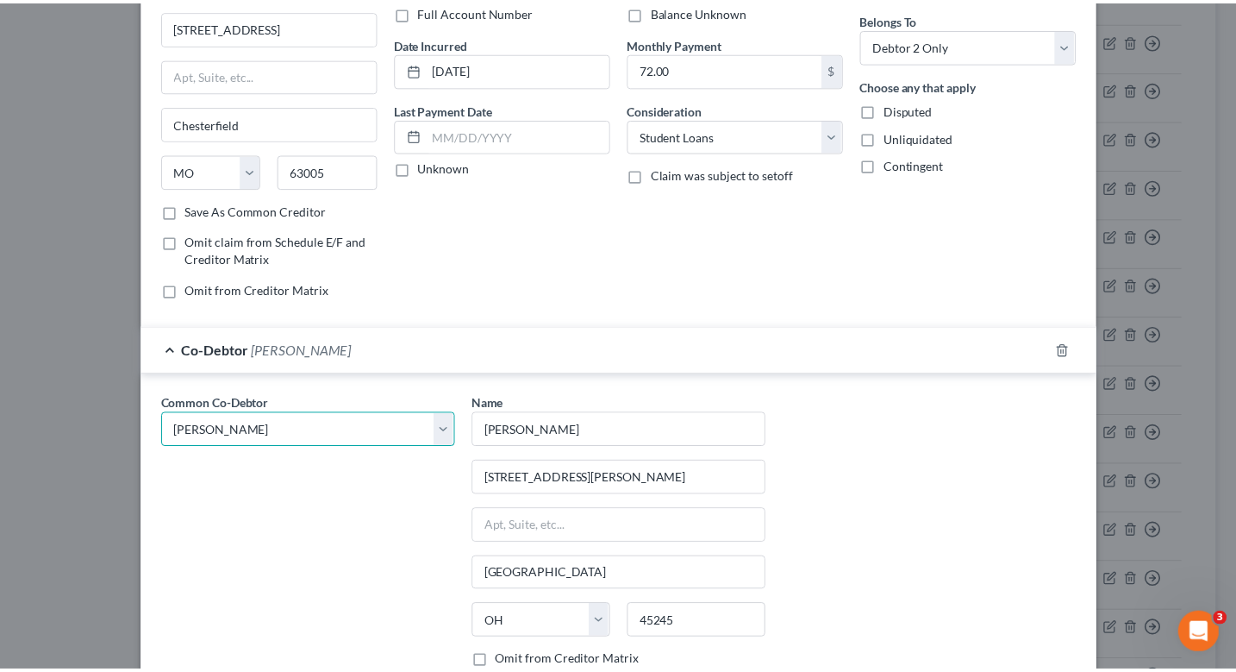
scroll to position [337, 0]
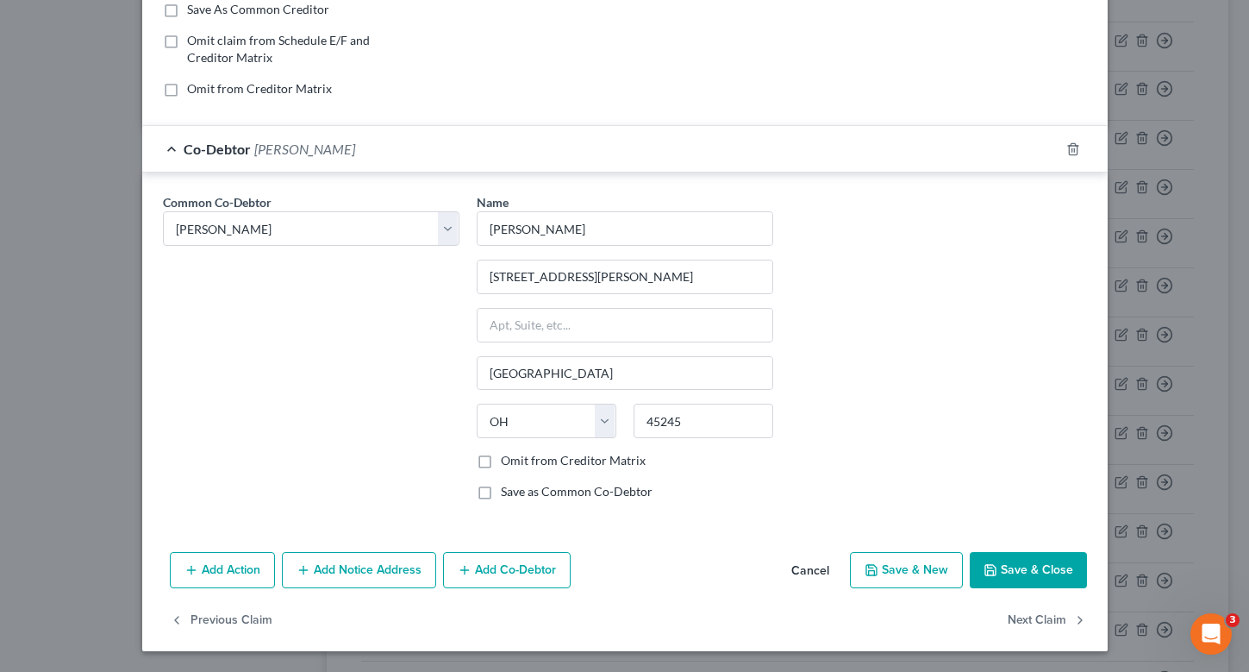
drag, startPoint x: 1018, startPoint y: 565, endPoint x: 1031, endPoint y: 559, distance: 14.3
click at [1027, 562] on button "Save & Close" at bounding box center [1028, 570] width 117 height 36
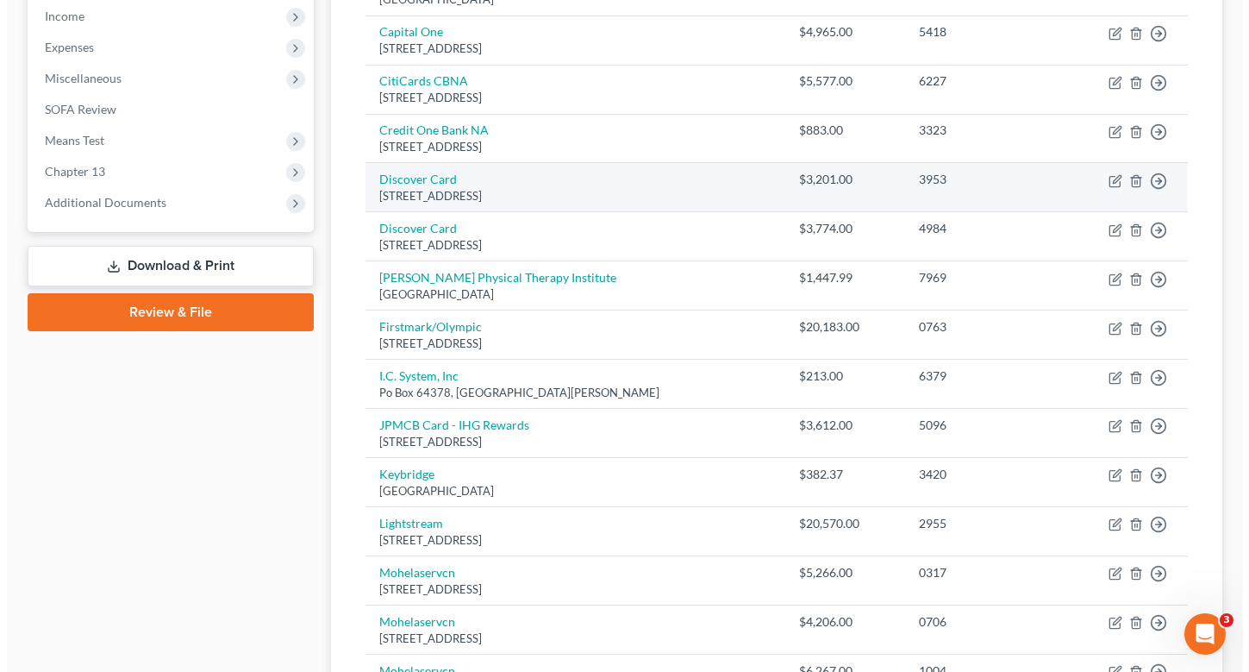
scroll to position [543, 0]
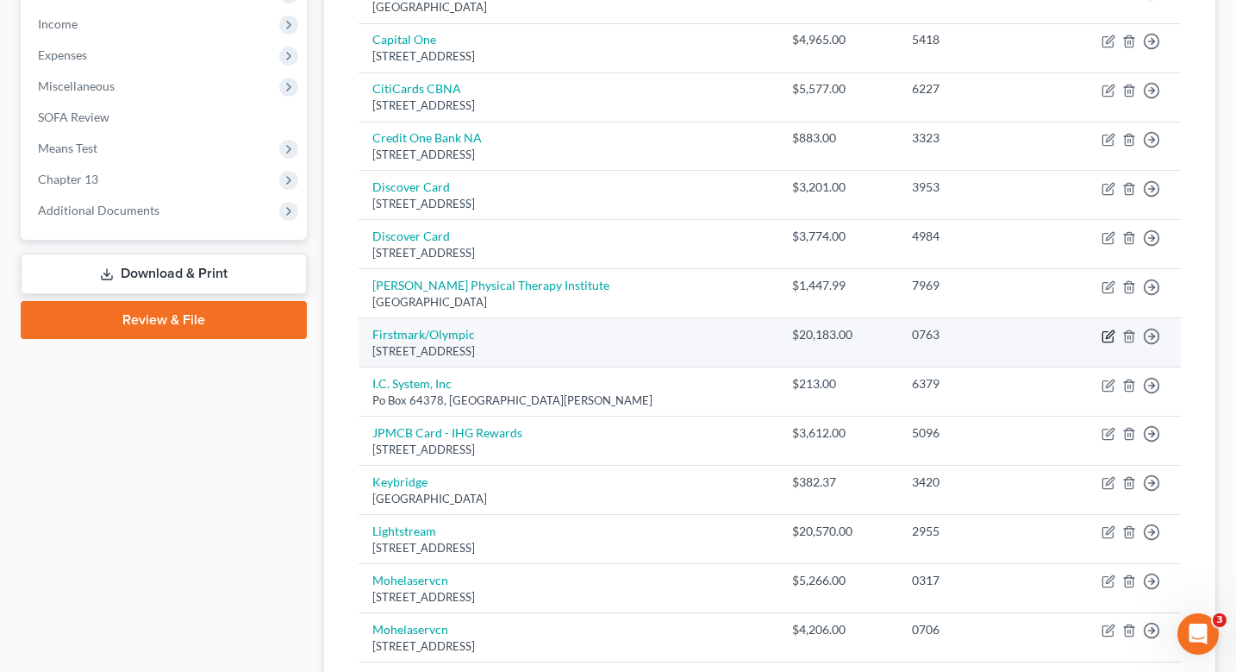
click at [1106, 341] on icon "button" at bounding box center [1108, 336] width 10 height 10
select select "30"
select select "17"
select select "1"
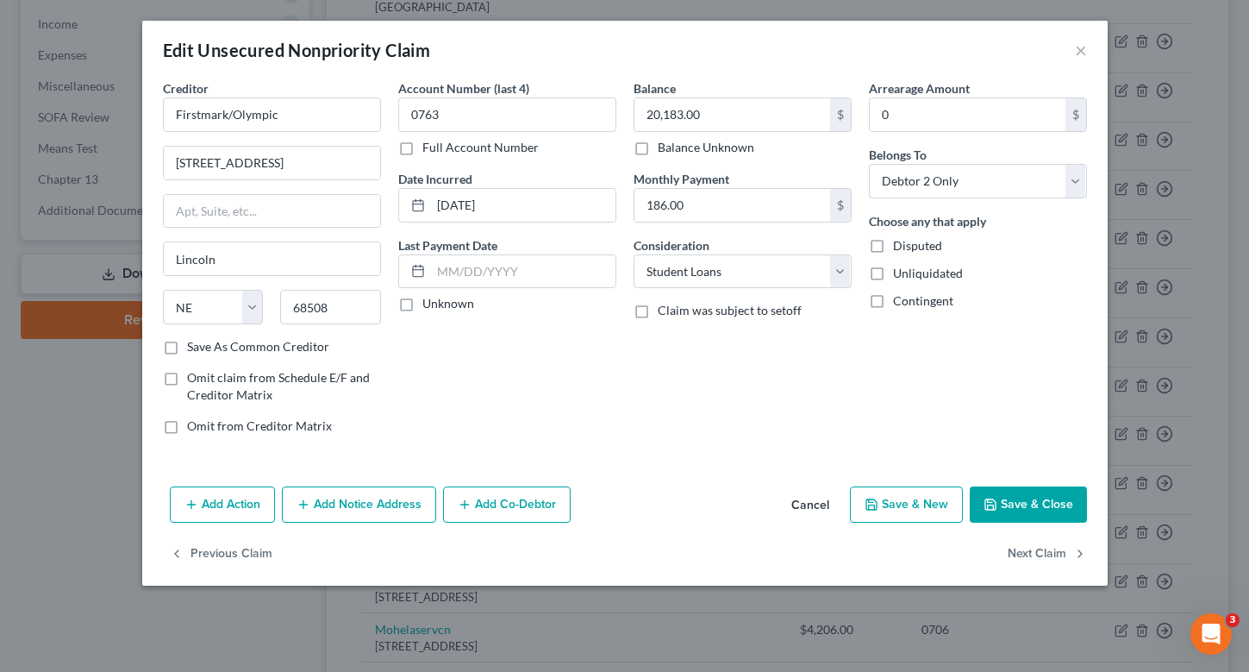
click at [500, 494] on button "Add Co-Debtor" at bounding box center [507, 504] width 128 height 36
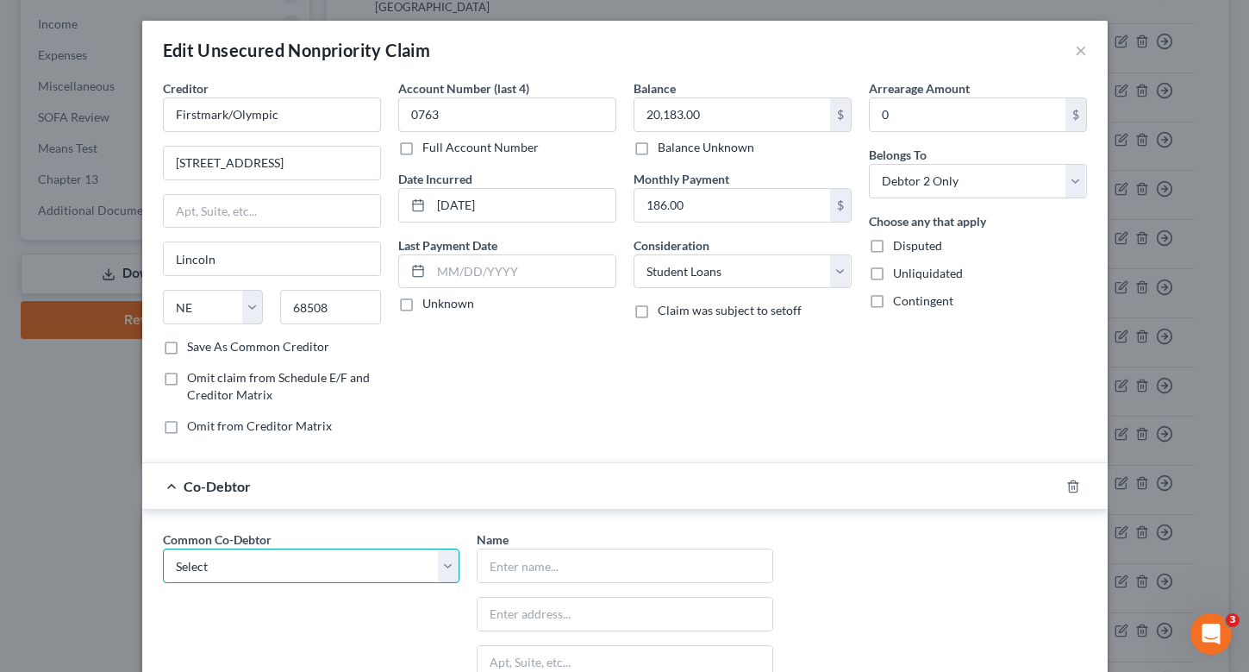
click at [307, 565] on select "Select Barbara Zimmerman" at bounding box center [311, 565] width 297 height 34
select select "0"
click at [163, 548] on select "Select Barbara Zimmerman" at bounding box center [311, 565] width 297 height 34
type input "Barbara Zimmerman"
type input "3918 Randolph Ln"
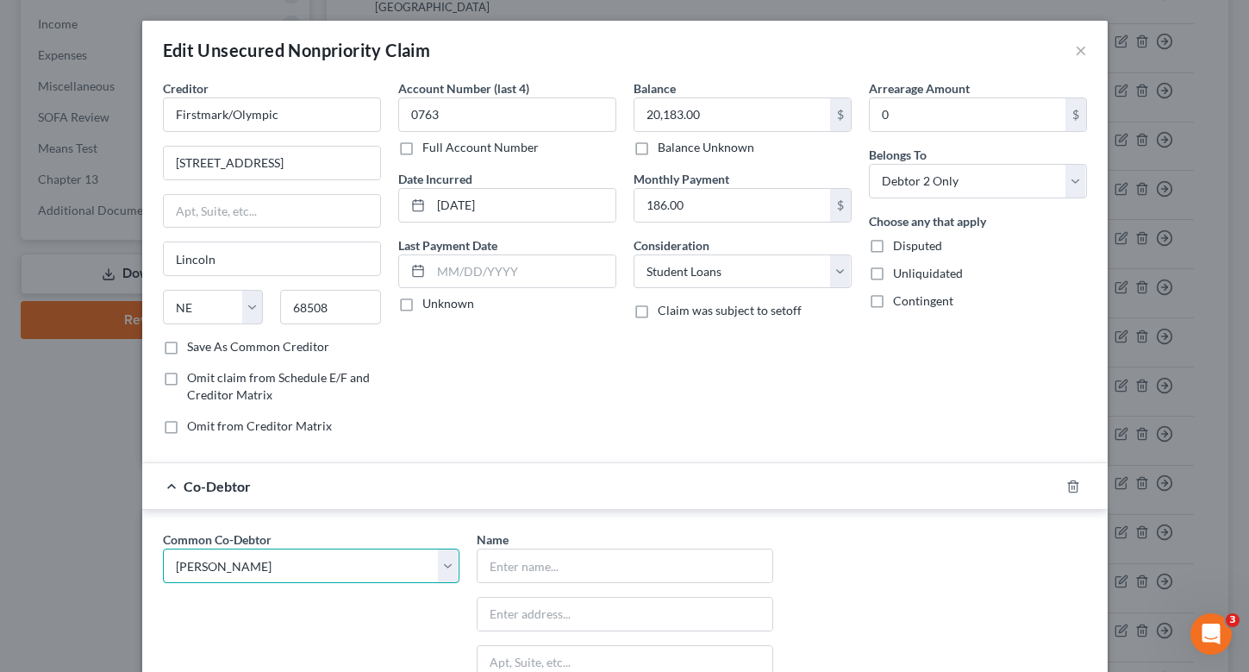
type input "Cincinnati"
select select "36"
type input "45245"
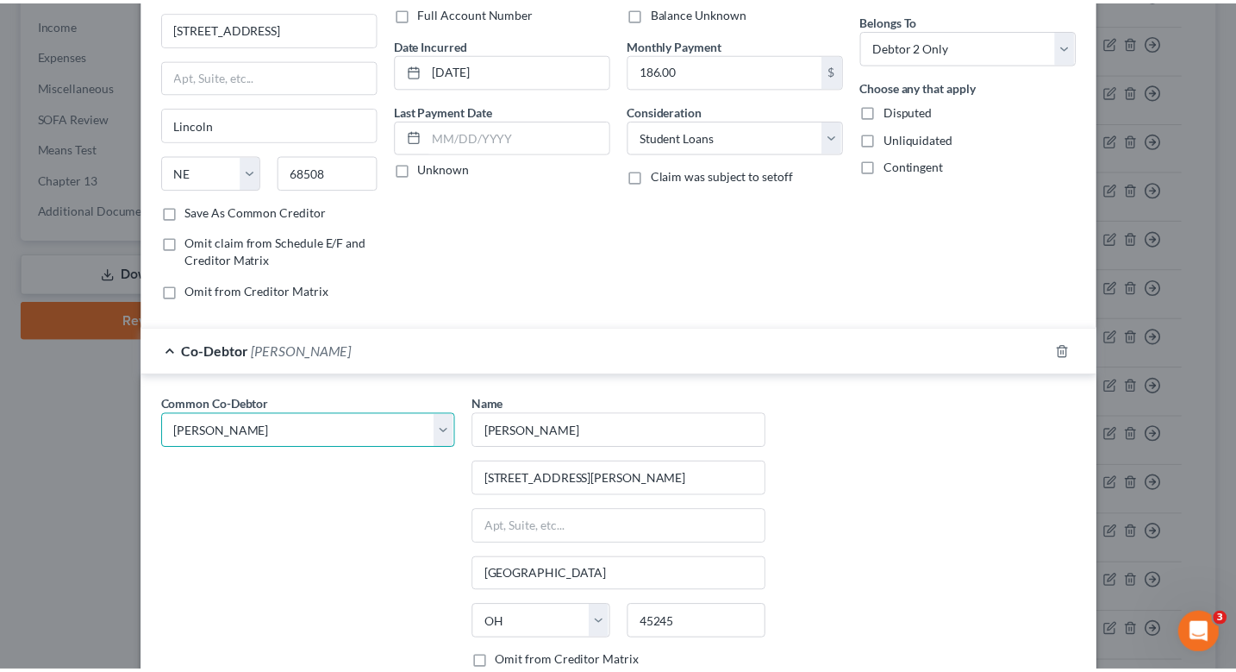
scroll to position [337, 0]
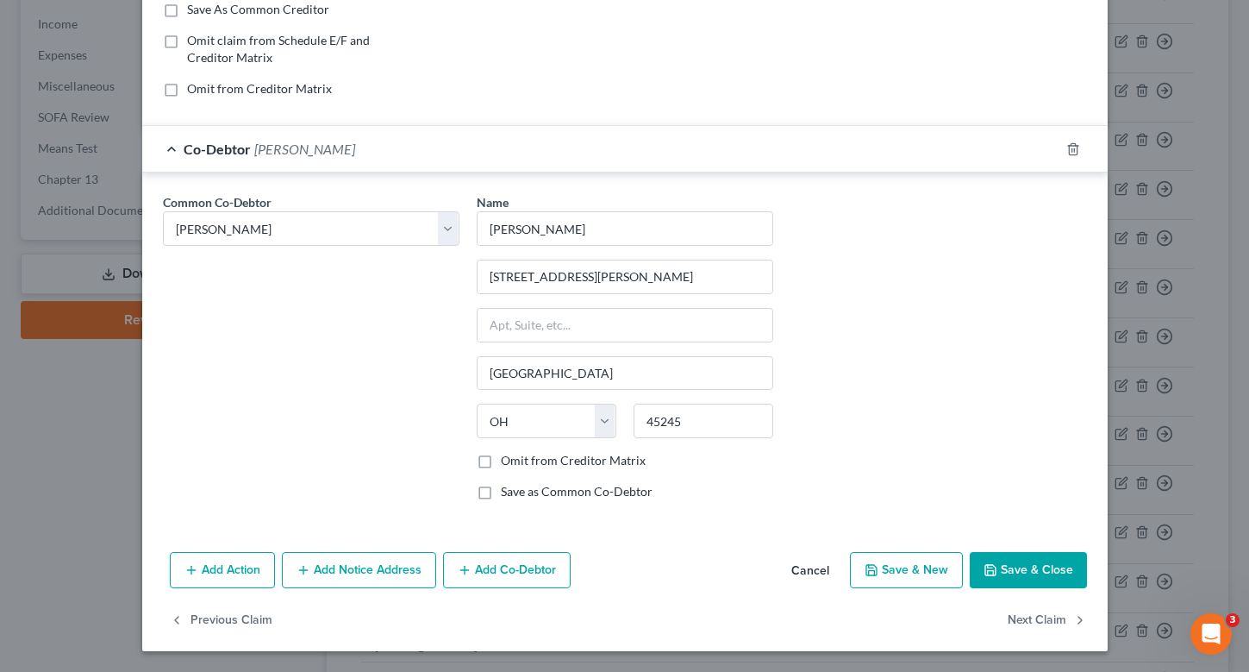
click at [1000, 575] on button "Save & Close" at bounding box center [1028, 570] width 117 height 36
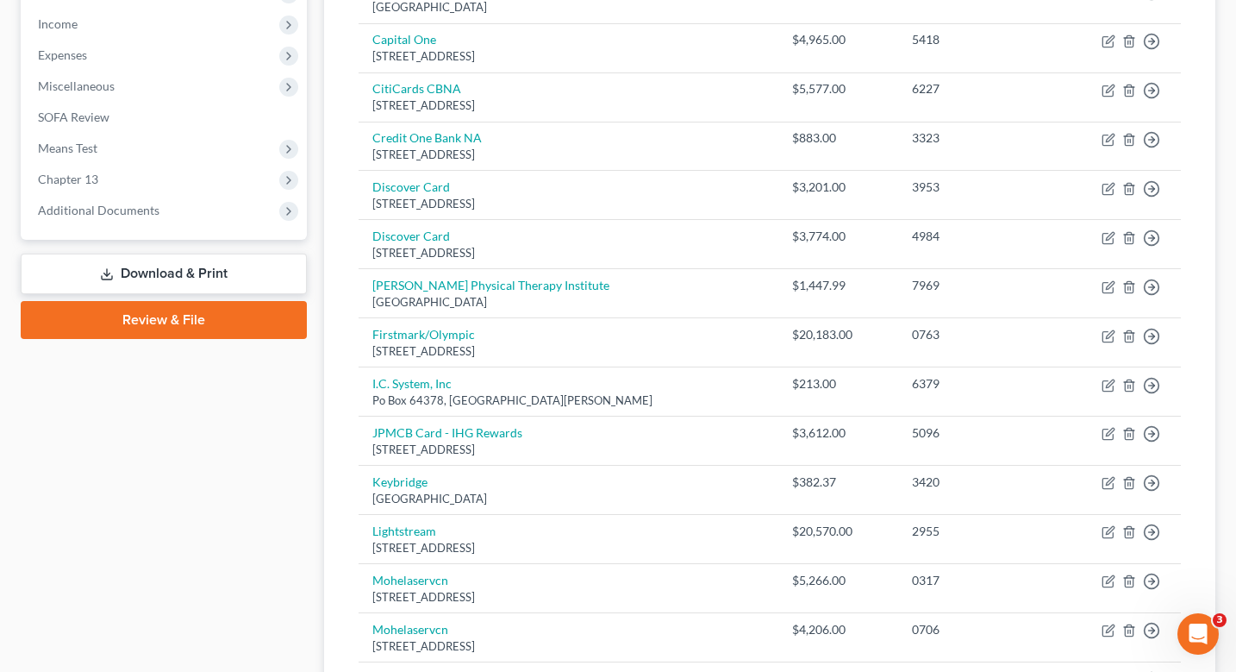
click at [153, 502] on div "Case Dashboard Payments Invoices Payments Payments Credit Report Client Profile" at bounding box center [163, 501] width 303 height 1759
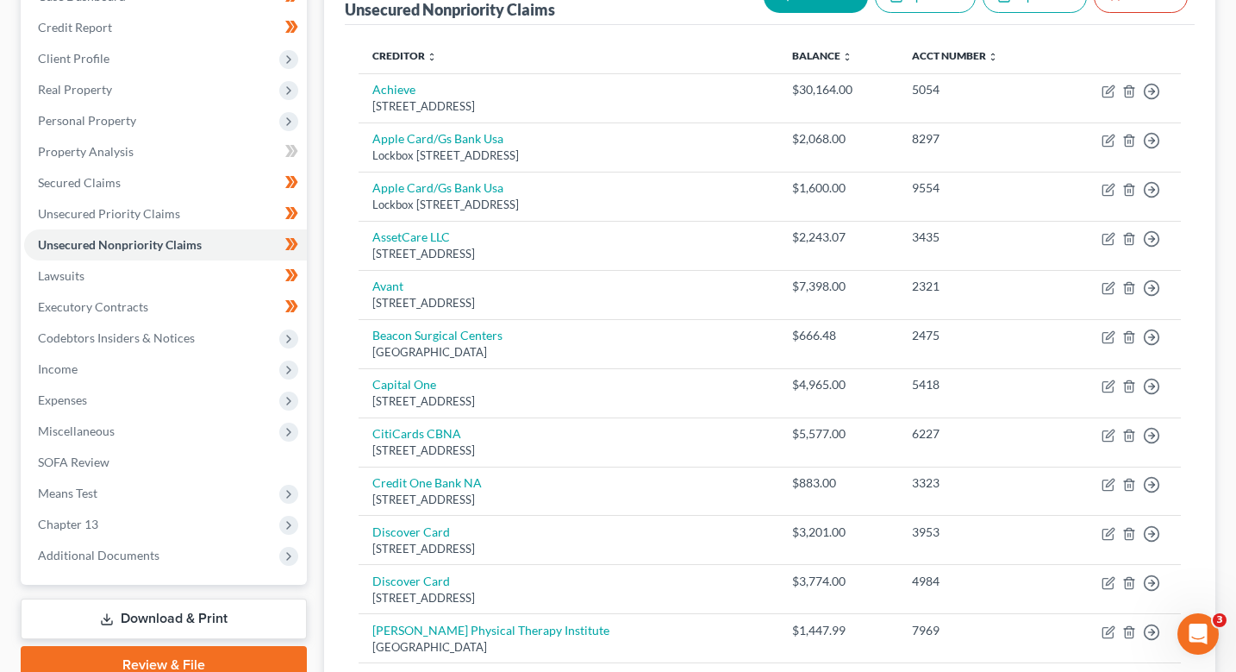
scroll to position [112, 0]
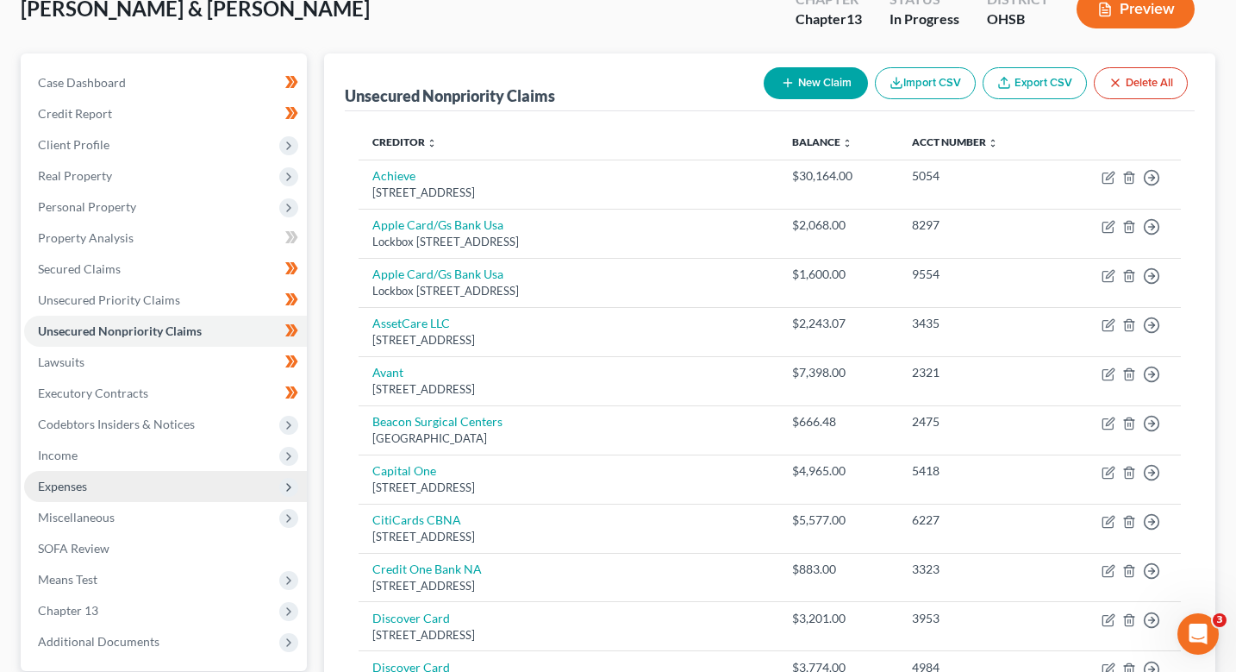
click at [87, 490] on span "Expenses" at bounding box center [62, 485] width 49 height 15
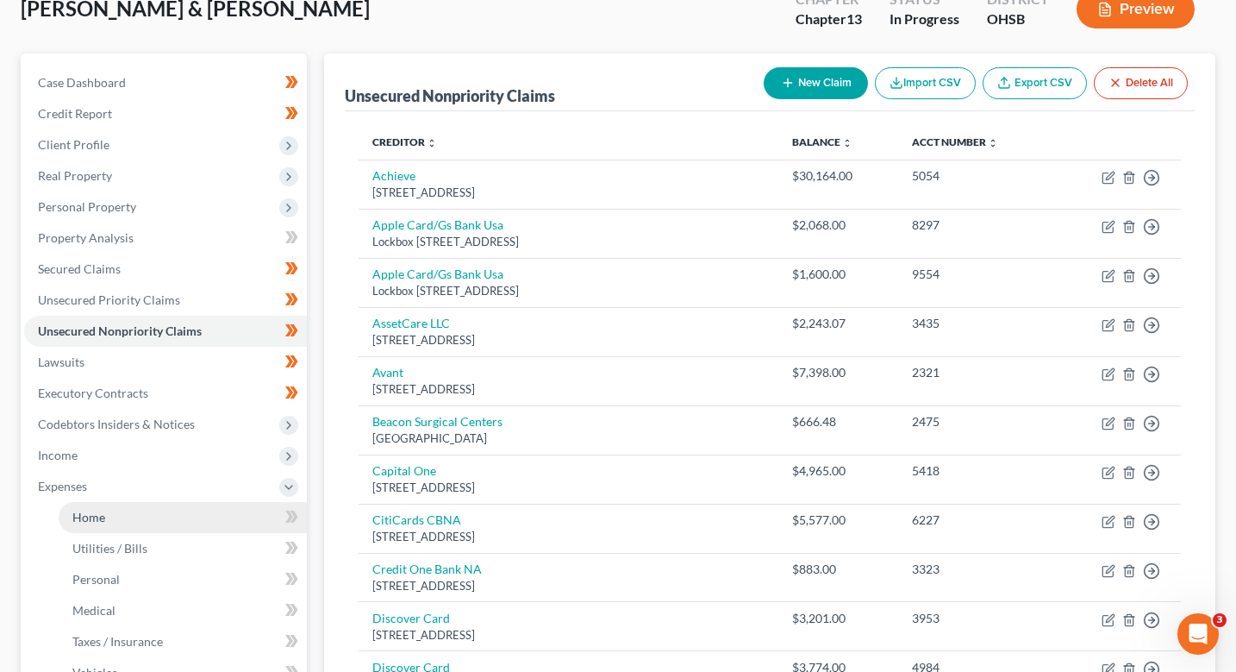
click at [109, 526] on link "Home" at bounding box center [183, 517] width 248 height 31
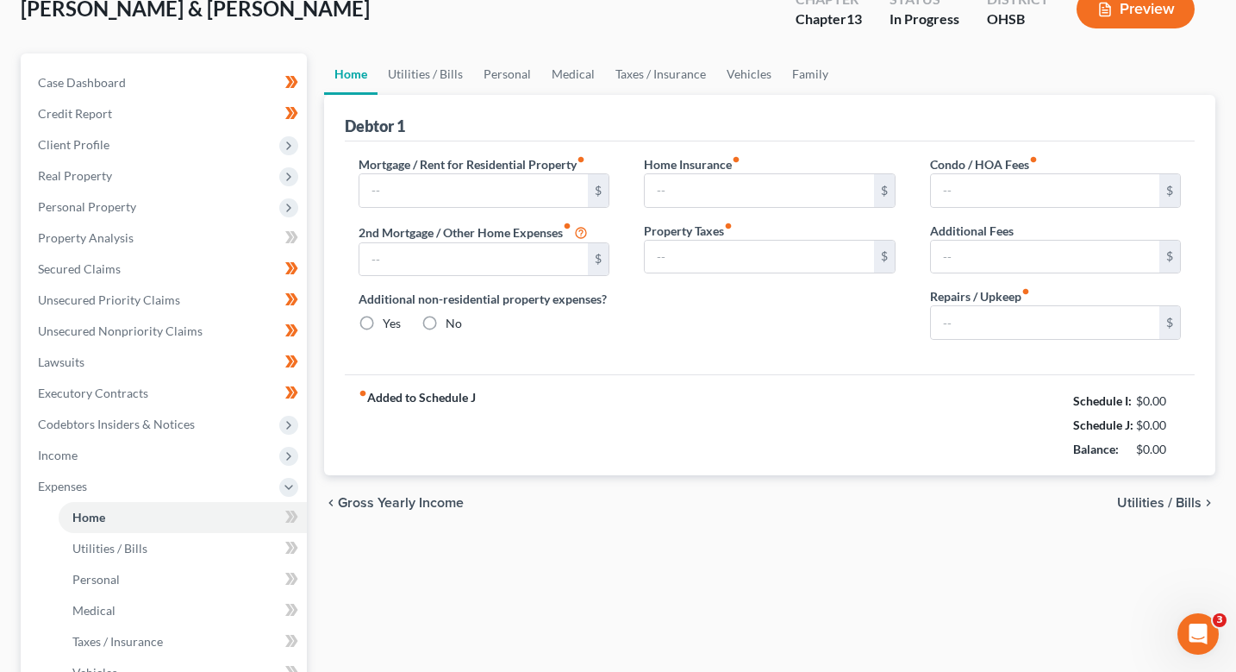
scroll to position [34, 0]
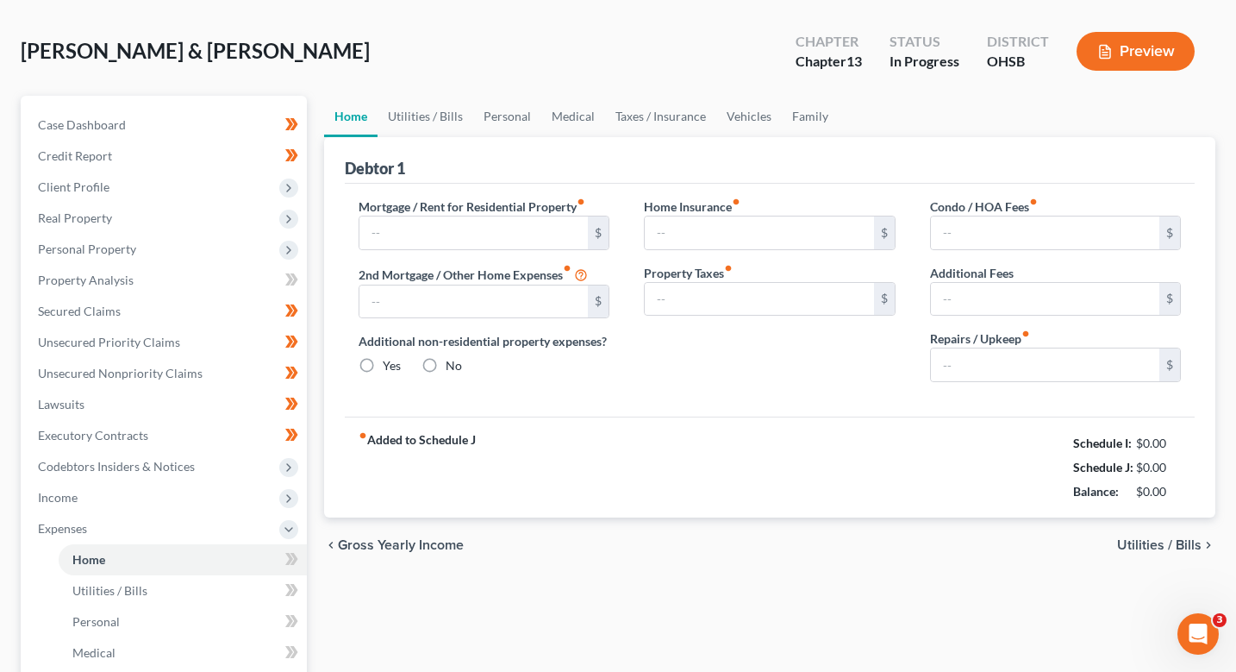
type input "1,380.00"
type input "0.00"
radio input "true"
type input "15.00"
type input "400.00"
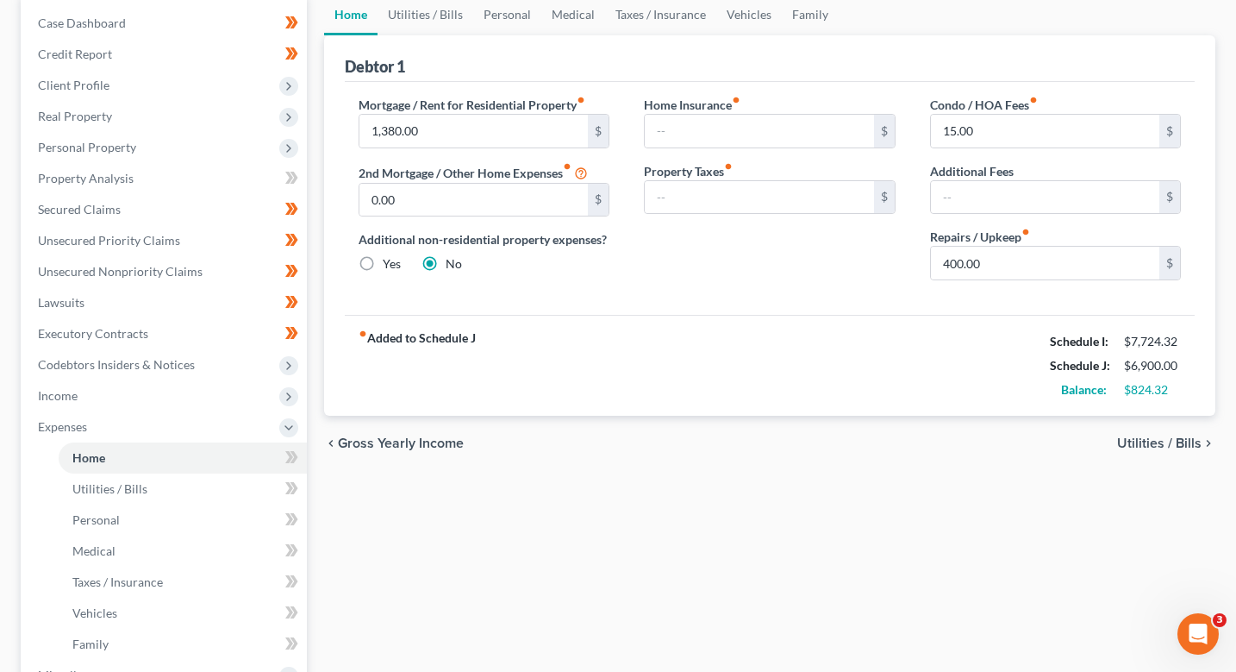
scroll to position [172, 0]
click at [741, 11] on link "Vehicles" at bounding box center [749, 13] width 66 height 41
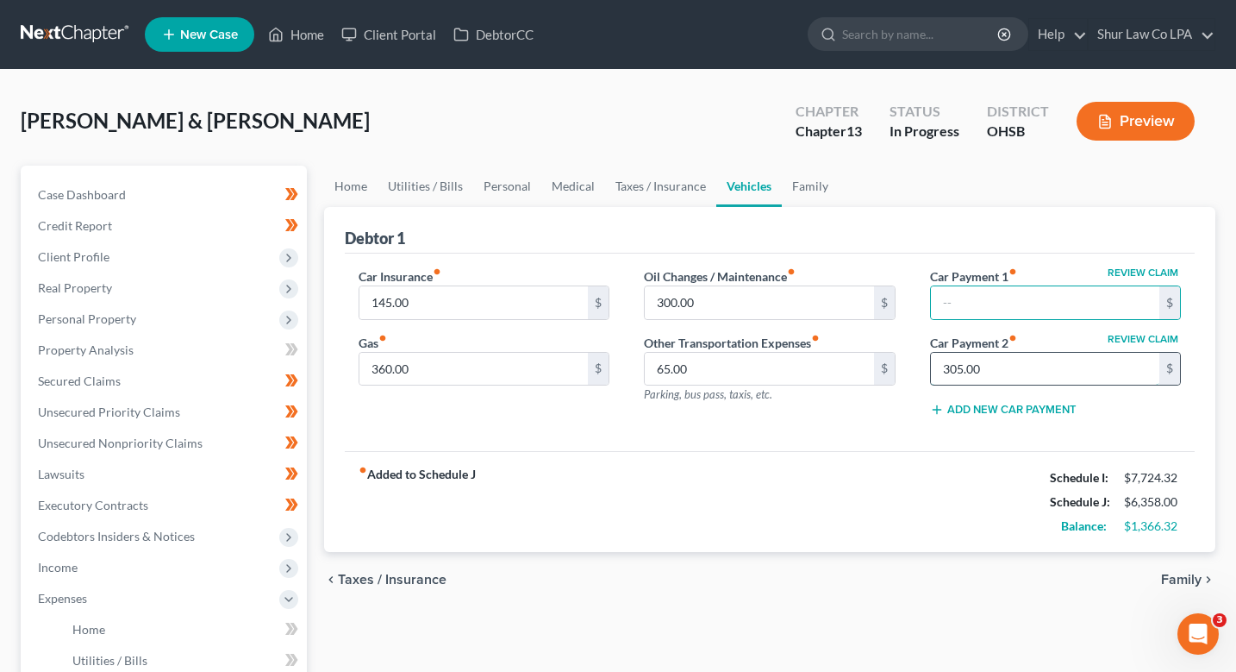
click at [1015, 372] on input "305.00" at bounding box center [1045, 369] width 229 height 33
